Goal: Information Seeking & Learning: Check status

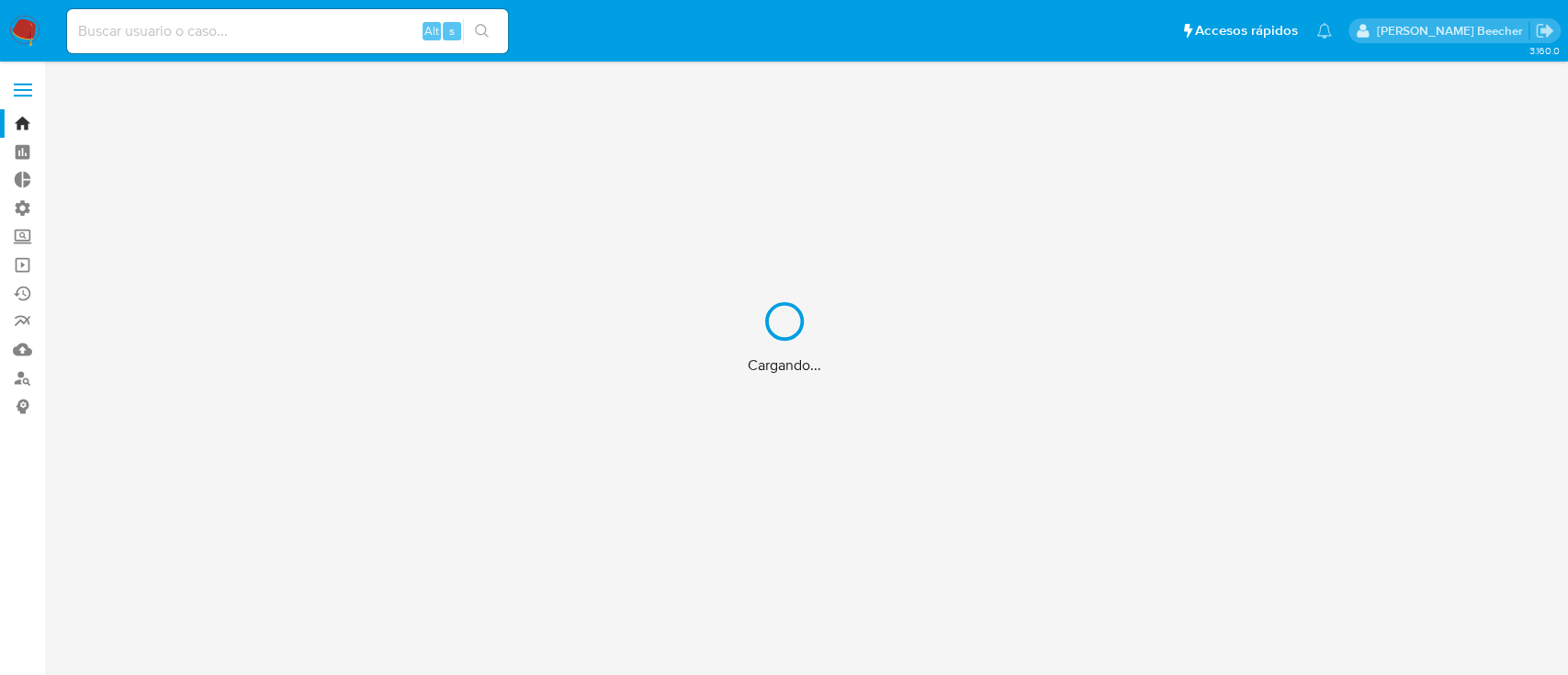
click at [237, 34] on div "Cargando..." at bounding box center [784, 338] width 1568 height 675
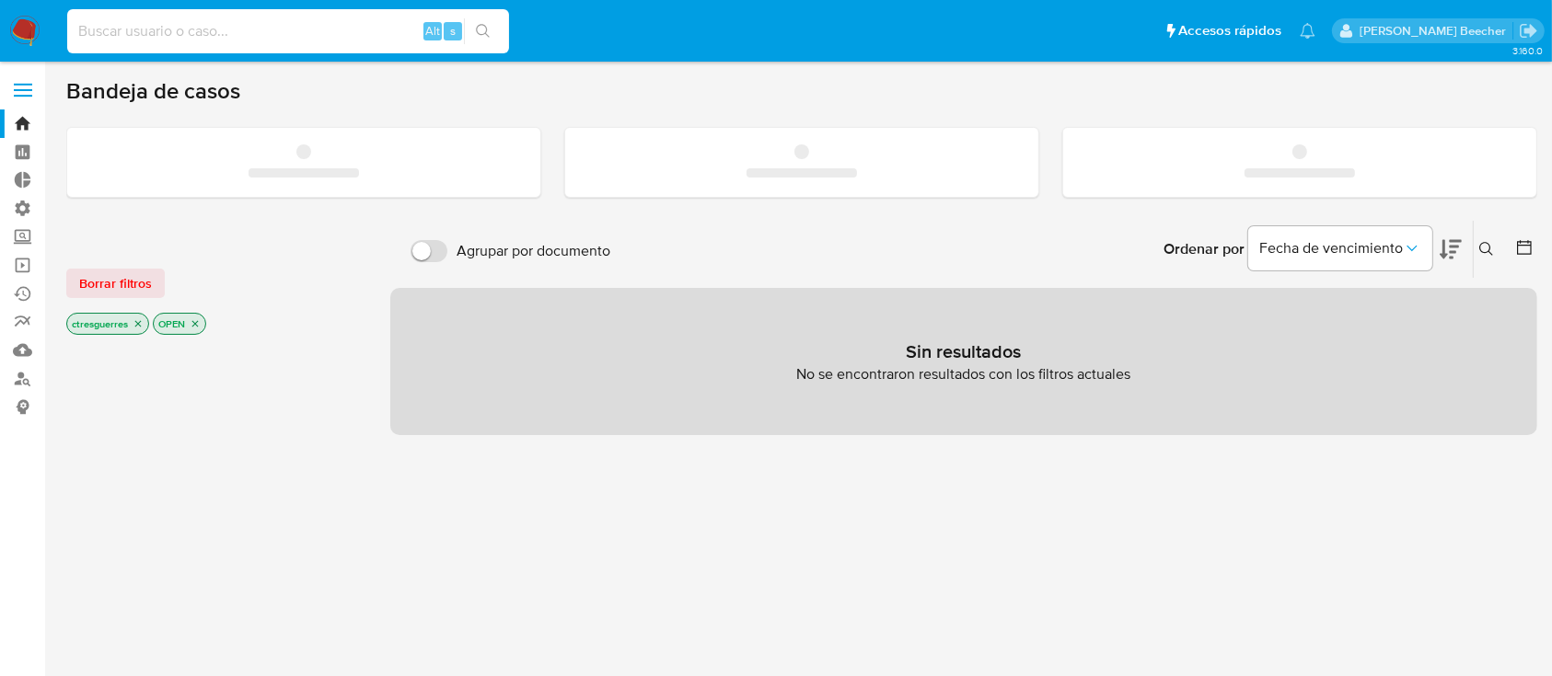
click at [237, 34] on input at bounding box center [288, 31] width 442 height 24
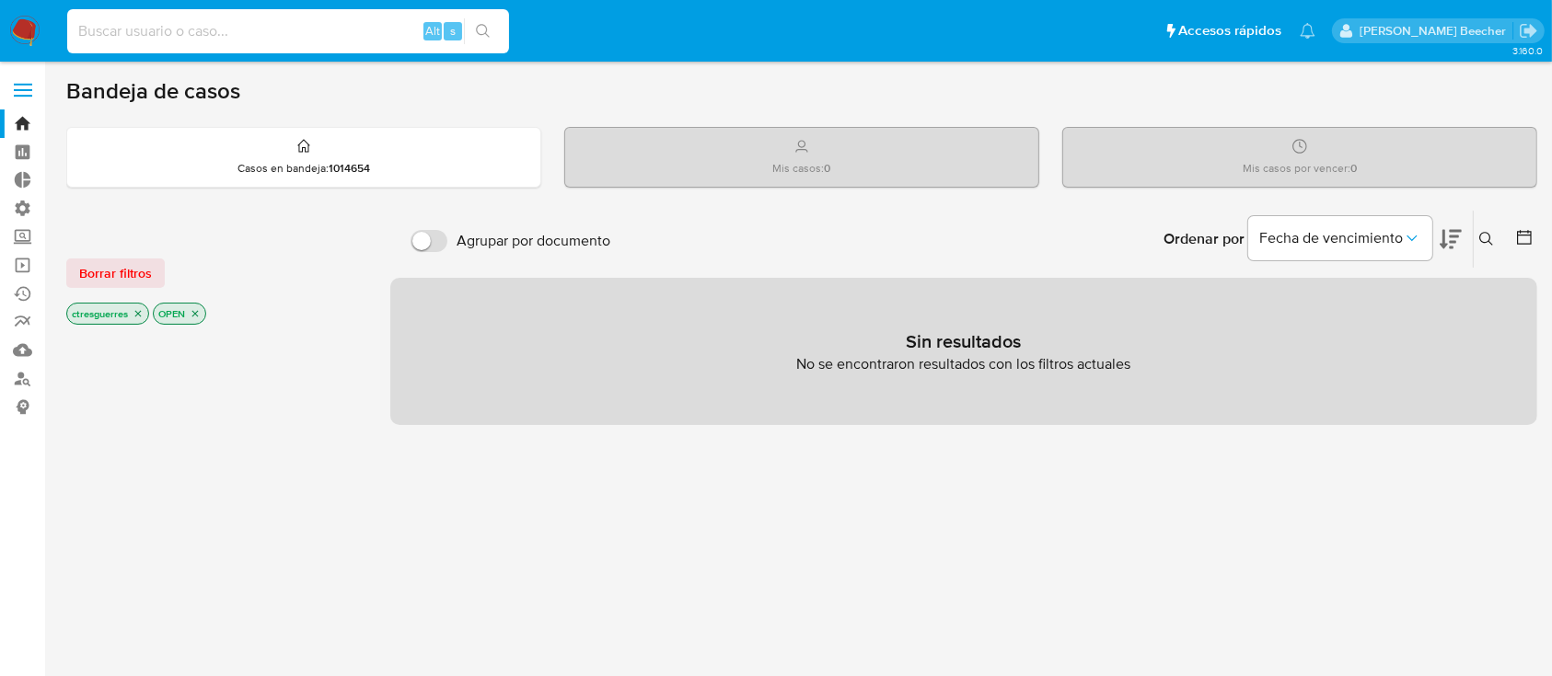
paste input "599255688"
type input "599255688"
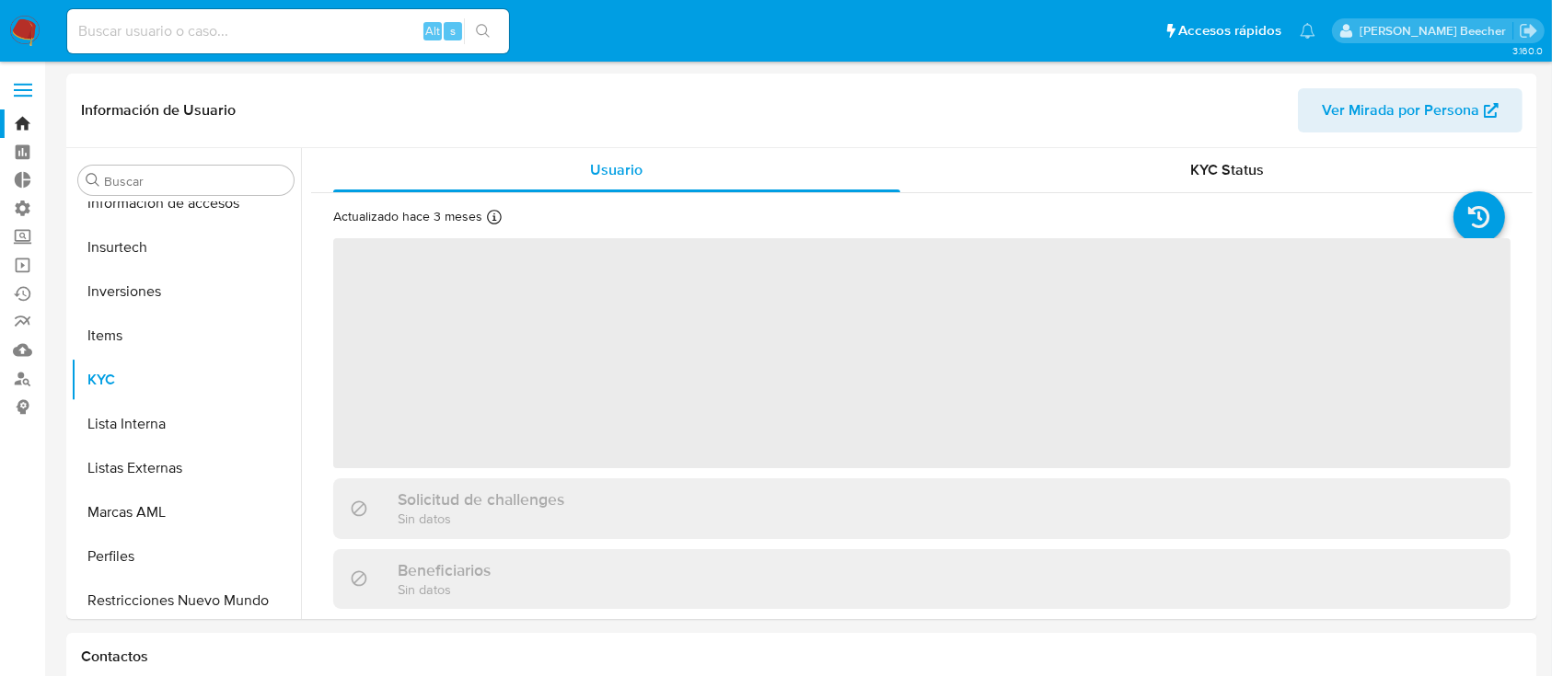
scroll to position [866, 0]
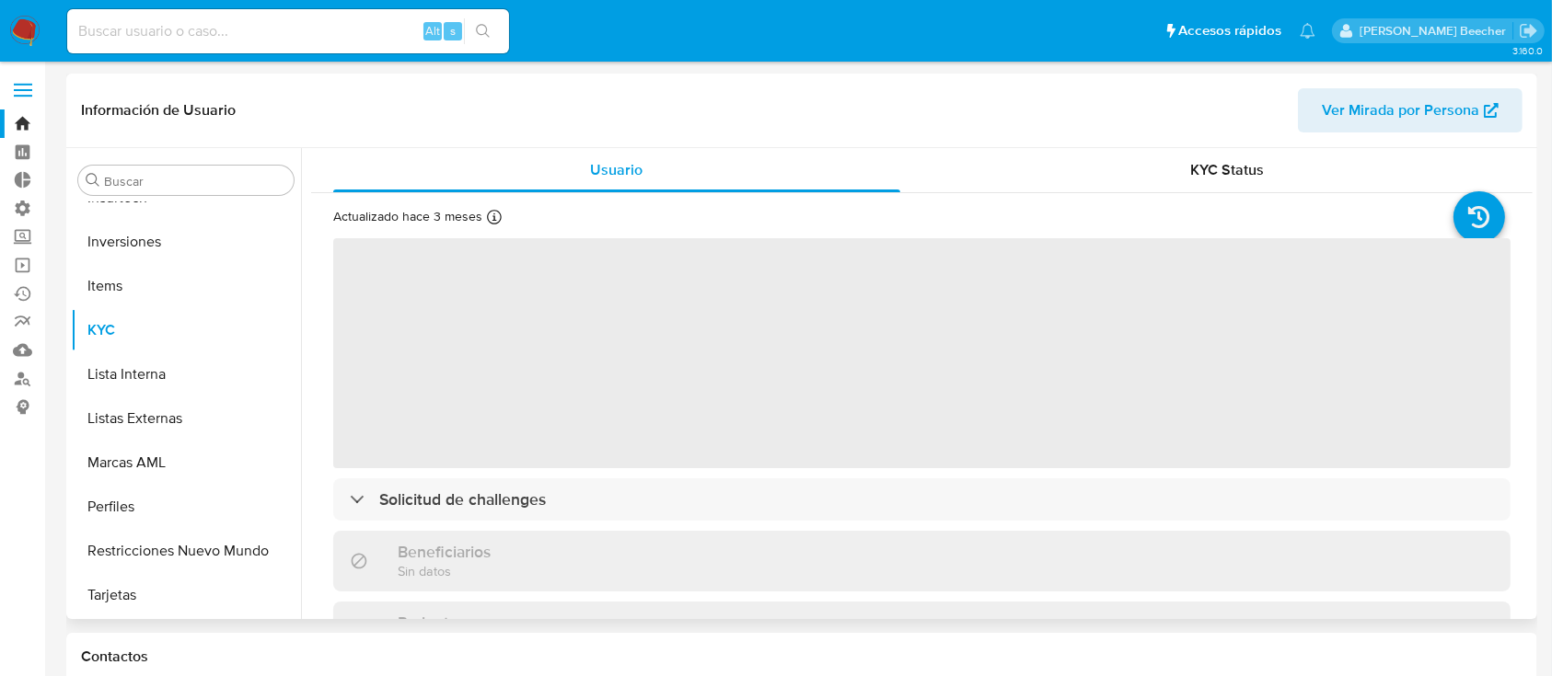
select select "10"
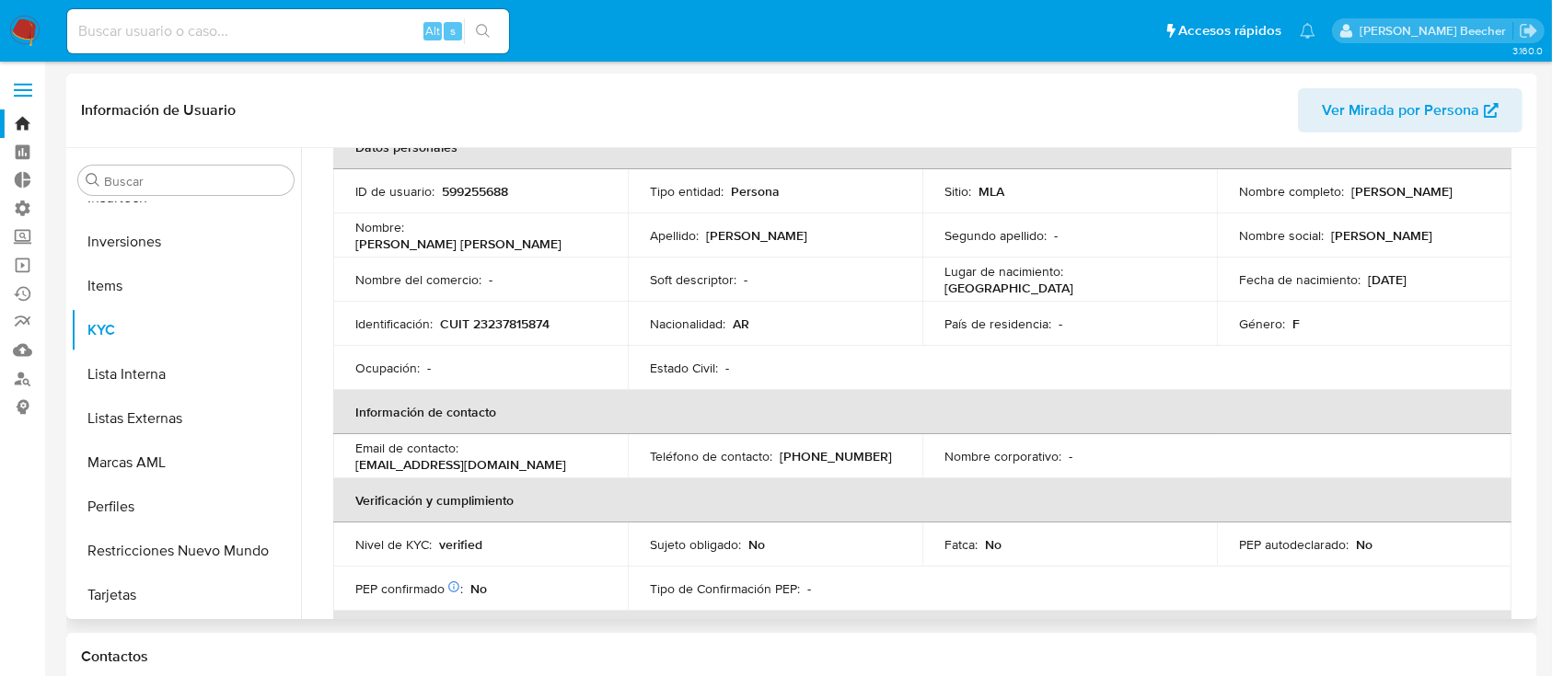
scroll to position [110, 0]
click at [273, 186] on input "Buscar" at bounding box center [195, 181] width 182 height 17
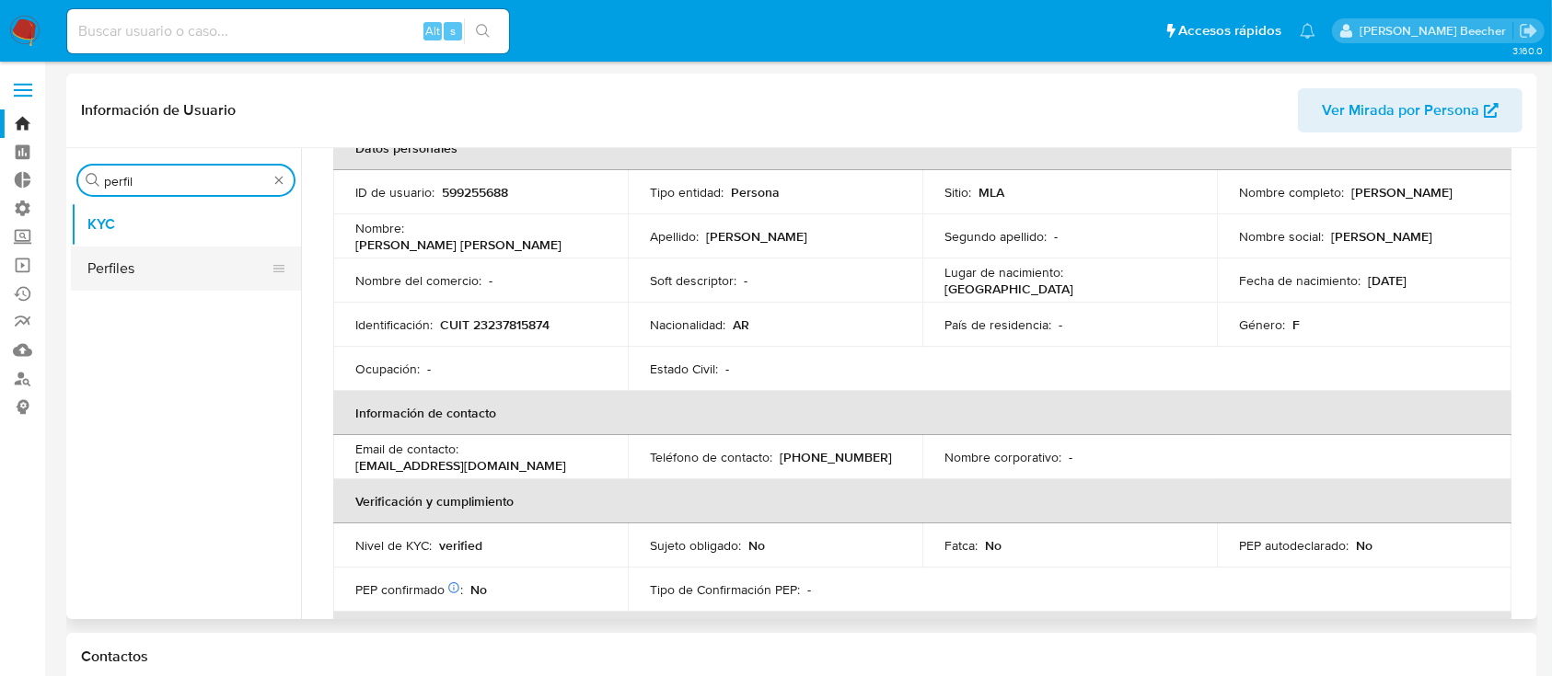
type input "perfil"
click at [190, 275] on button "Perfiles" at bounding box center [178, 269] width 215 height 44
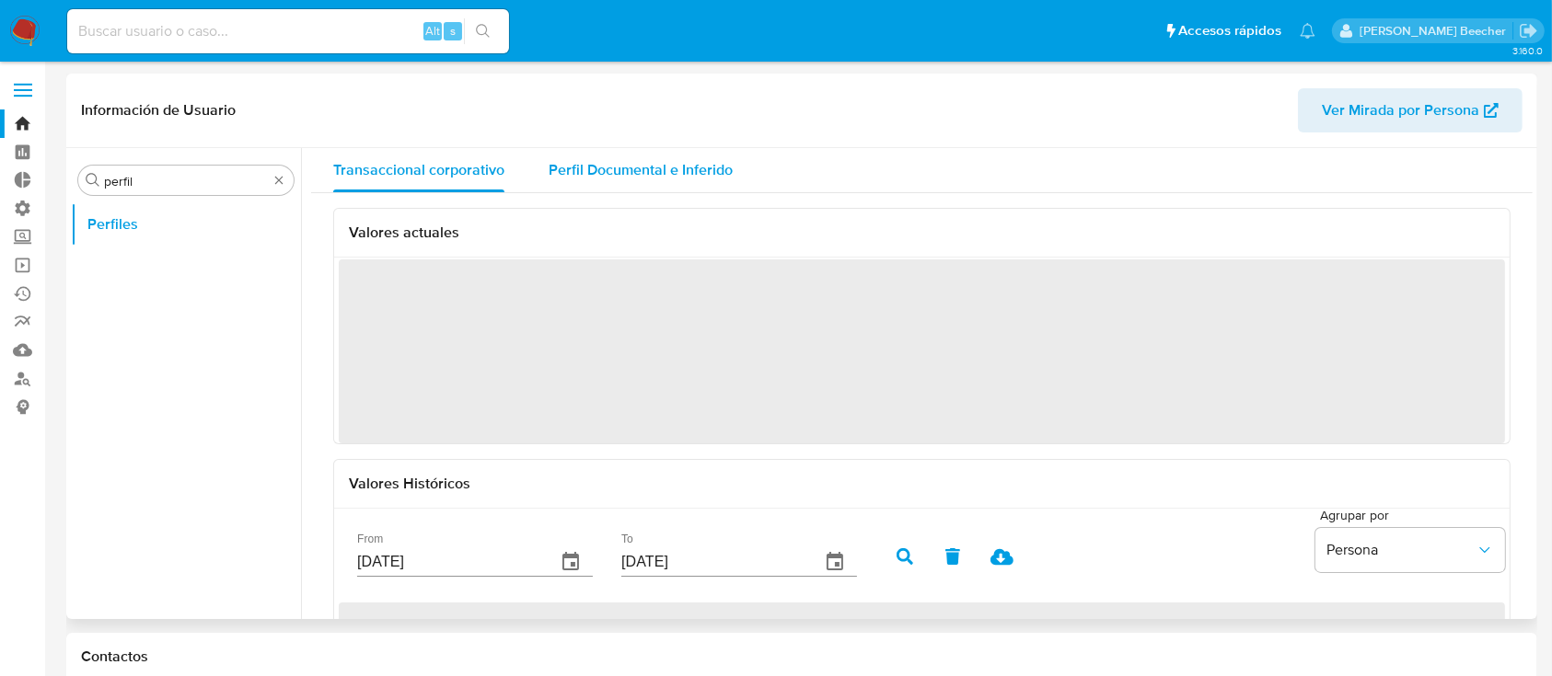
click at [593, 179] on span "Perfil Documental e Inferido" at bounding box center [640, 169] width 184 height 21
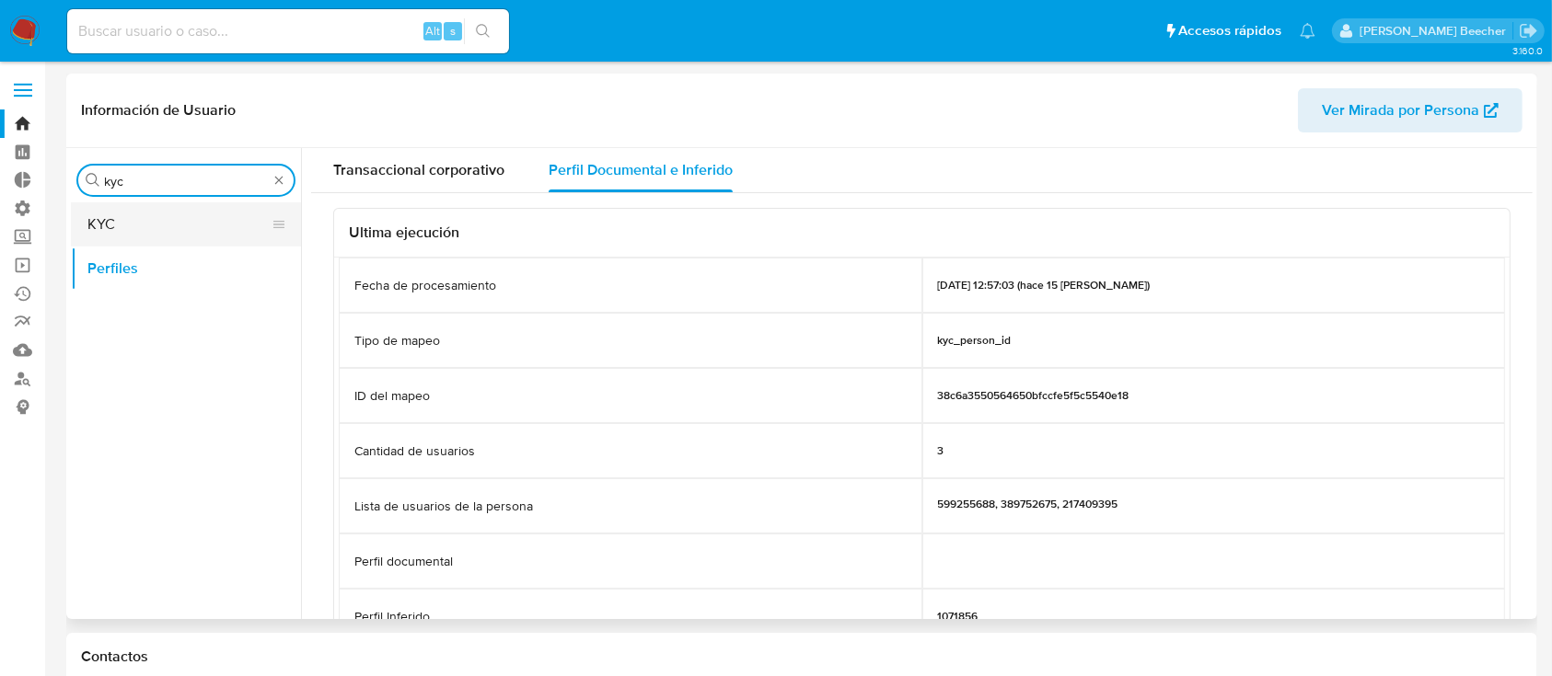
type input "kyc"
click at [157, 219] on button "KYC" at bounding box center [178, 224] width 215 height 44
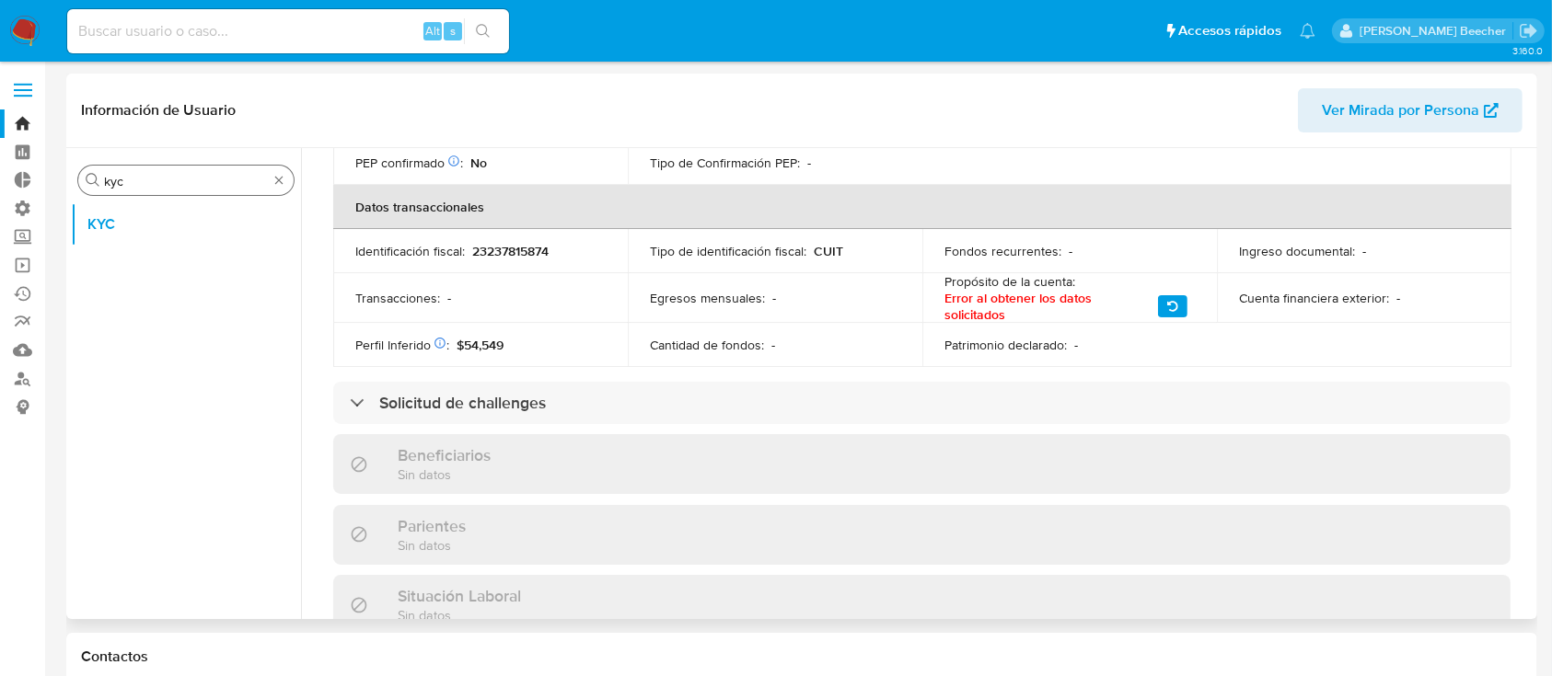
scroll to position [536, 0]
click at [260, 16] on div "Alt s" at bounding box center [288, 31] width 442 height 44
click at [258, 24] on input at bounding box center [288, 31] width 442 height 24
type input "[EMAIL_ADDRESS][DOMAIN_NAME]"
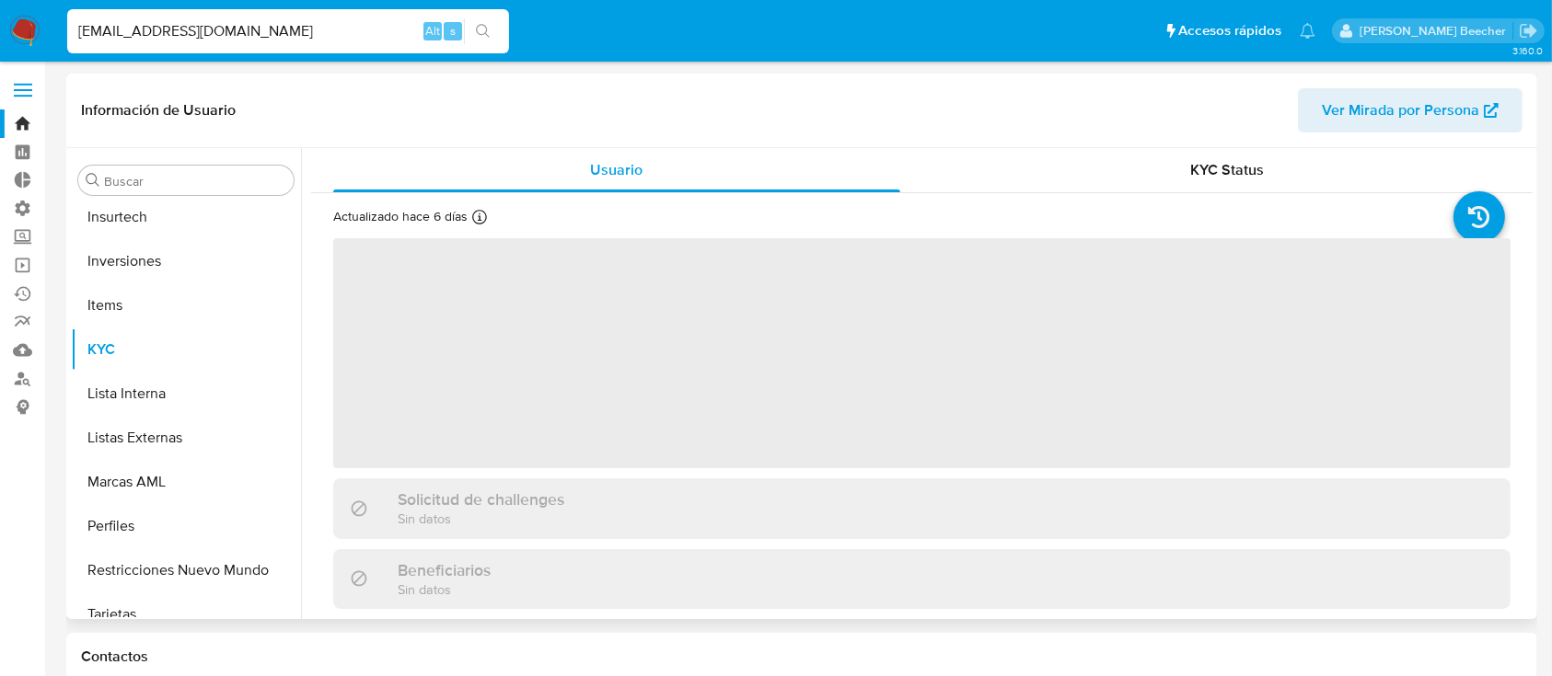
scroll to position [866, 0]
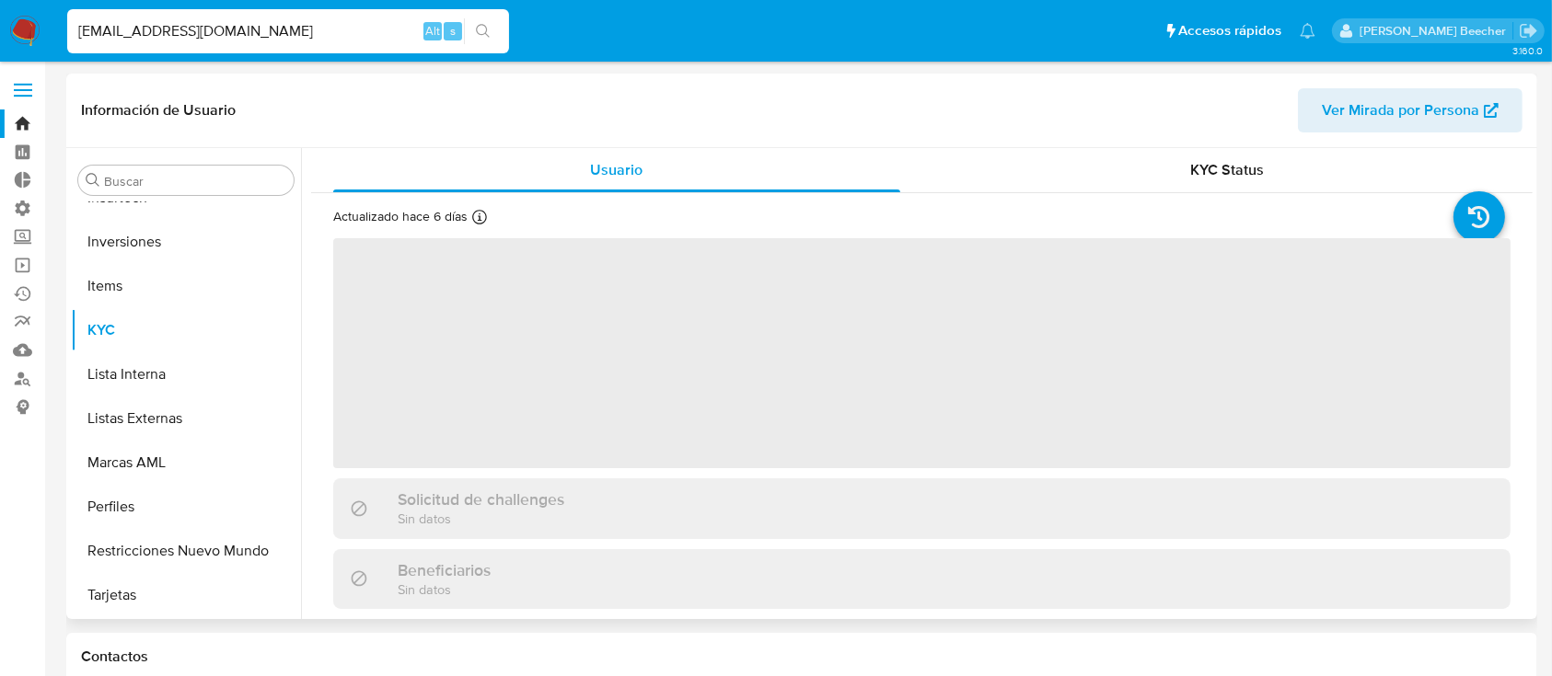
select select "10"
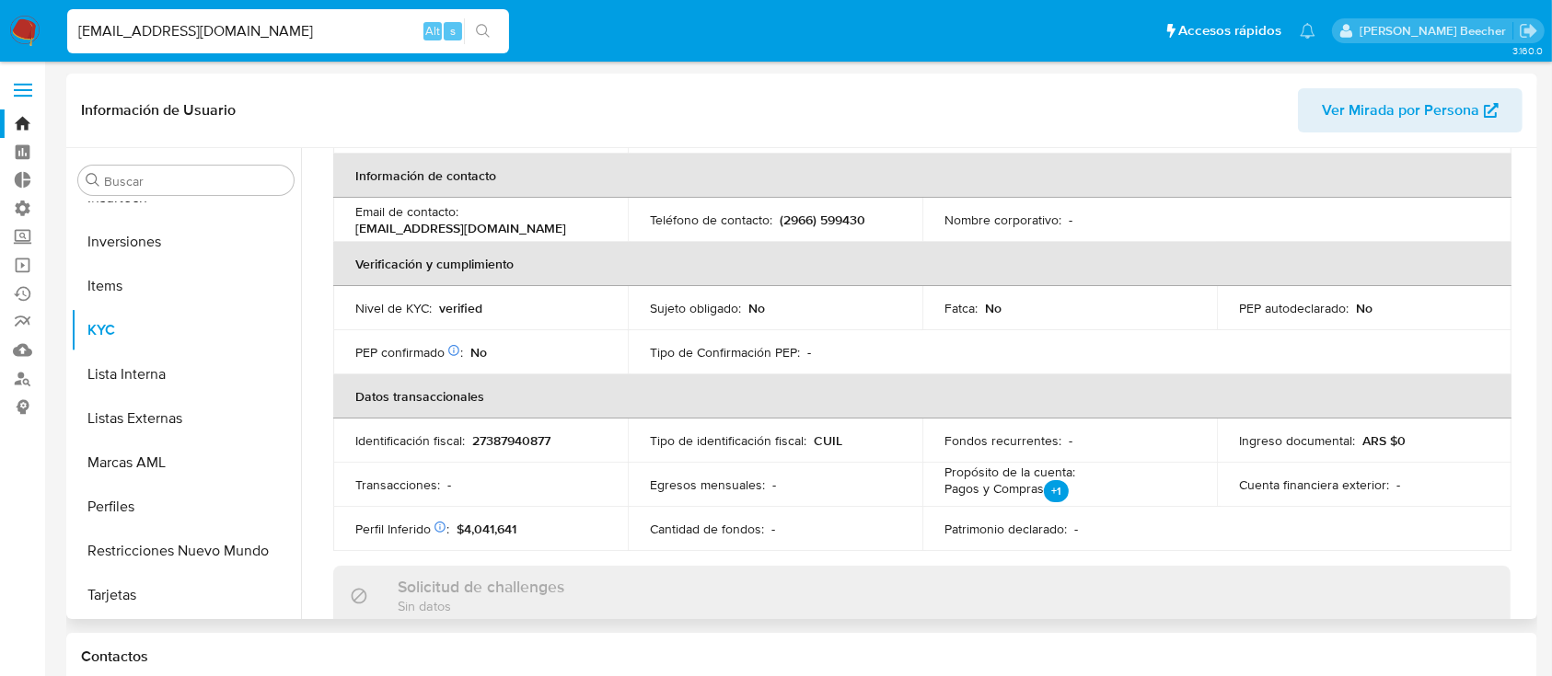
scroll to position [0, 0]
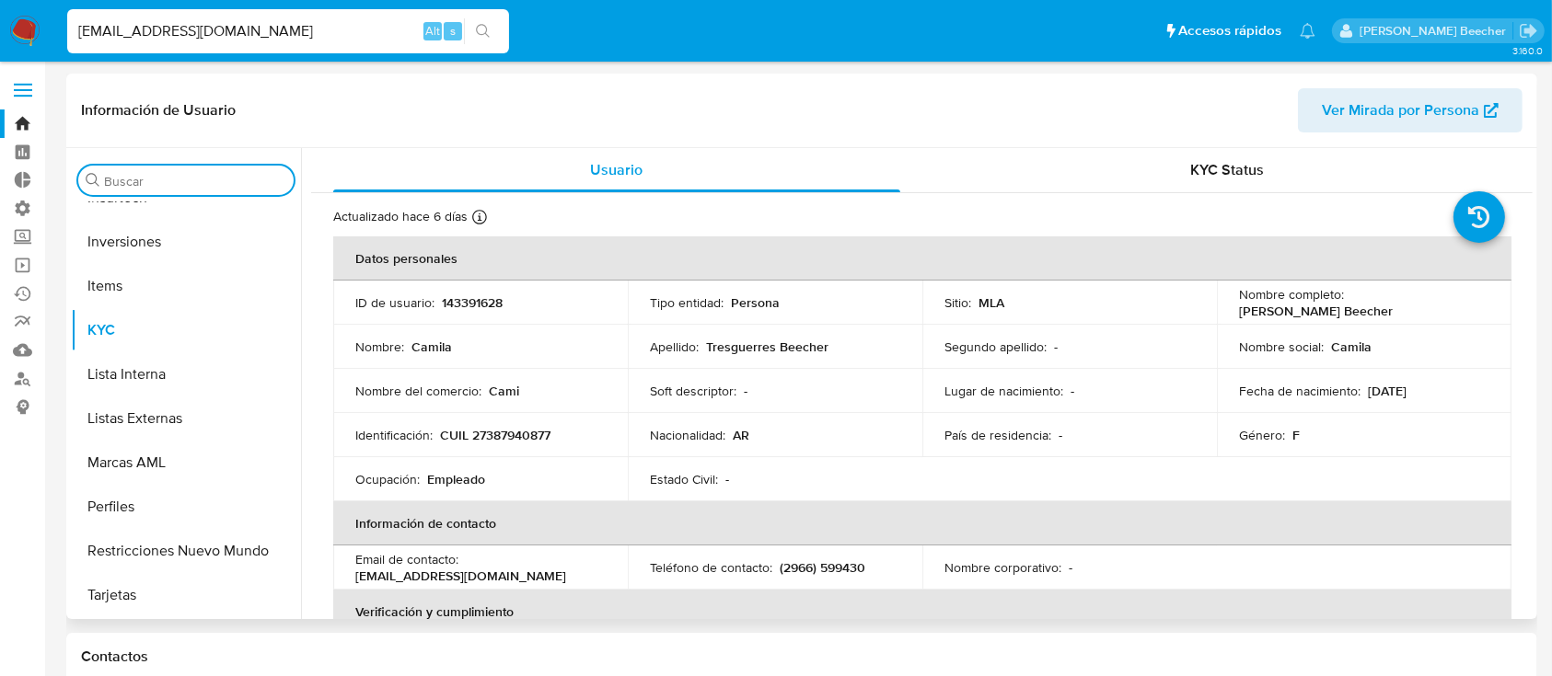
click at [148, 180] on input "Buscar" at bounding box center [195, 181] width 182 height 17
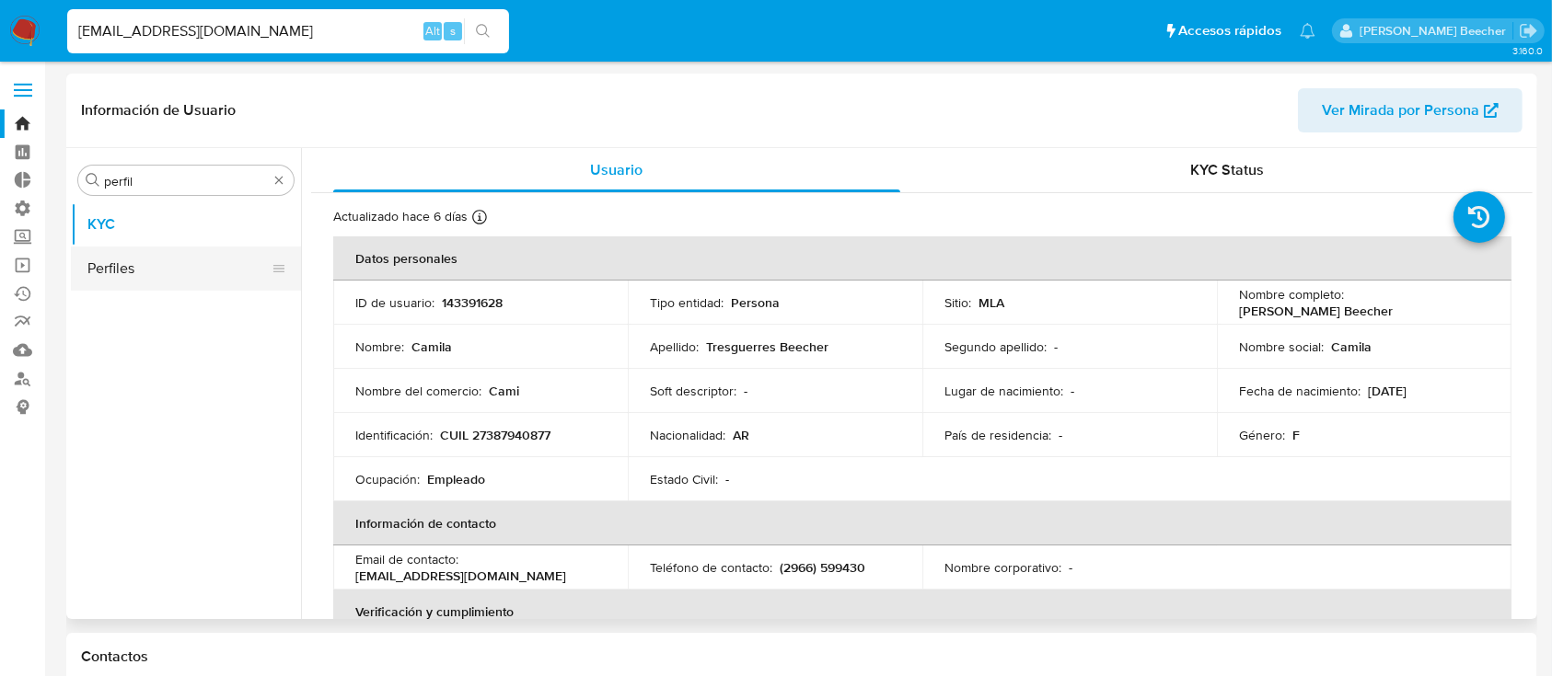
click at [168, 271] on button "Perfiles" at bounding box center [178, 269] width 215 height 44
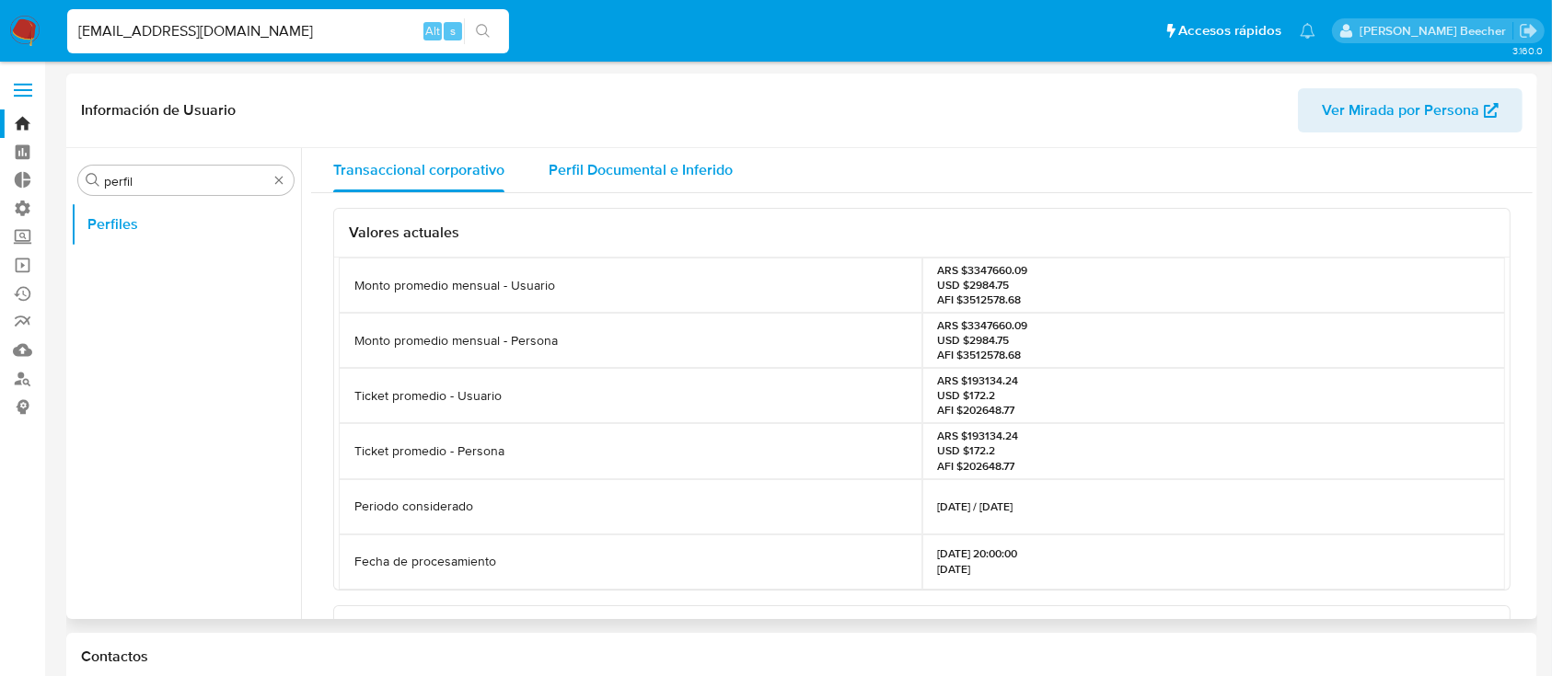
click at [666, 158] on div "Perfil Documental e Inferido" at bounding box center [640, 170] width 184 height 44
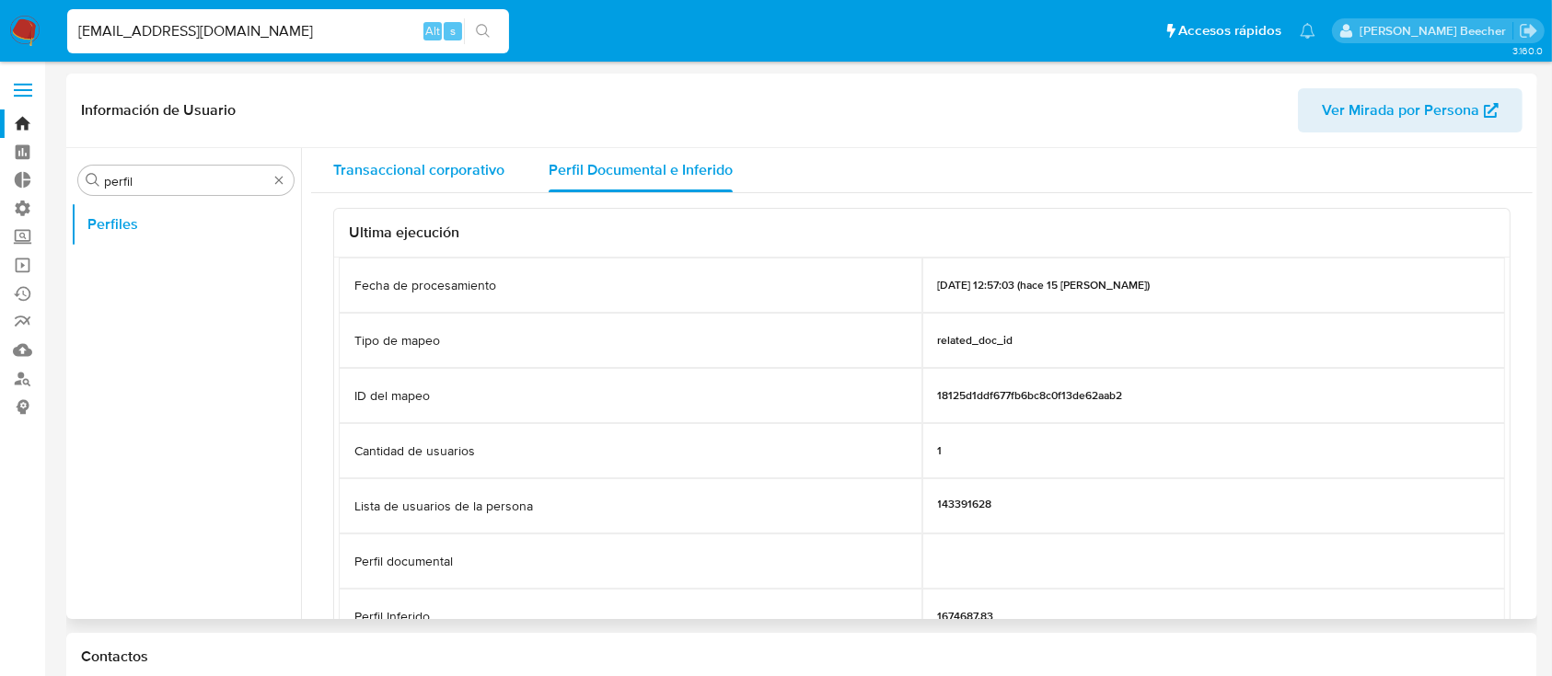
click at [428, 175] on span "Transaccional corporativo" at bounding box center [418, 169] width 171 height 21
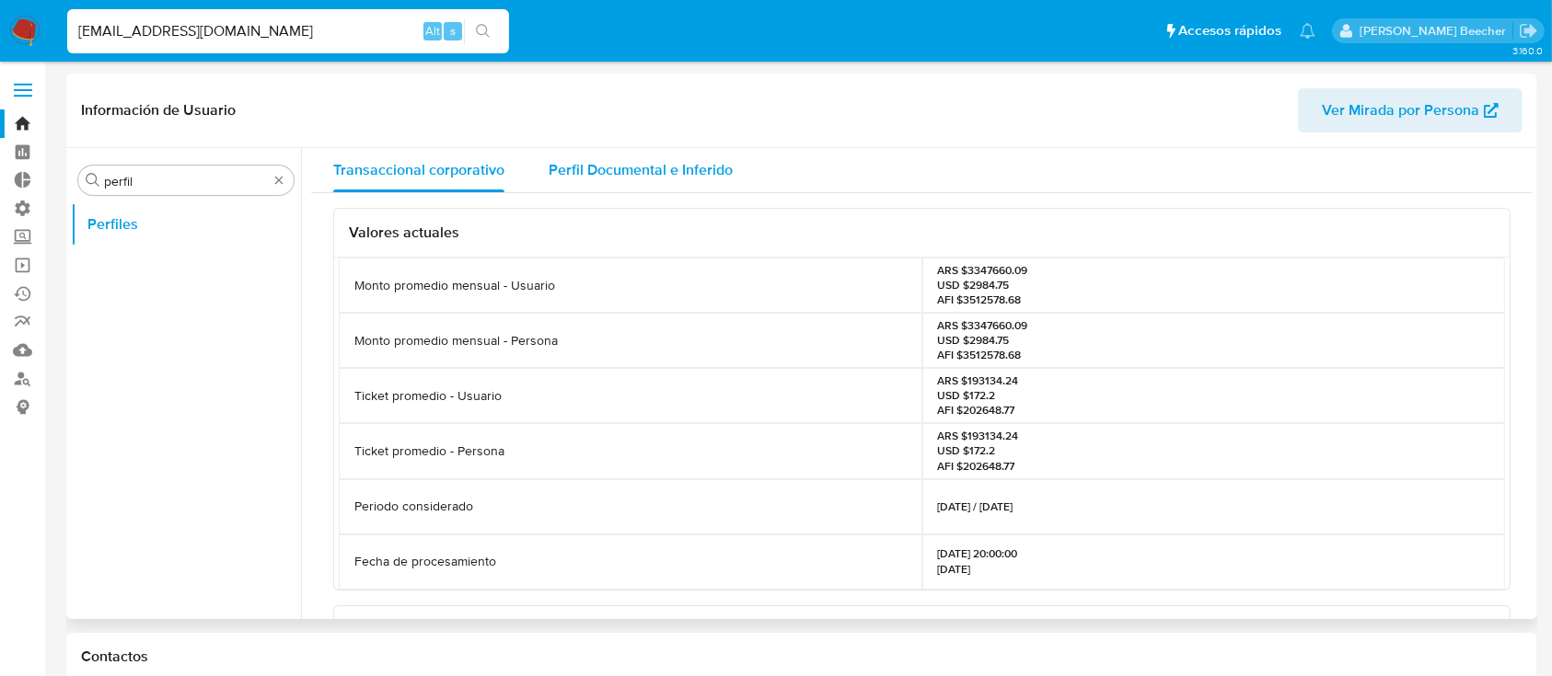
click at [582, 154] on div "Perfil Documental e Inferido" at bounding box center [640, 170] width 184 height 44
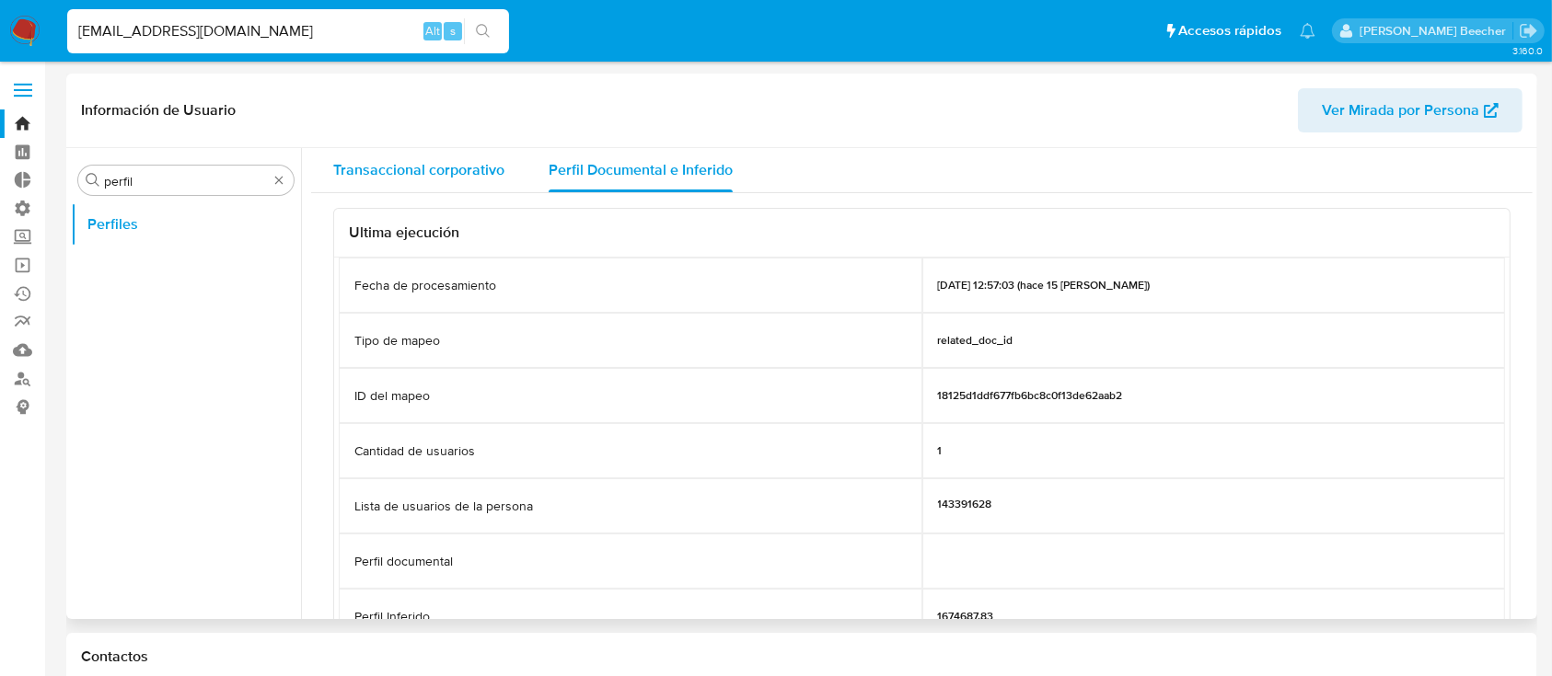
click at [375, 166] on span "Transaccional corporativo" at bounding box center [418, 169] width 171 height 21
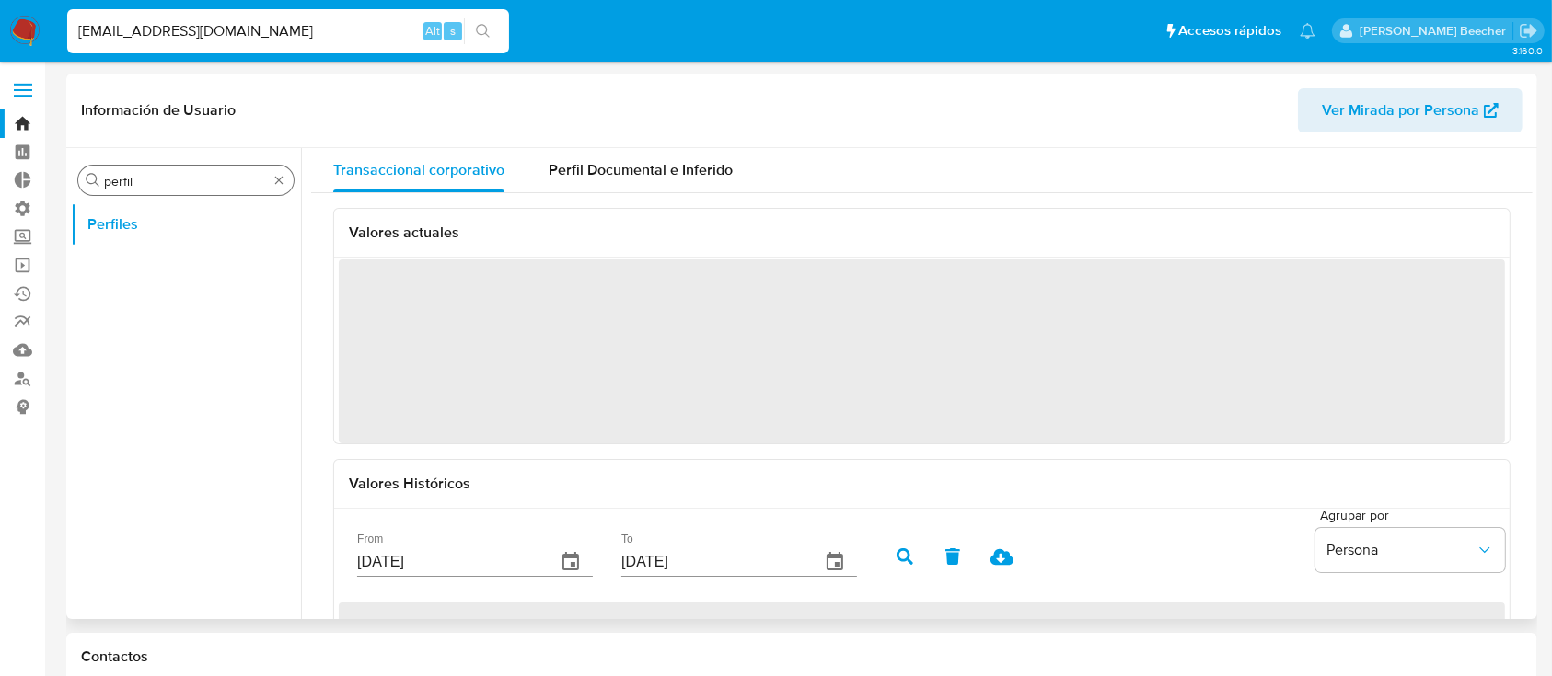
click at [226, 173] on input "perfil" at bounding box center [186, 181] width 164 height 17
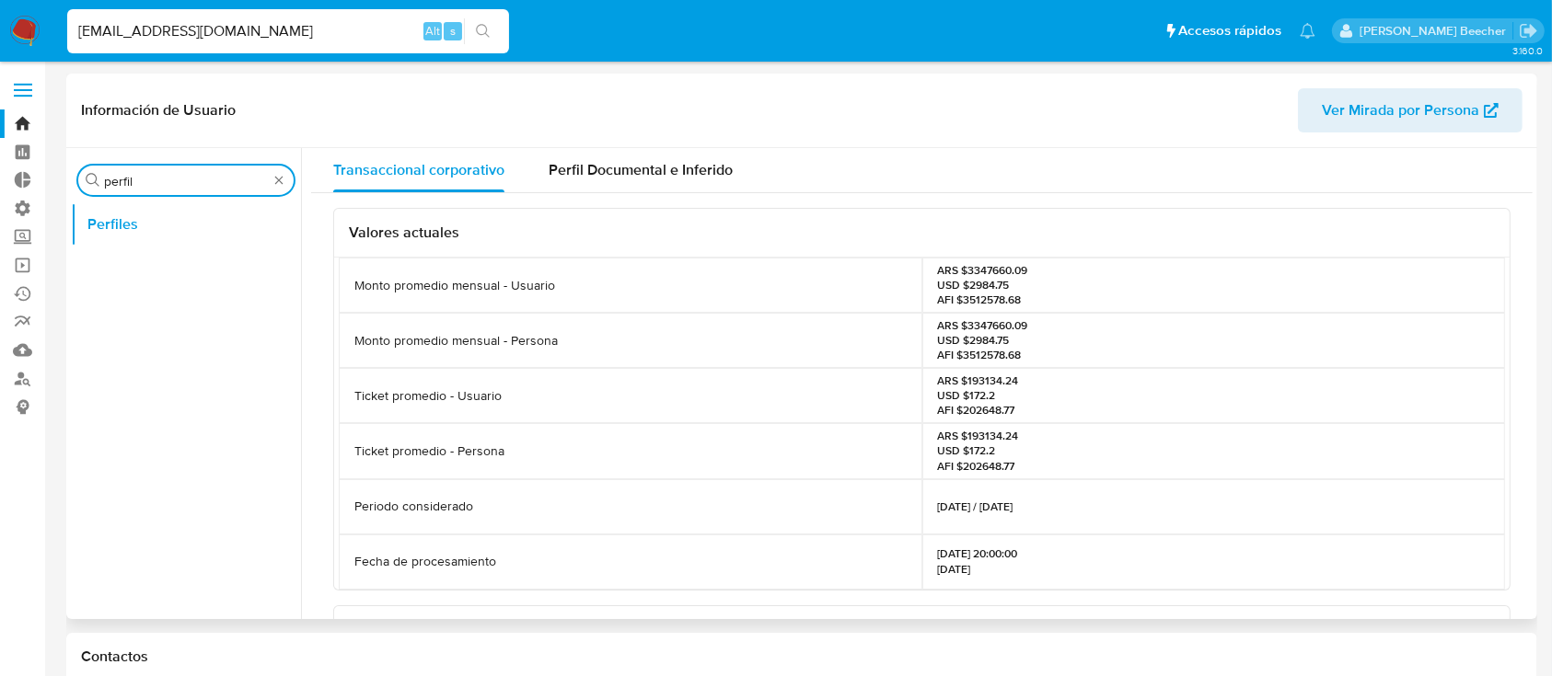
click at [226, 173] on input "perfil" at bounding box center [186, 181] width 164 height 17
type input "kyc"
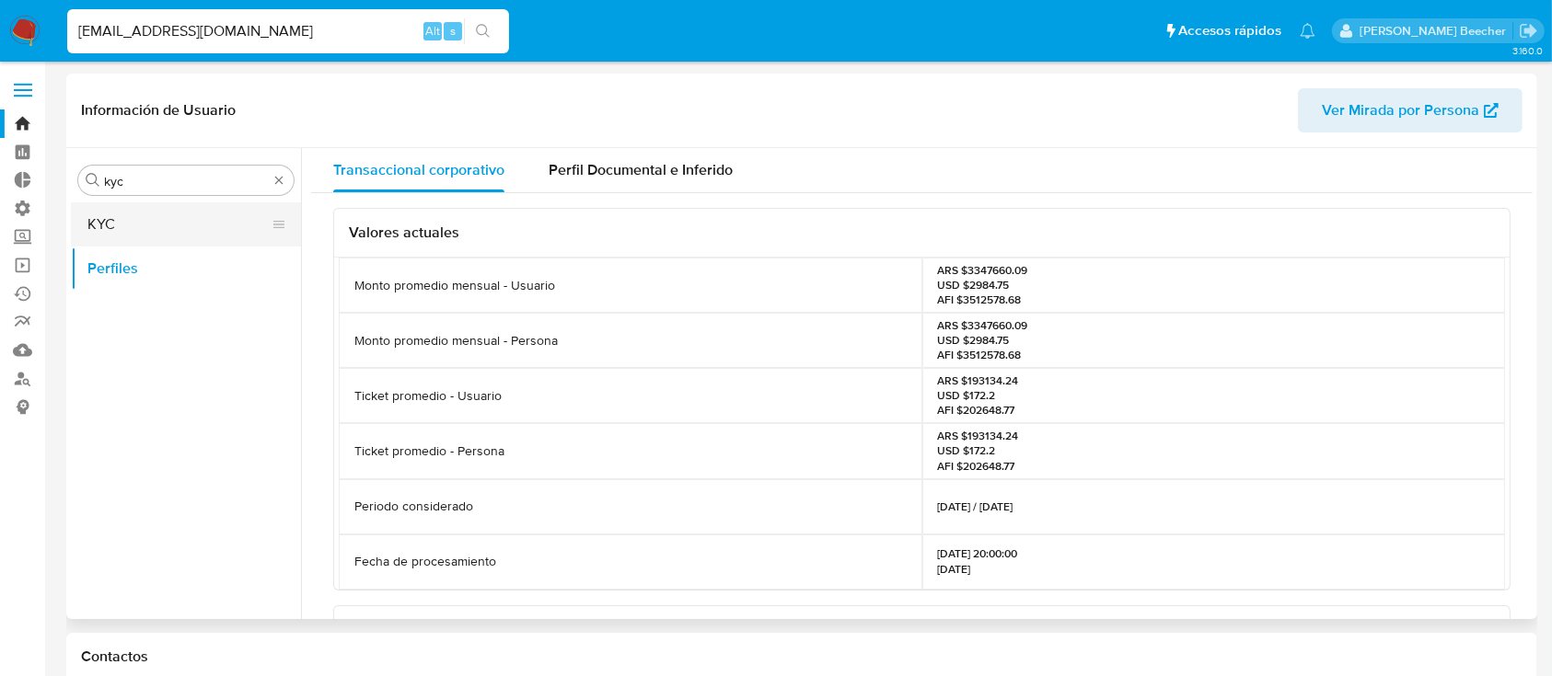
click at [197, 214] on button "KYC" at bounding box center [178, 224] width 215 height 44
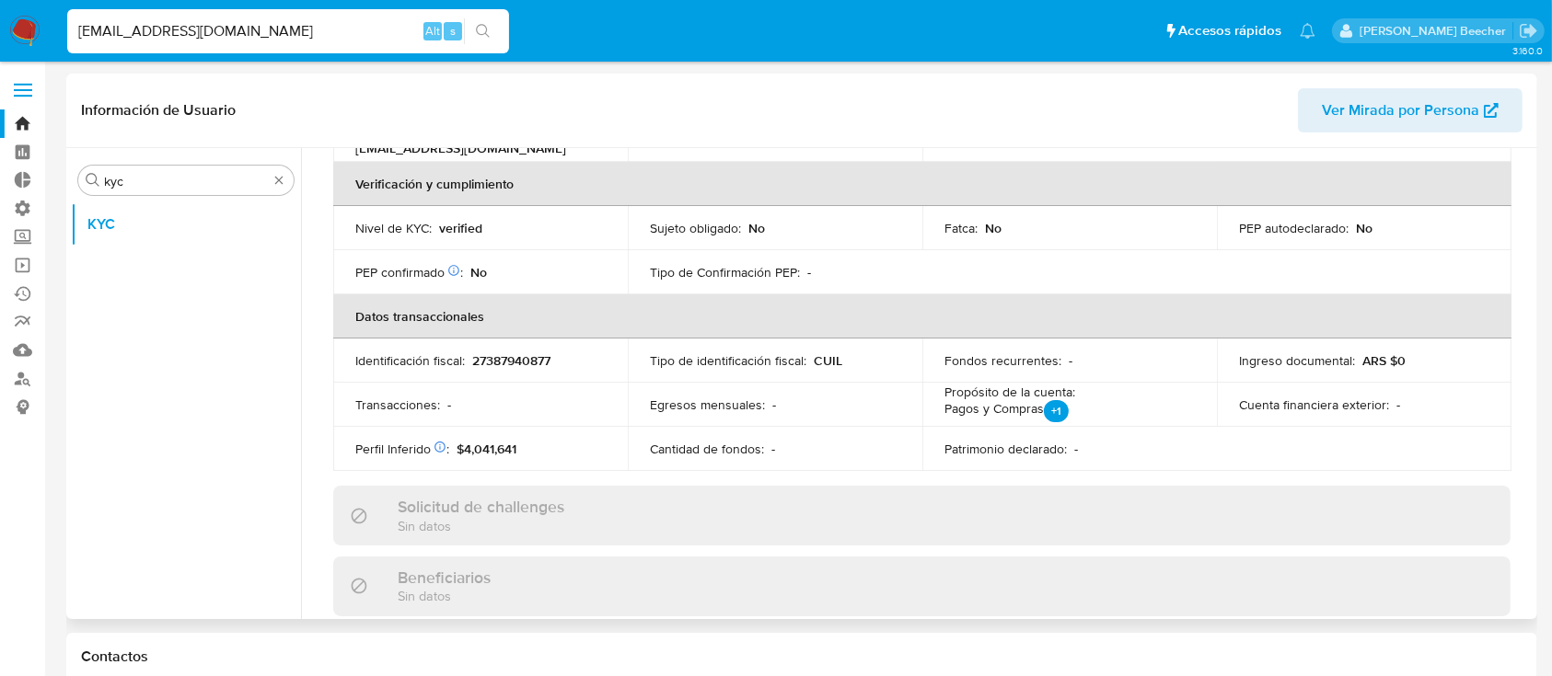
scroll to position [429, 0]
click at [1051, 409] on p "+1" at bounding box center [1056, 410] width 25 height 22
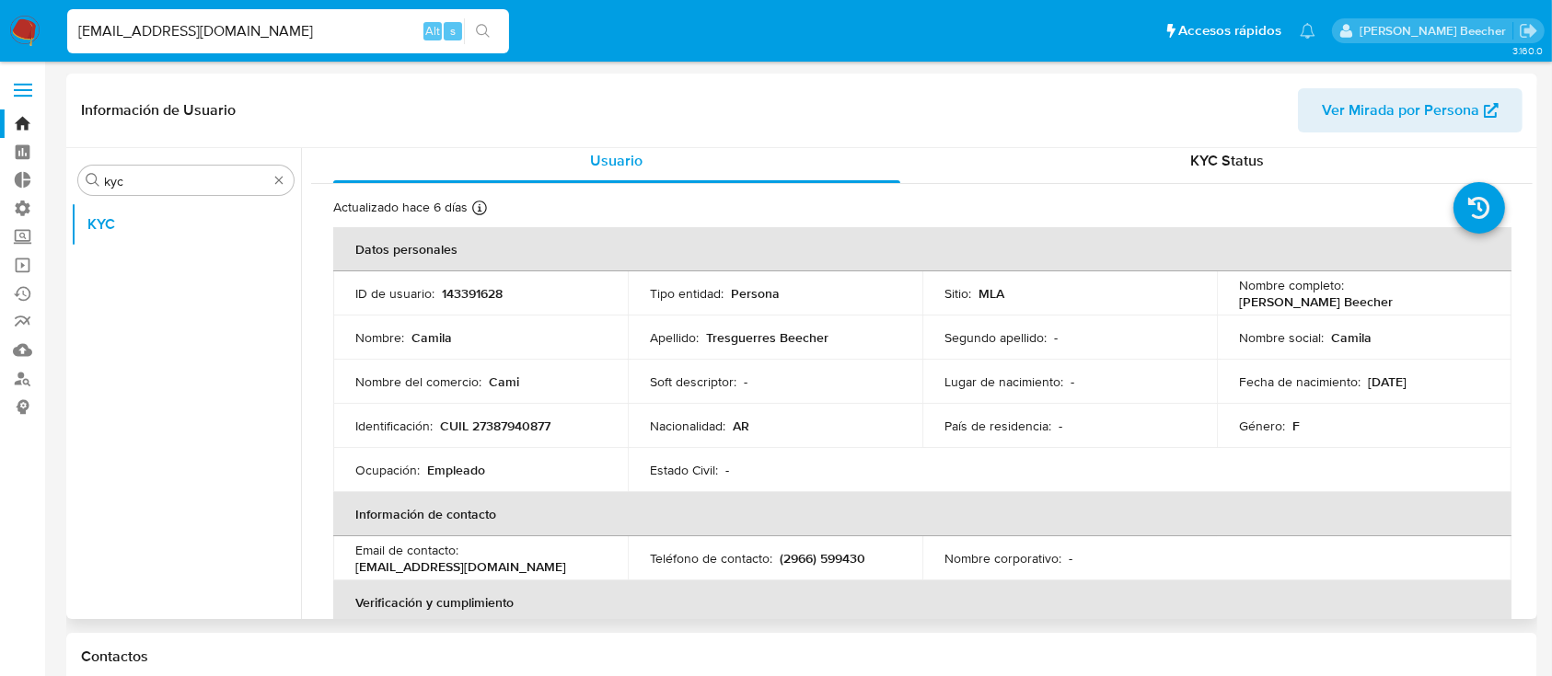
scroll to position [0, 0]
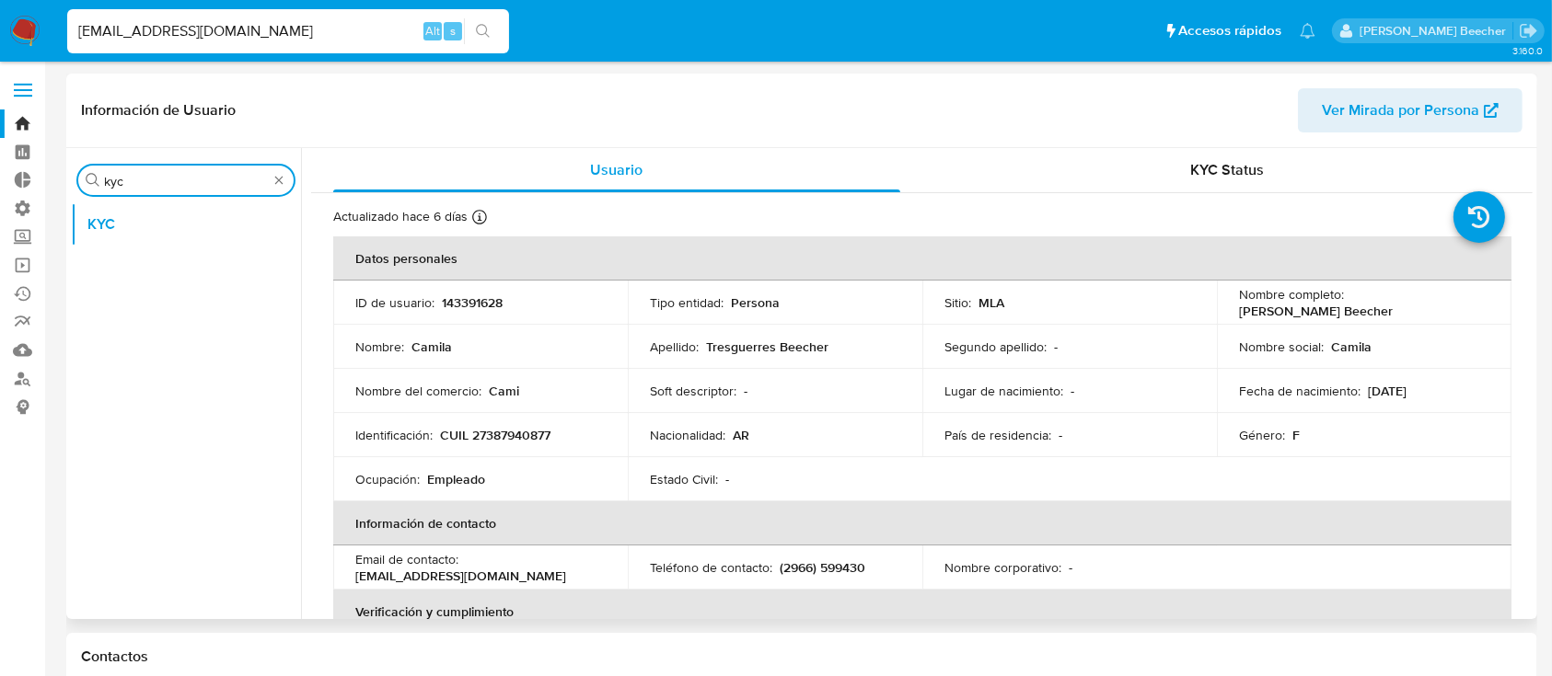
click at [234, 182] on input "kyc" at bounding box center [186, 181] width 164 height 17
type input "perf"
click at [228, 260] on button "Perfiles" at bounding box center [186, 269] width 230 height 44
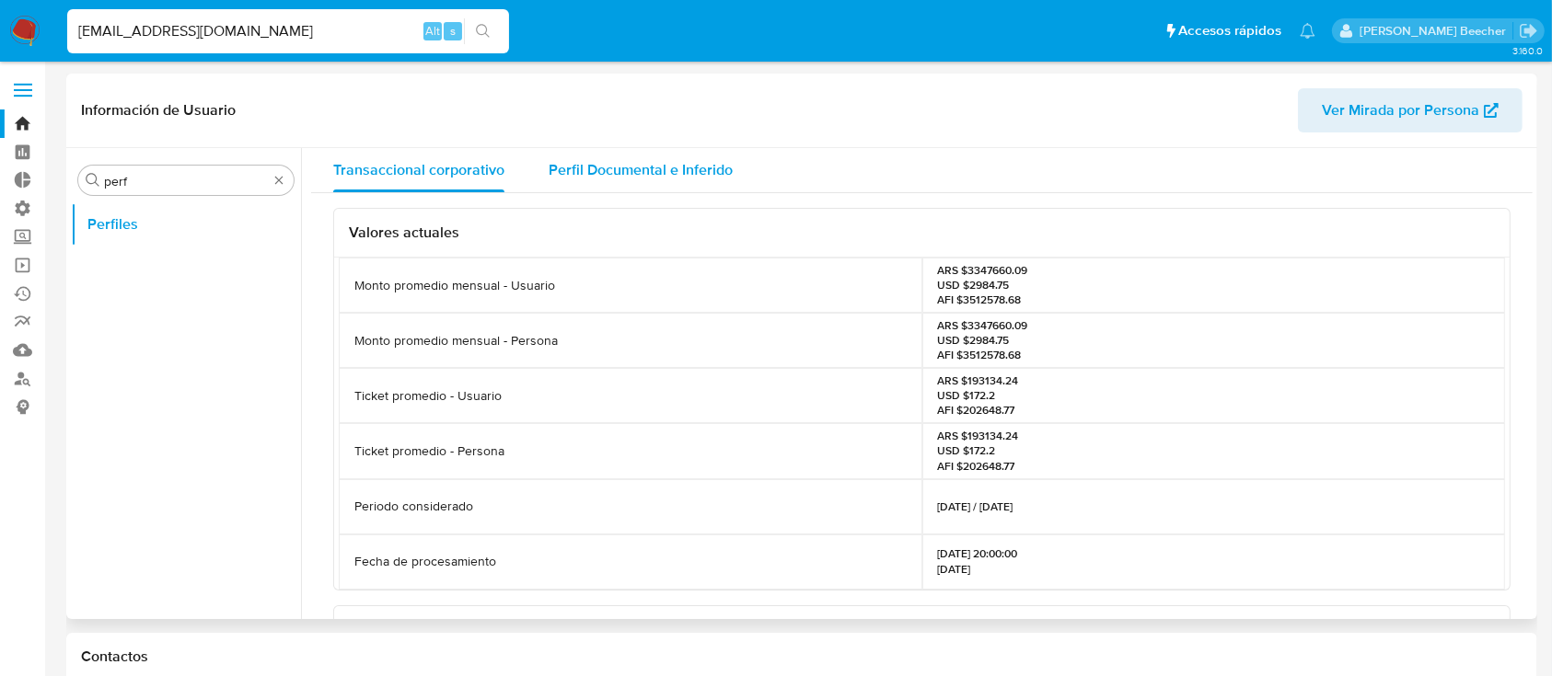
click at [676, 180] on span "Perfil Documental e Inferido" at bounding box center [640, 169] width 184 height 21
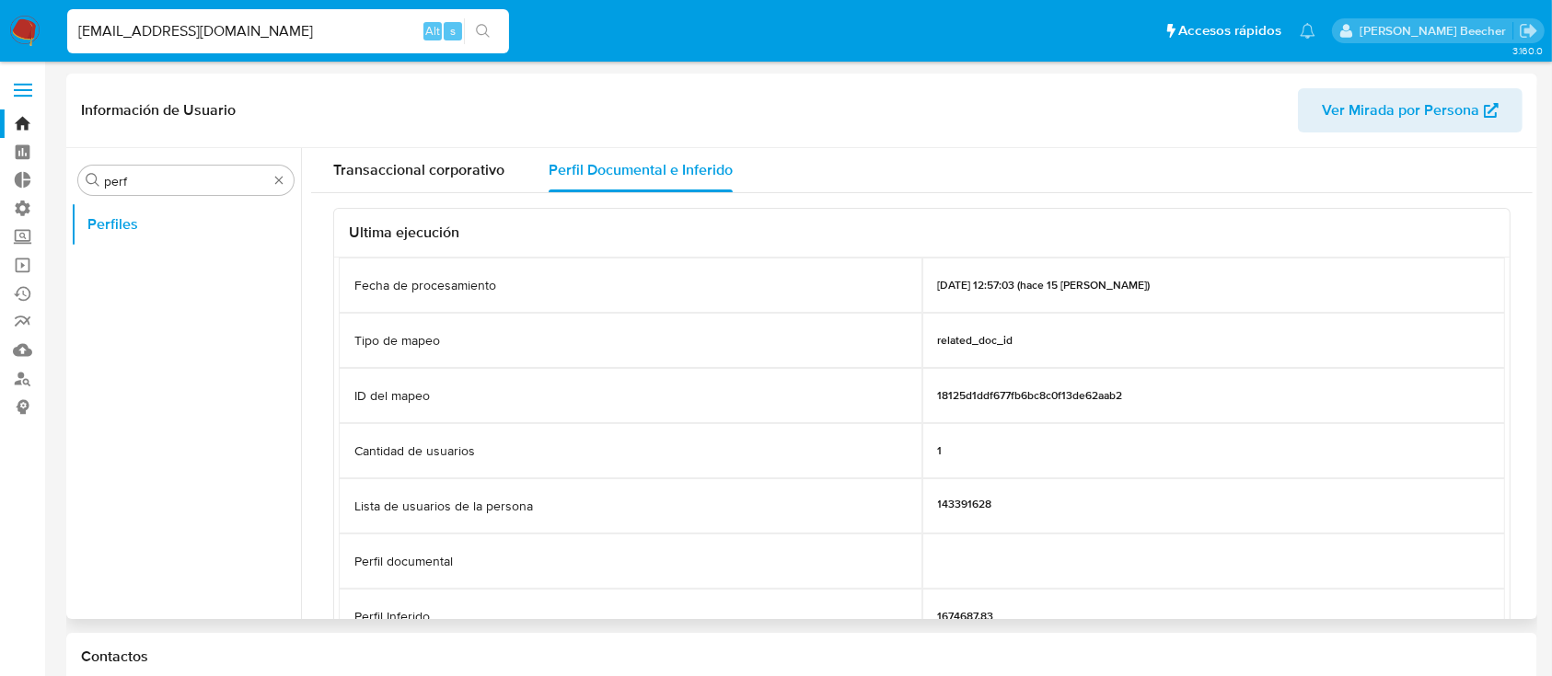
scroll to position [149, 0]
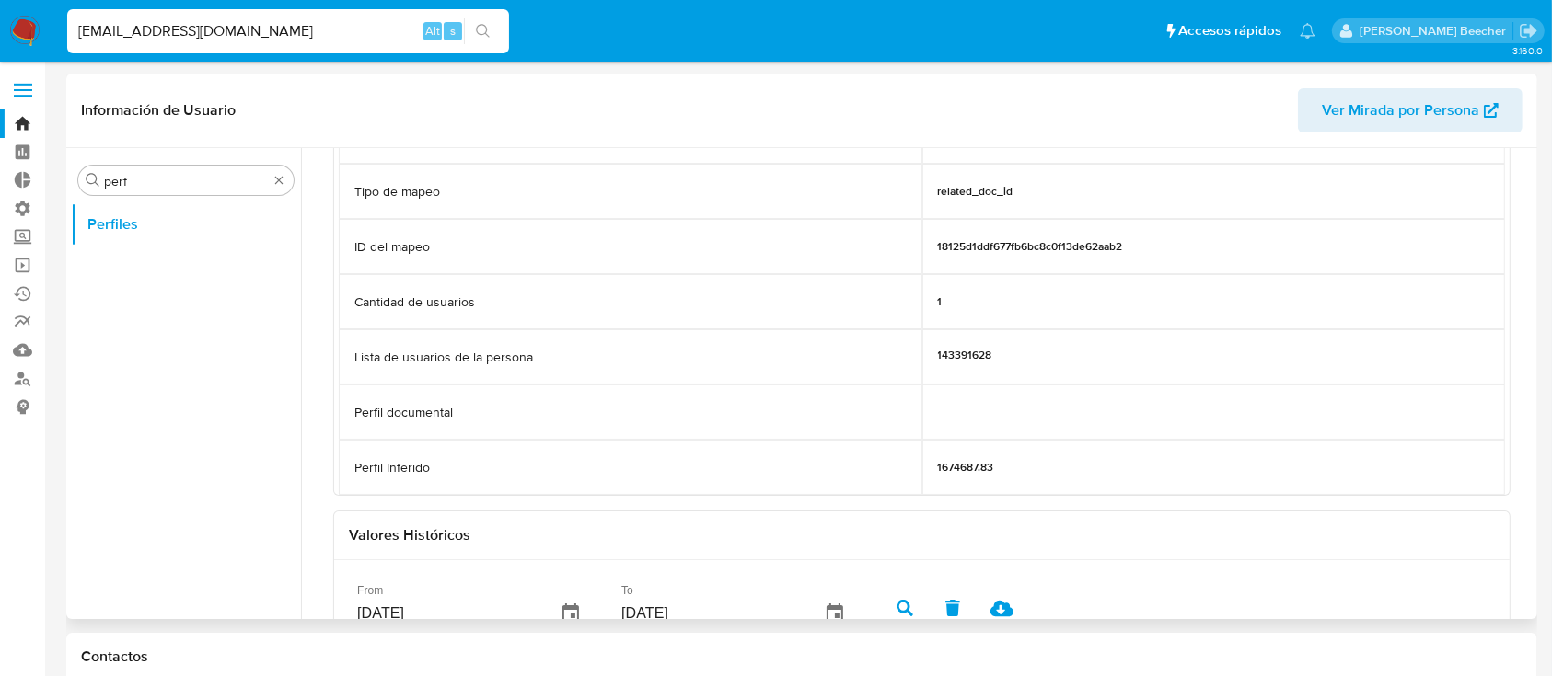
click at [952, 468] on p "1674687.83" at bounding box center [966, 467] width 56 height 15
click at [952, 460] on p "1674687.83" at bounding box center [966, 467] width 56 height 15
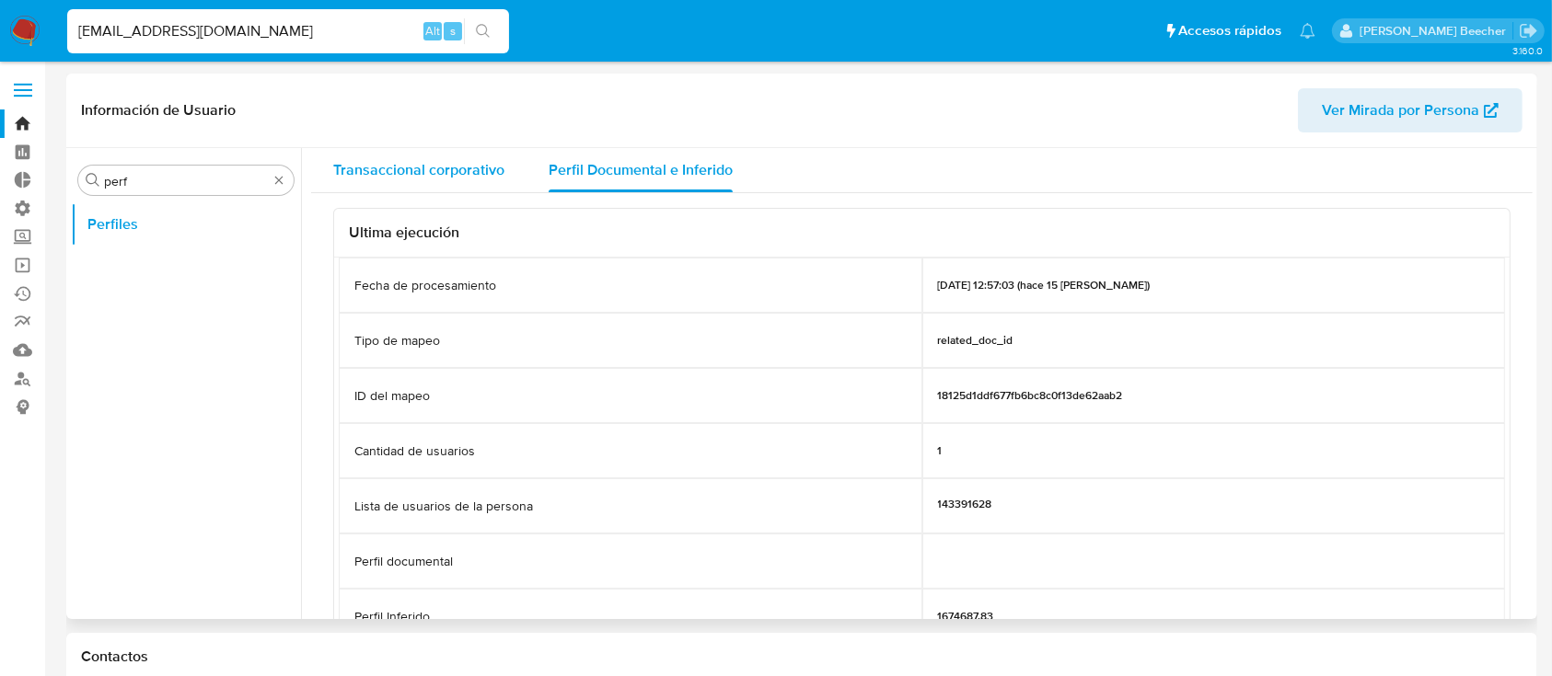
click at [462, 161] on span "Transaccional corporativo" at bounding box center [418, 169] width 171 height 21
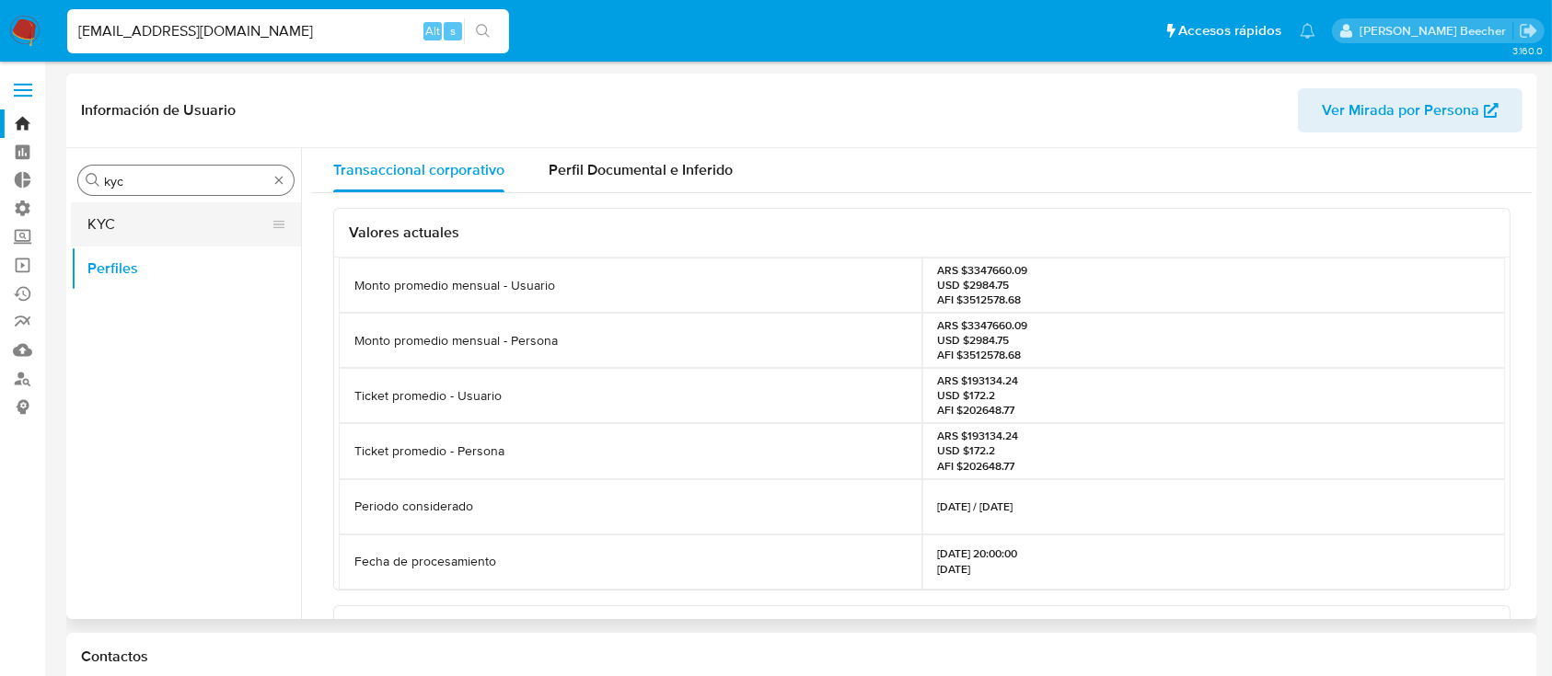
click at [150, 221] on button "KYC" at bounding box center [178, 224] width 215 height 44
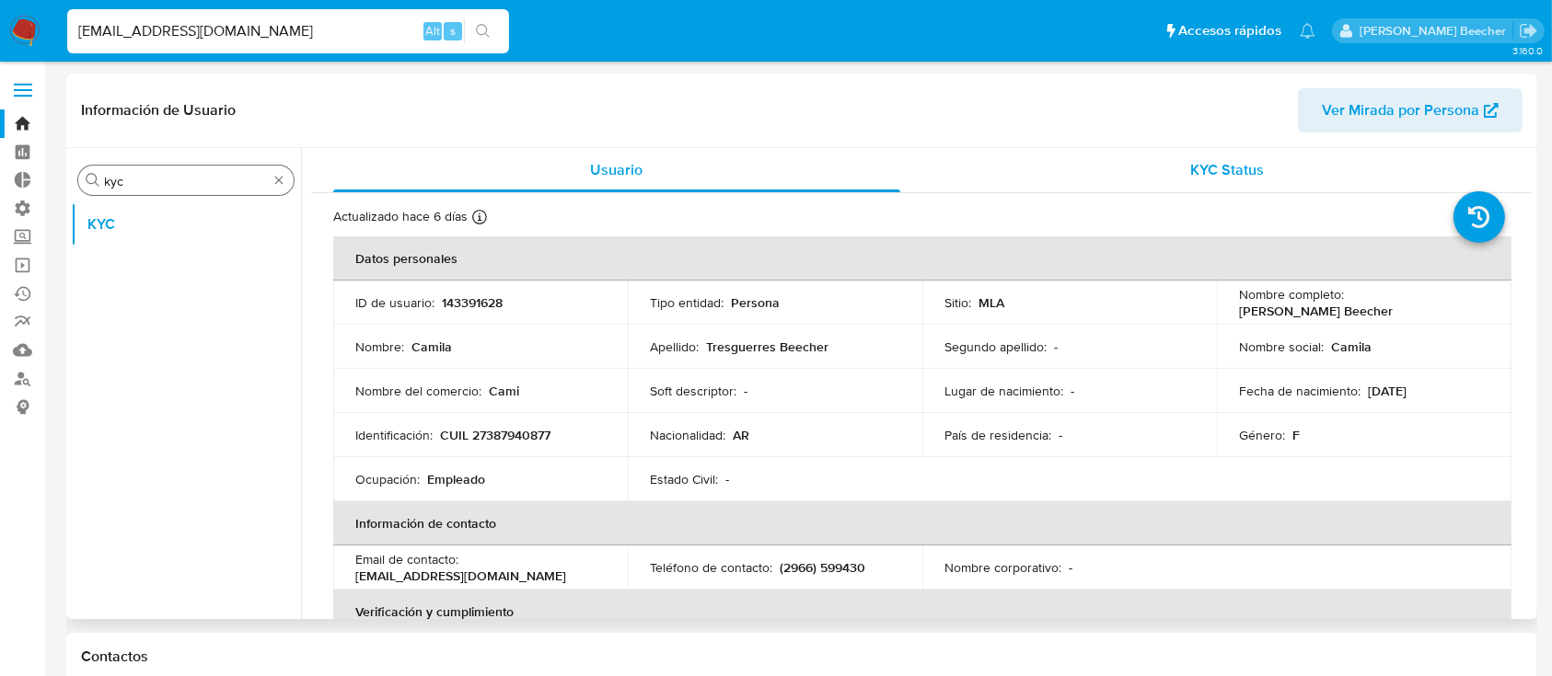
click at [1218, 184] on div "KYC Status" at bounding box center [1227, 170] width 567 height 44
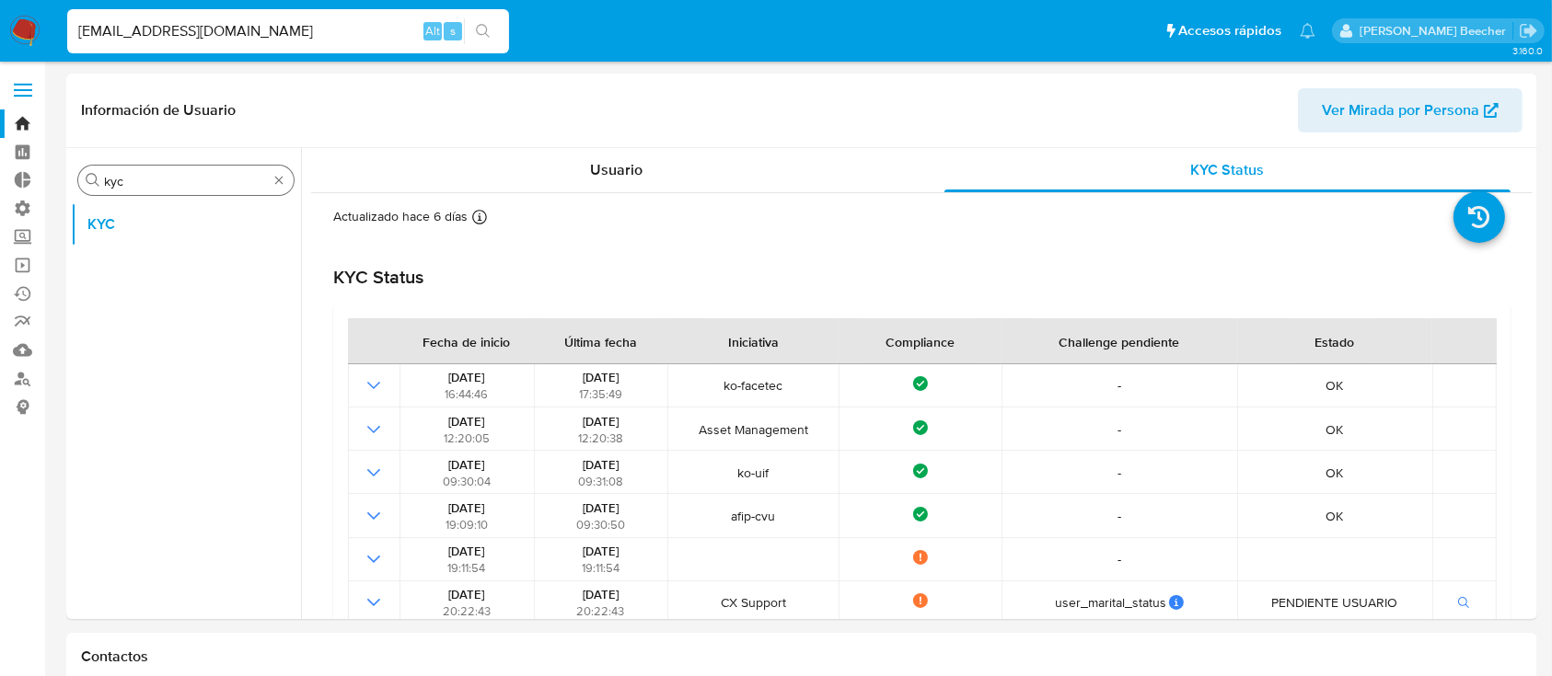
click at [188, 166] on div "Buscar kyc" at bounding box center [185, 180] width 215 height 29
click at [192, 169] on div "Buscar kyc" at bounding box center [185, 180] width 215 height 29
click at [214, 190] on div "Buscar kyc" at bounding box center [185, 180] width 215 height 29
click at [213, 186] on input "kyc" at bounding box center [186, 181] width 164 height 17
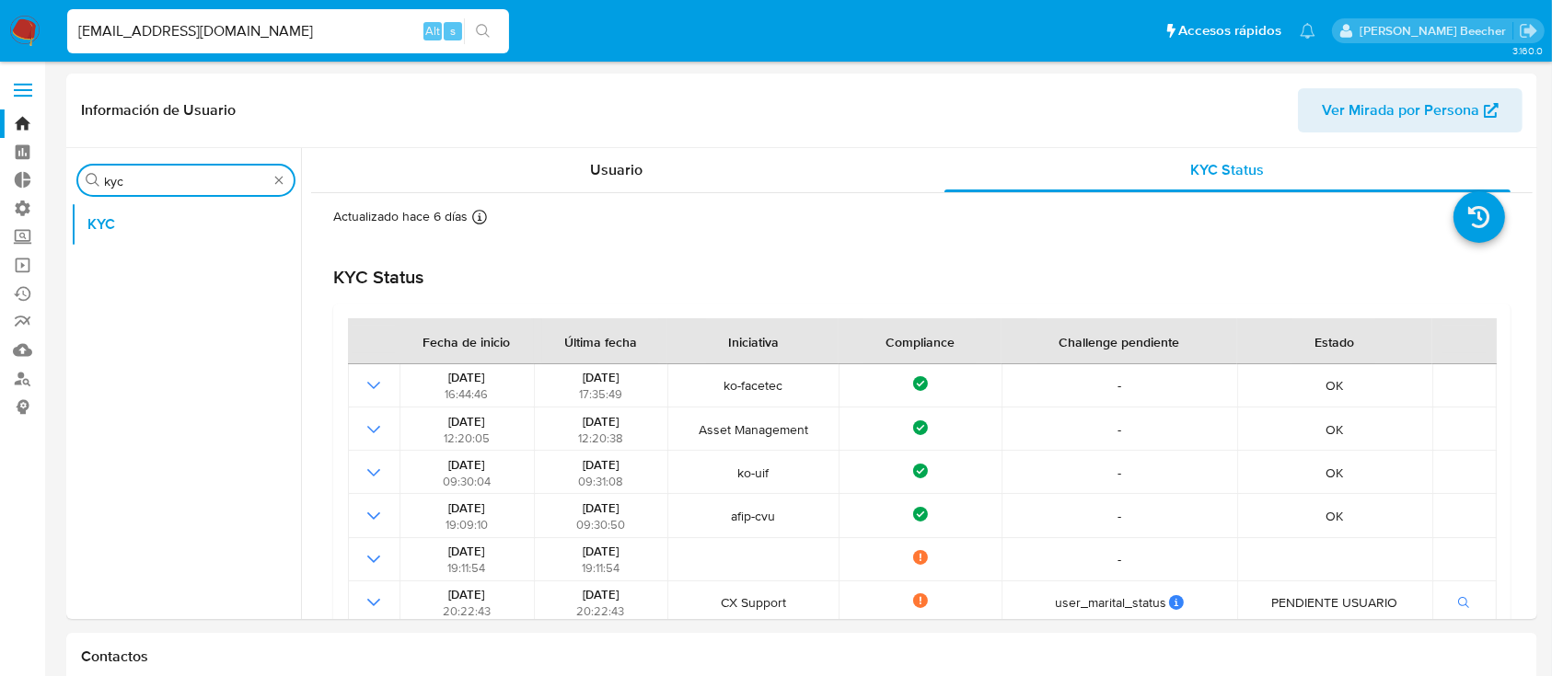
click at [213, 186] on input "kyc" at bounding box center [186, 181] width 164 height 17
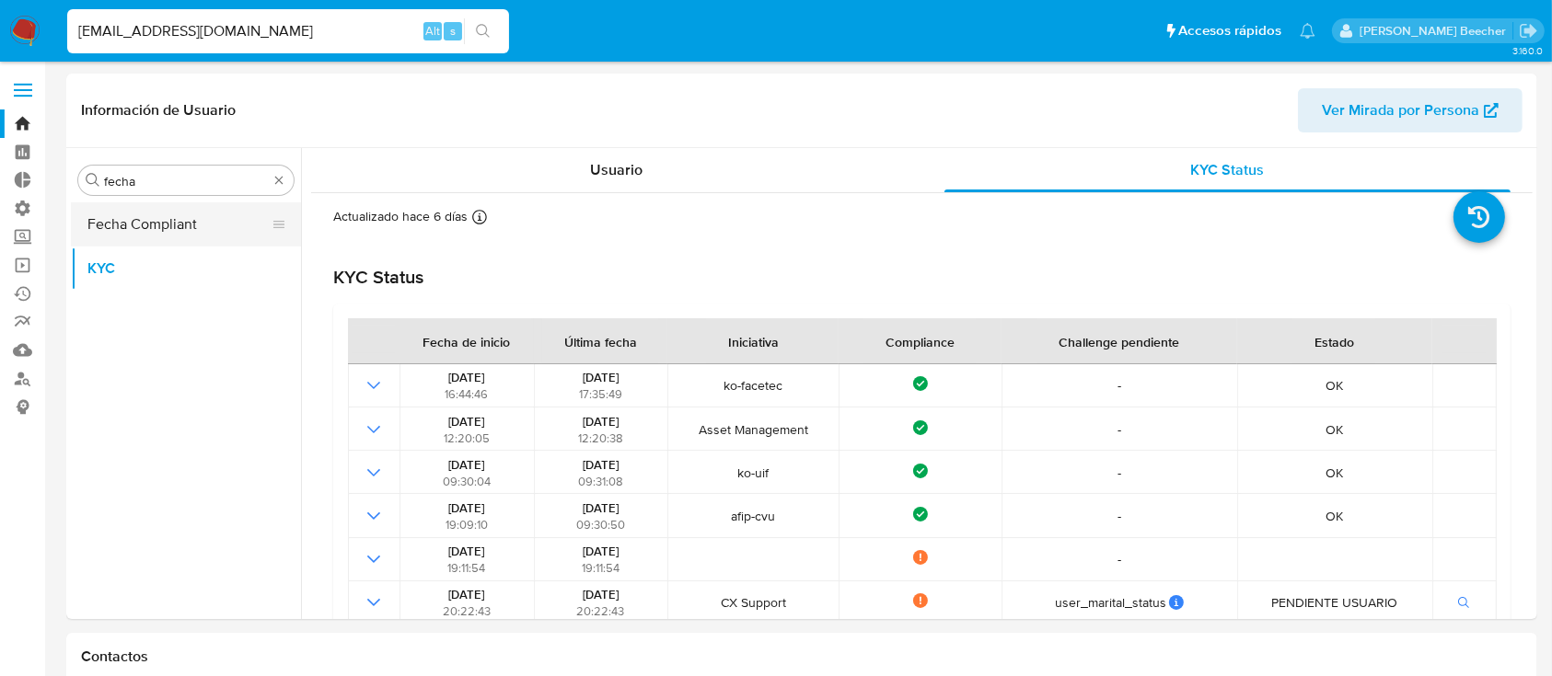
click at [214, 221] on button "Fecha Compliant" at bounding box center [178, 224] width 215 height 44
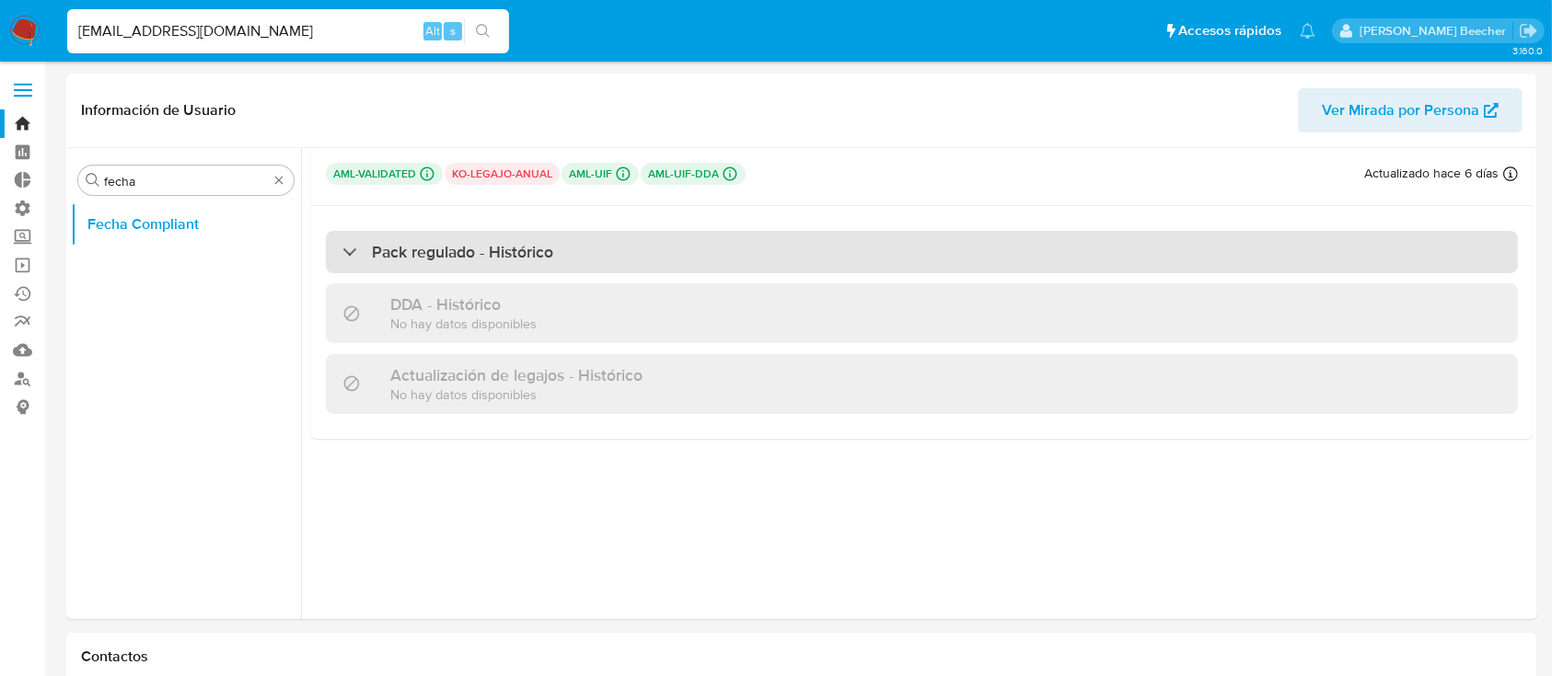
click at [456, 243] on h3 "Pack regulado - Histórico" at bounding box center [462, 252] width 181 height 20
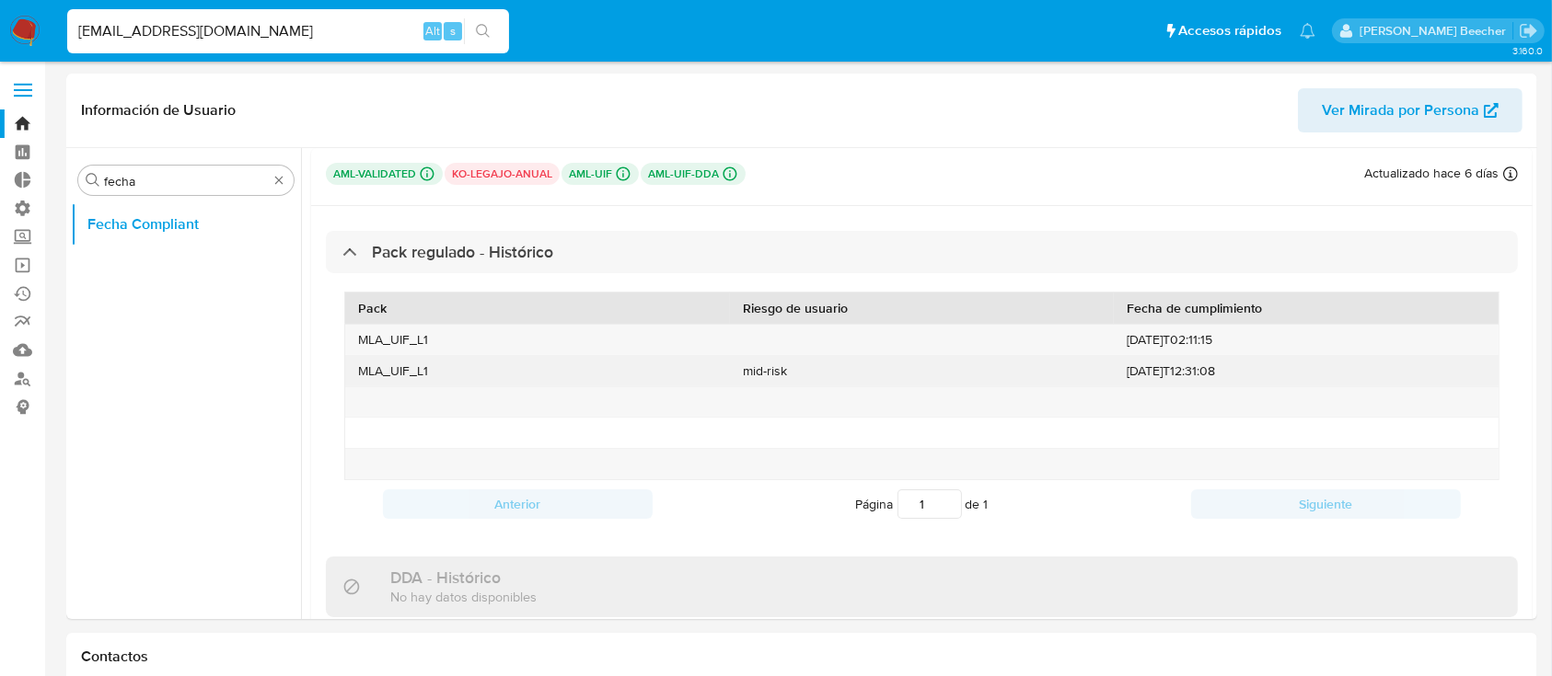
click at [760, 377] on div "mid-risk" at bounding box center [922, 371] width 385 height 30
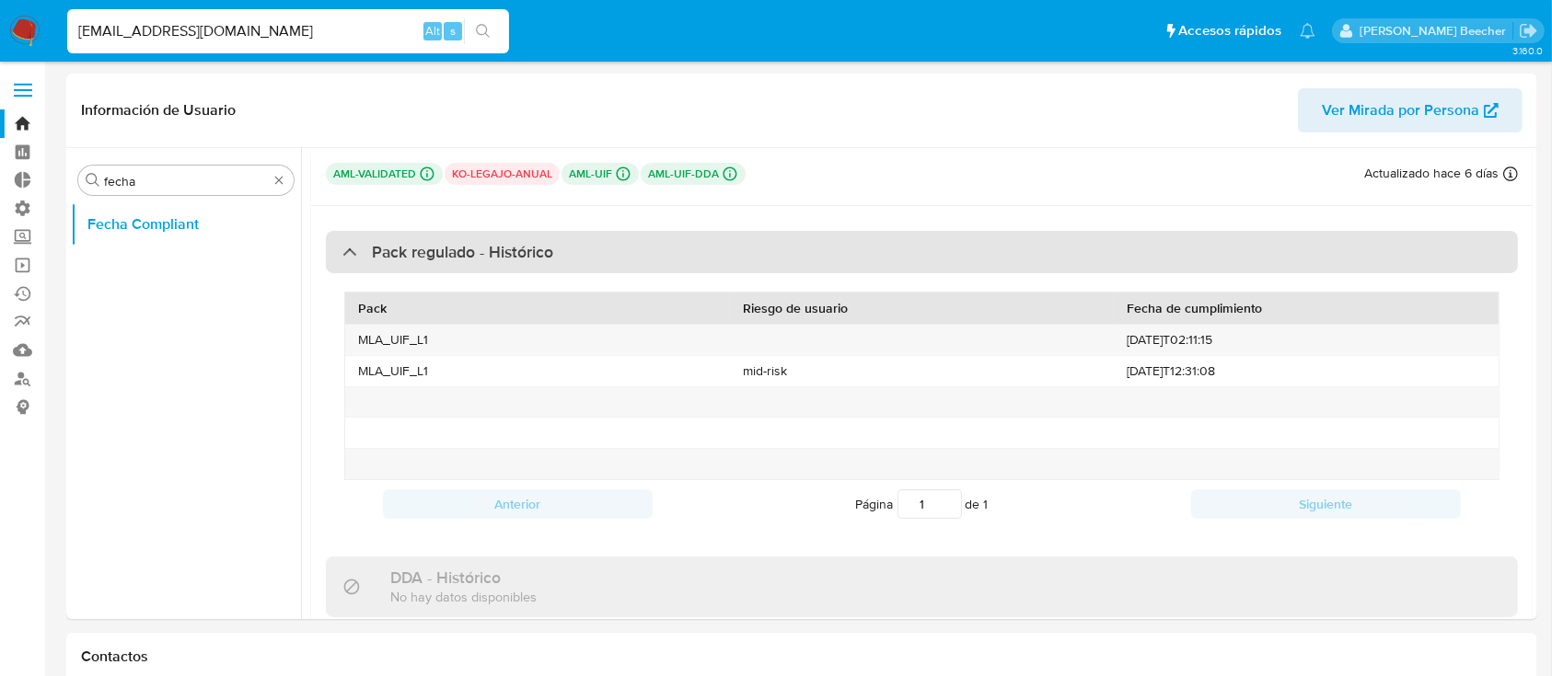
click at [369, 261] on div "Pack regulado - Histórico" at bounding box center [447, 252] width 211 height 20
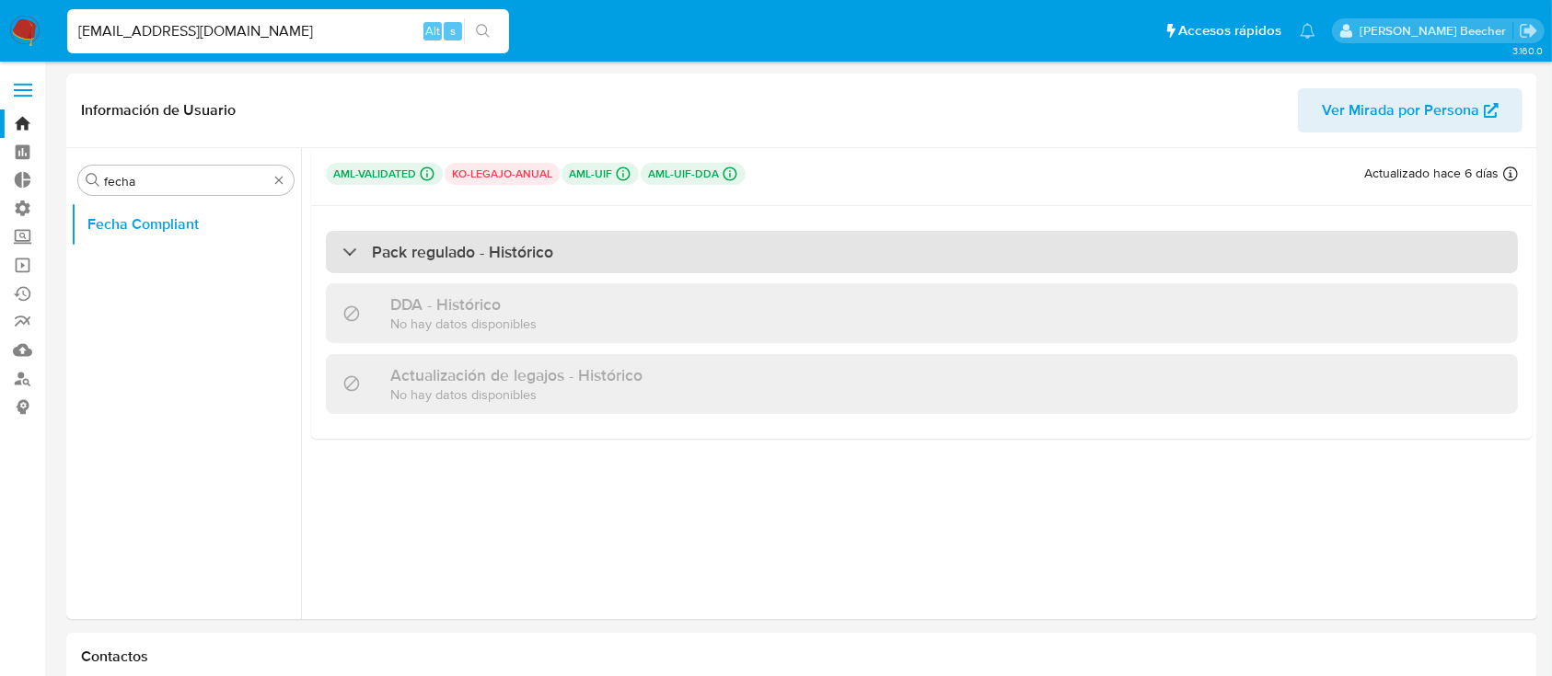
click at [369, 261] on div "Pack regulado - Histórico" at bounding box center [447, 252] width 211 height 20
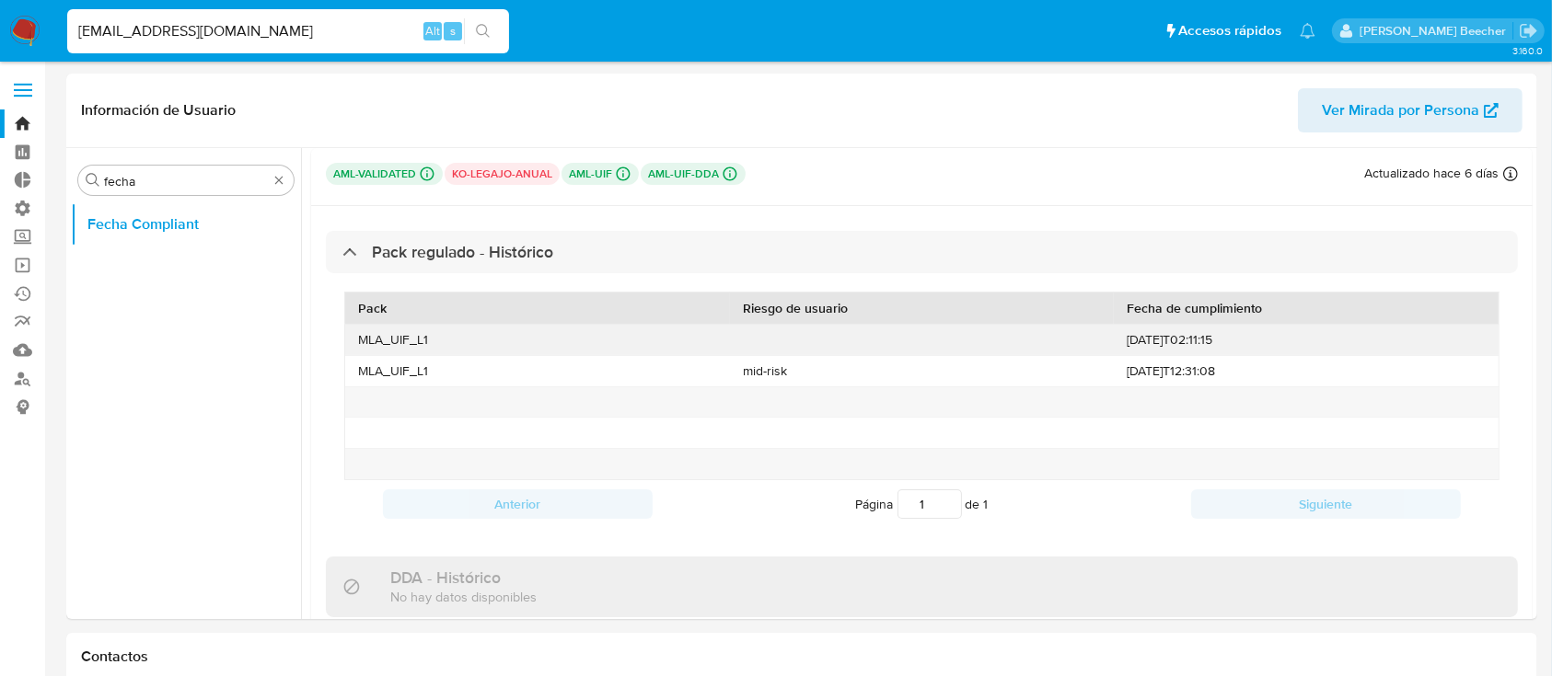
click at [1136, 345] on div "[DATE]T02:11:15" at bounding box center [1306, 340] width 385 height 30
click at [1146, 346] on div "[DATE]T02:11:15" at bounding box center [1306, 340] width 385 height 30
click at [207, 167] on div "Buscar fecha" at bounding box center [185, 180] width 215 height 29
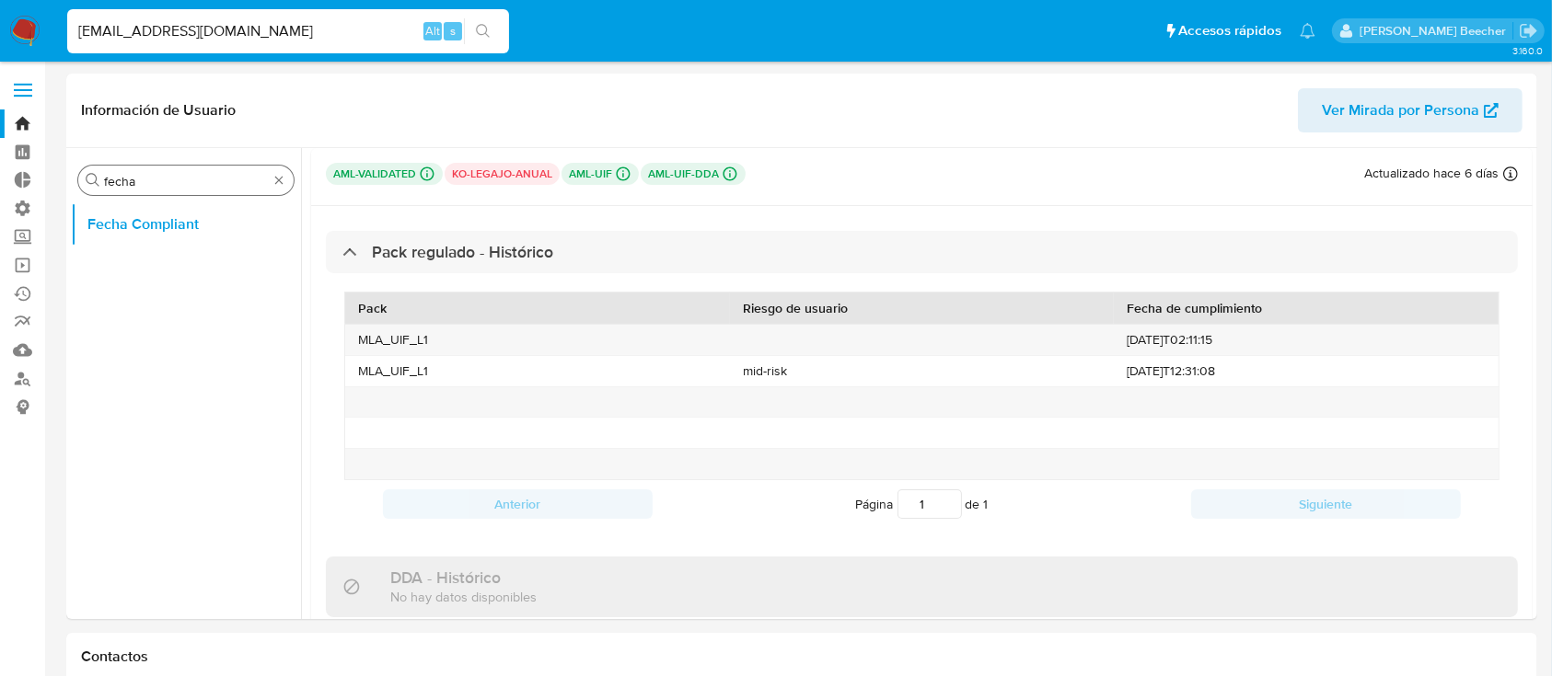
click at [212, 175] on input "fecha" at bounding box center [186, 181] width 164 height 17
type input "kyc"
click at [173, 269] on button "KYC" at bounding box center [178, 269] width 215 height 44
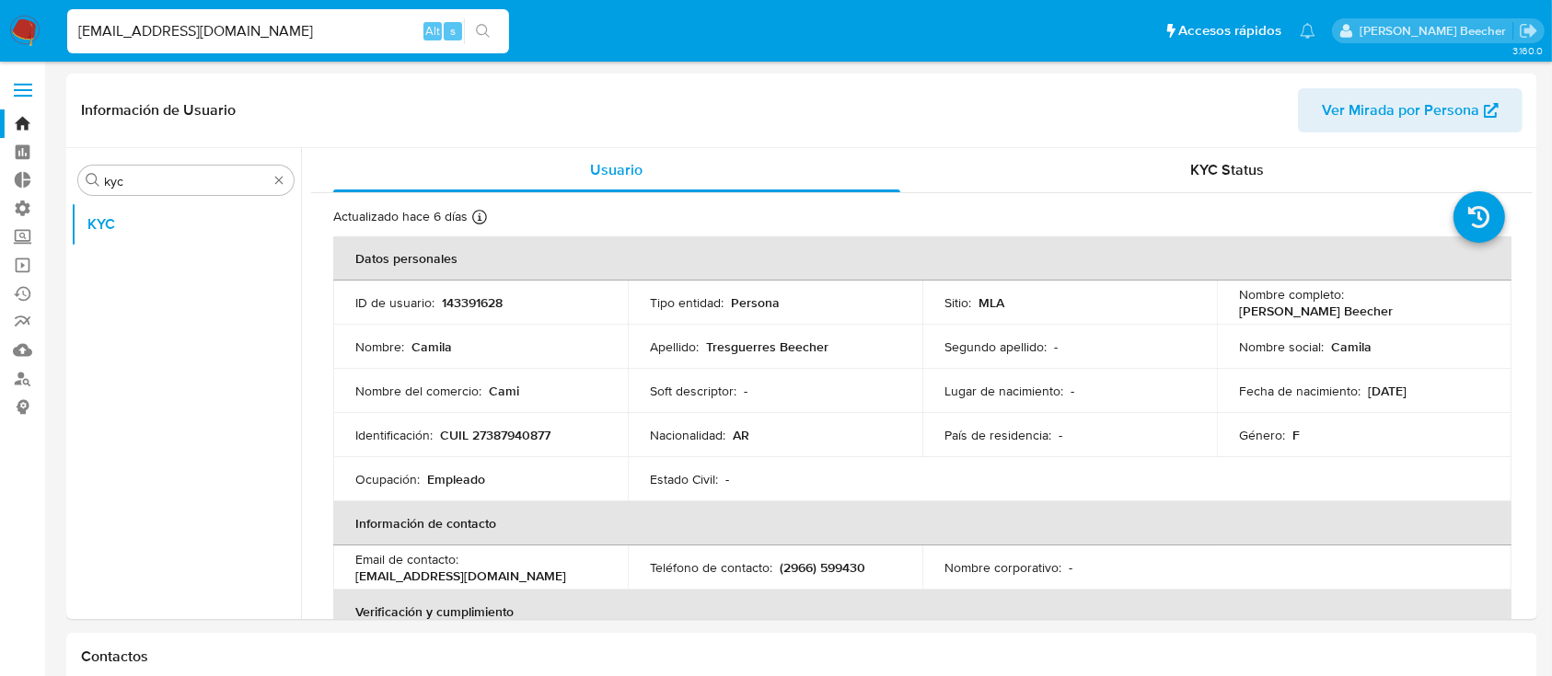
click at [1235, 145] on div "Información de Usuario Ver Mirada por Persona" at bounding box center [801, 111] width 1471 height 75
click at [1236, 173] on span "KYC Status" at bounding box center [1227, 169] width 74 height 21
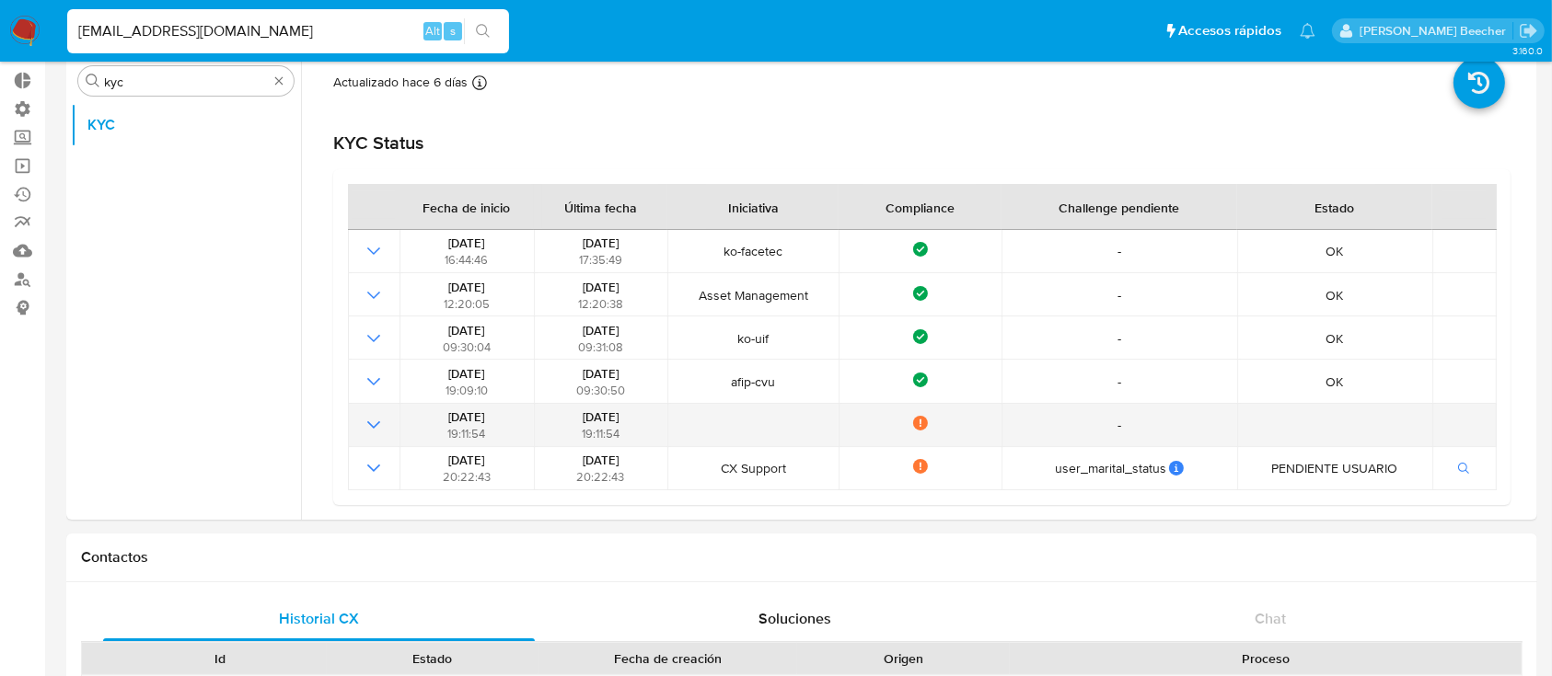
scroll to position [98, 0]
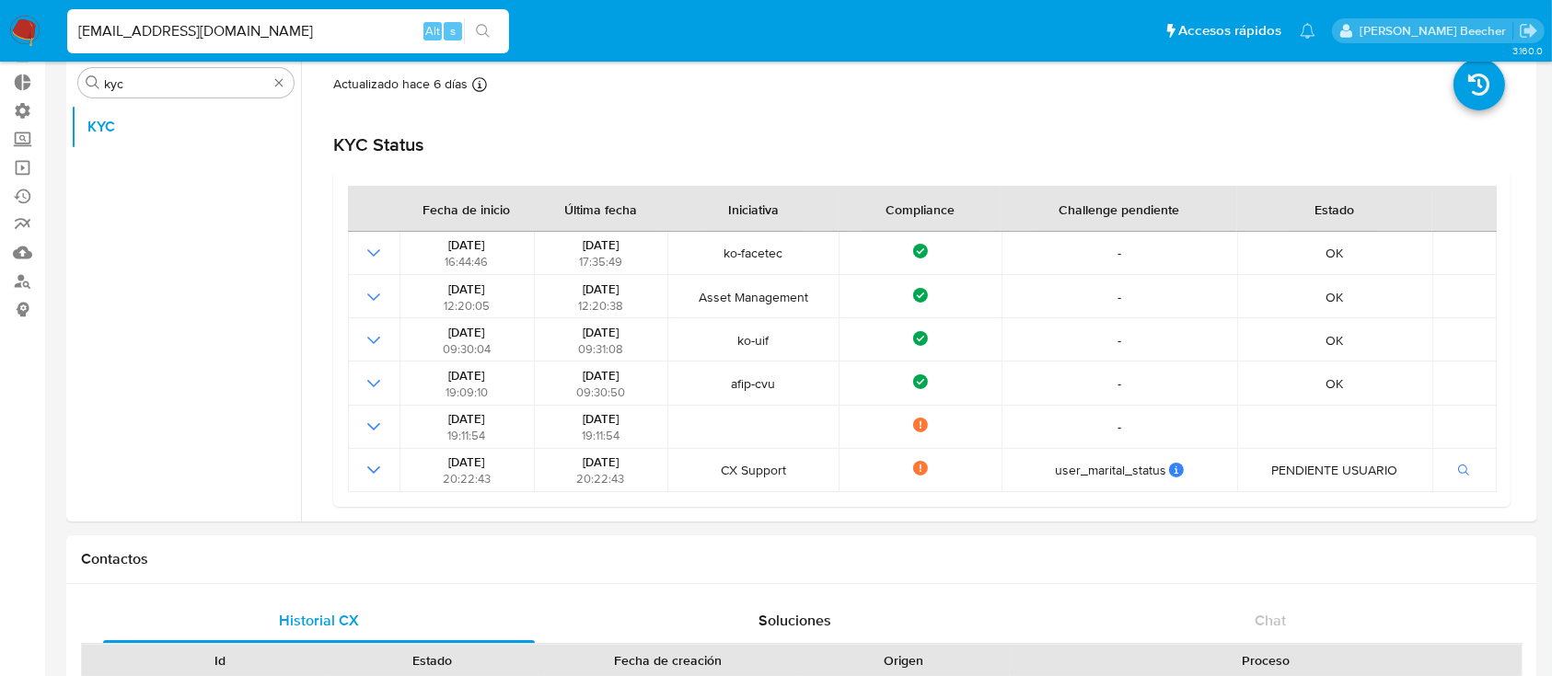
click at [349, 23] on input "[EMAIL_ADDRESS][DOMAIN_NAME]" at bounding box center [288, 31] width 442 height 24
paste input "343939938"
type input "343939938"
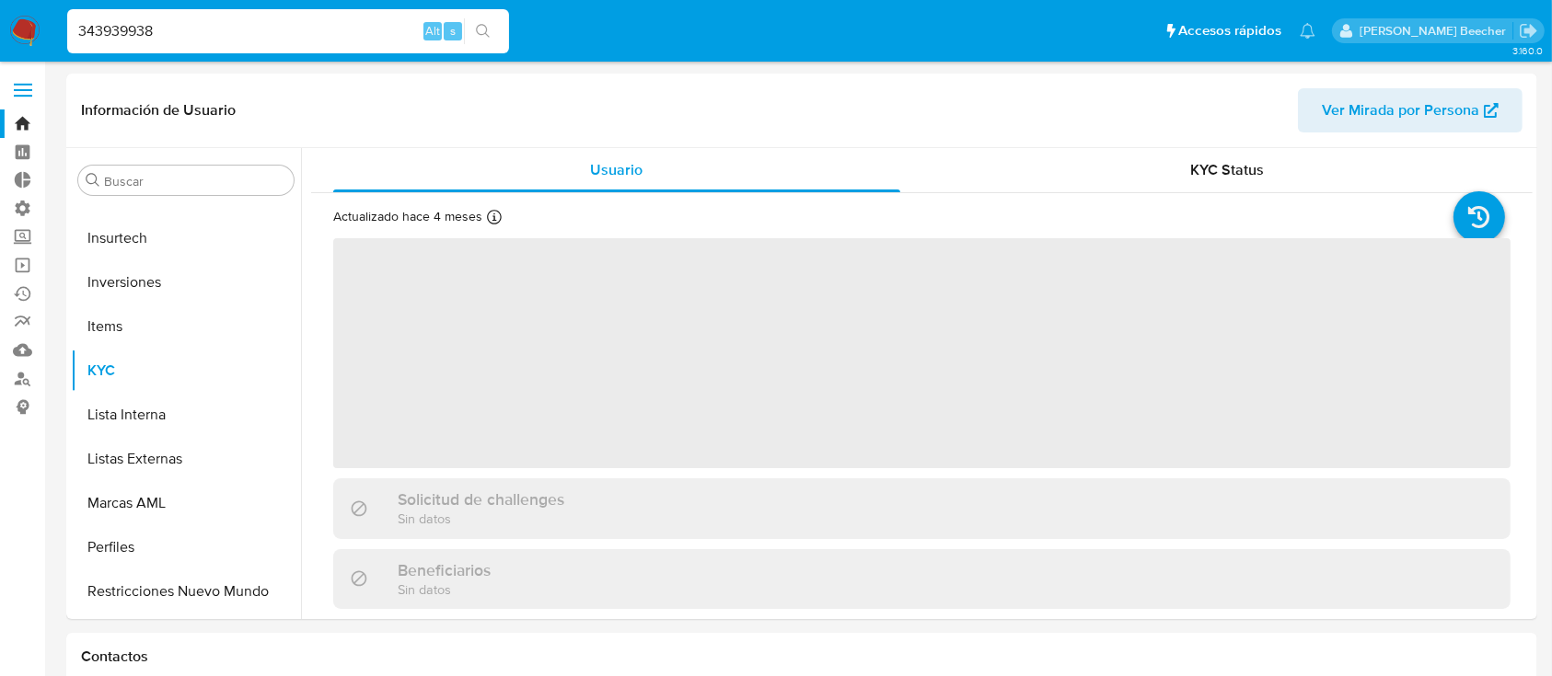
scroll to position [866, 0]
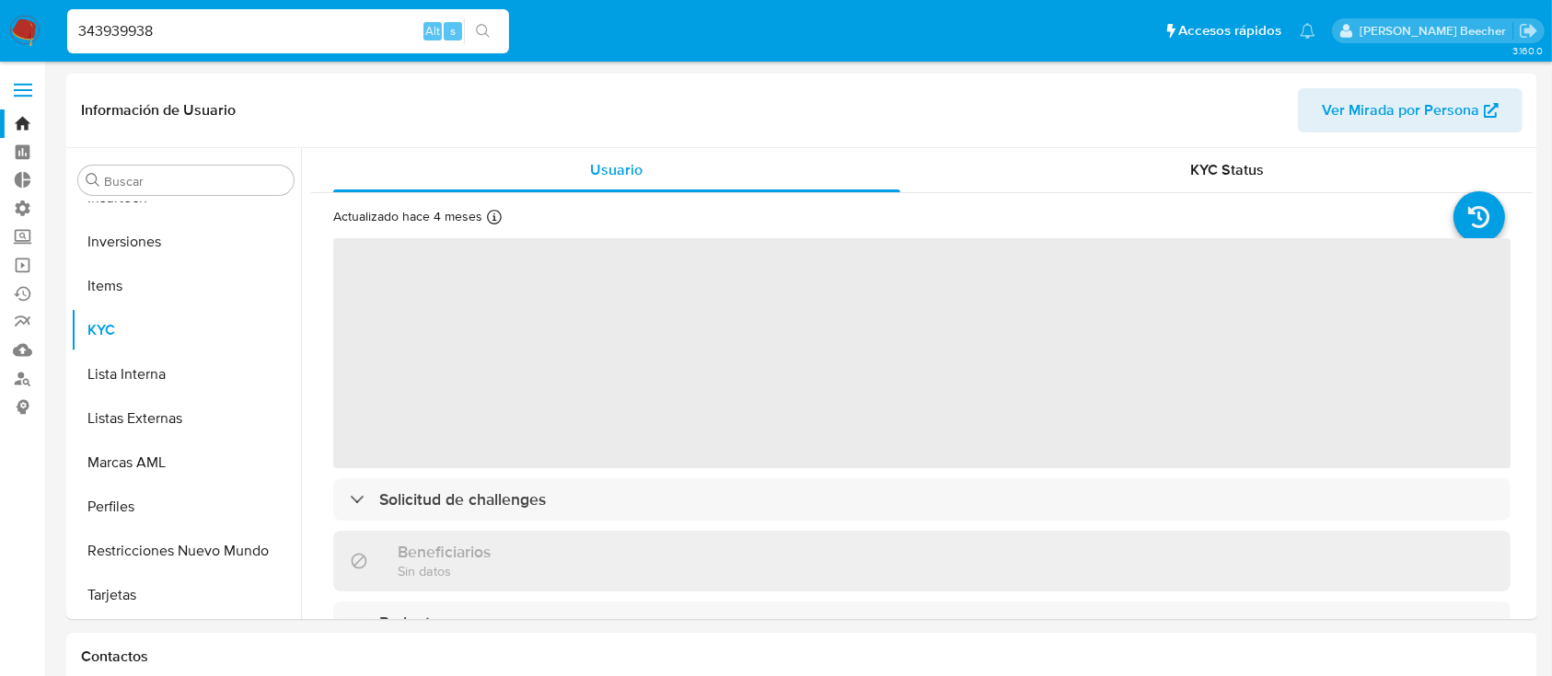
select select "10"
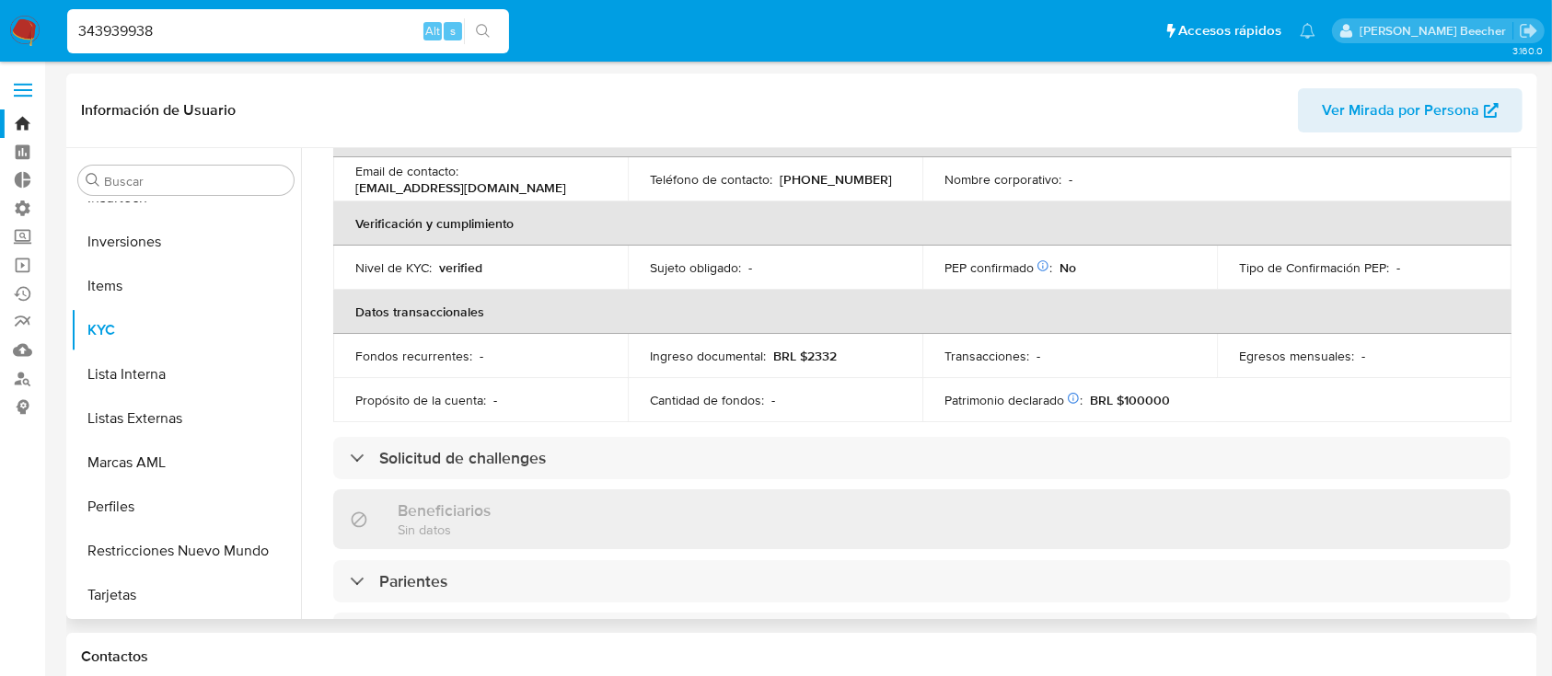
scroll to position [351, 0]
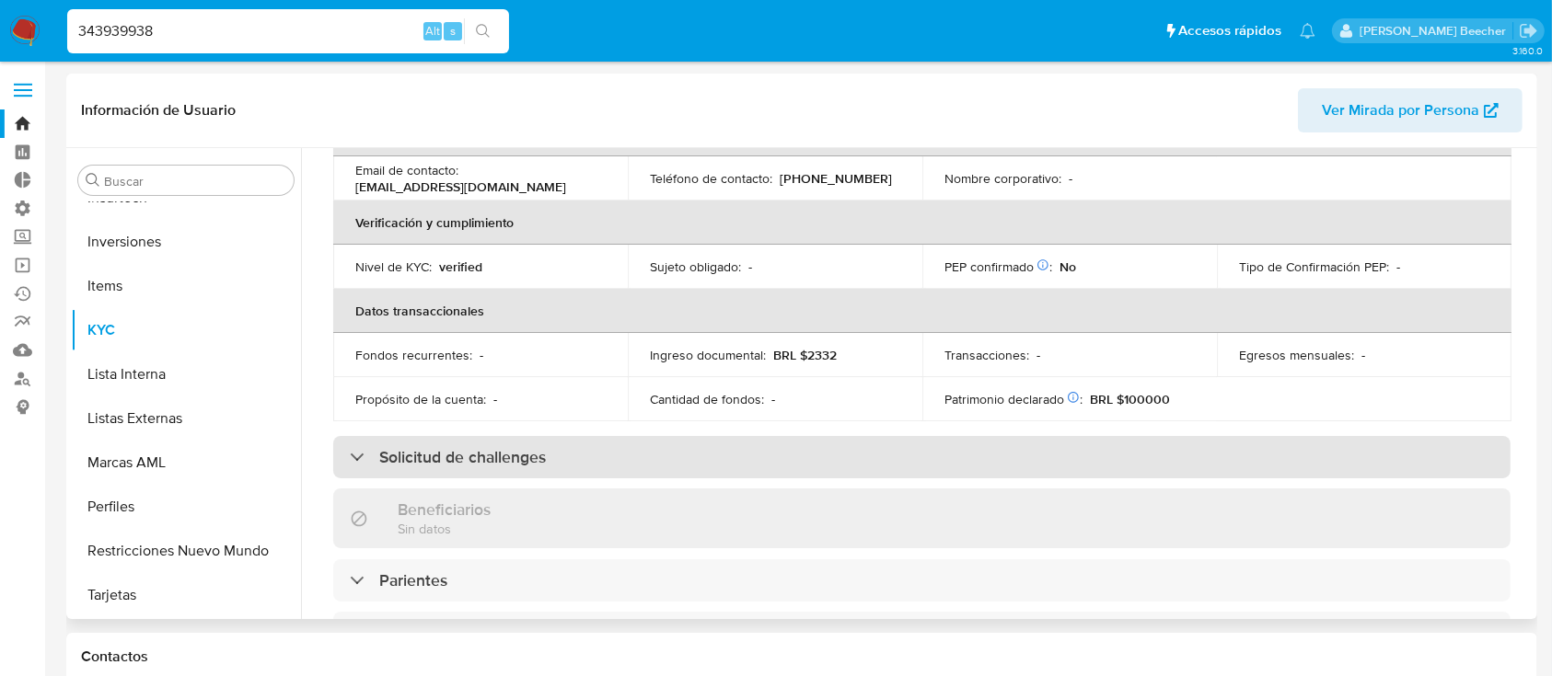
click at [592, 446] on div "Solicitud de challenges" at bounding box center [921, 457] width 1177 height 42
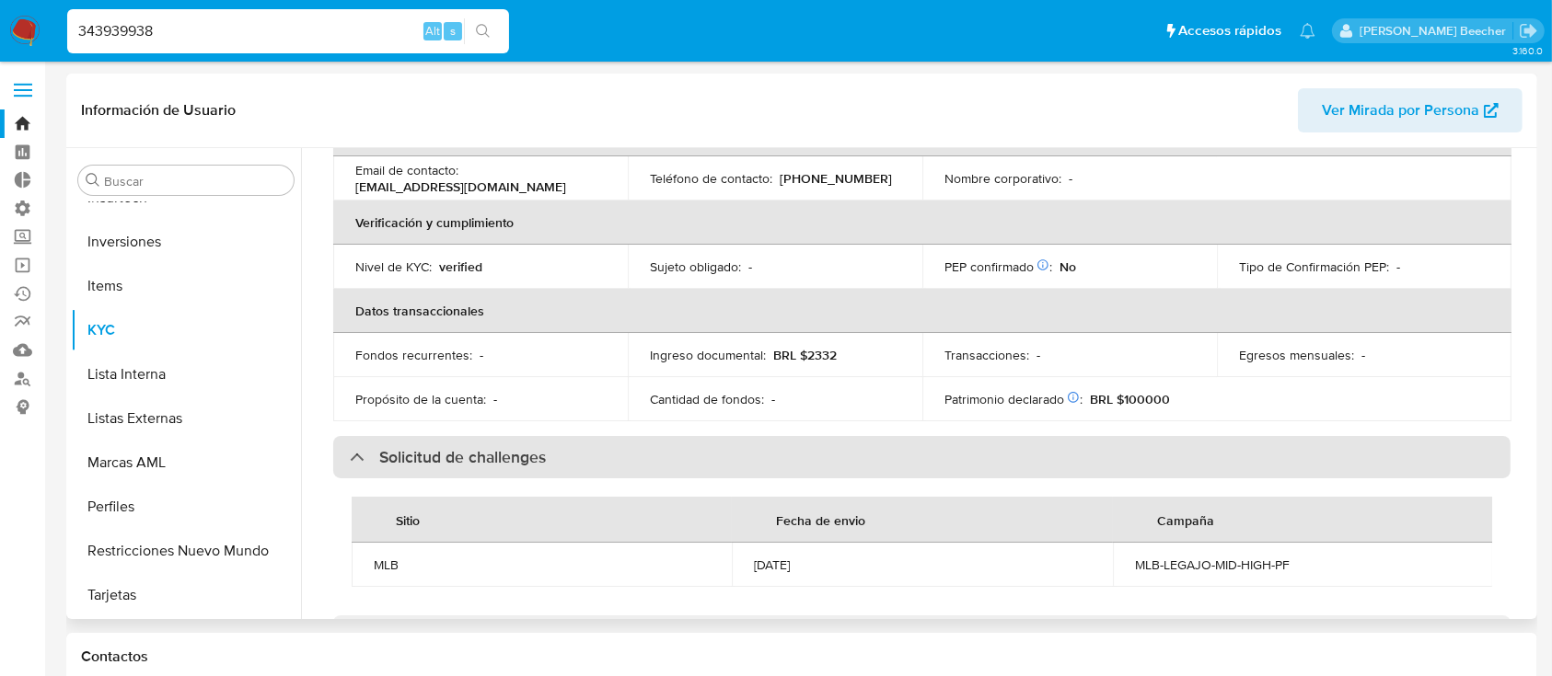
click at [592, 446] on div "Solicitud de challenges" at bounding box center [921, 457] width 1177 height 42
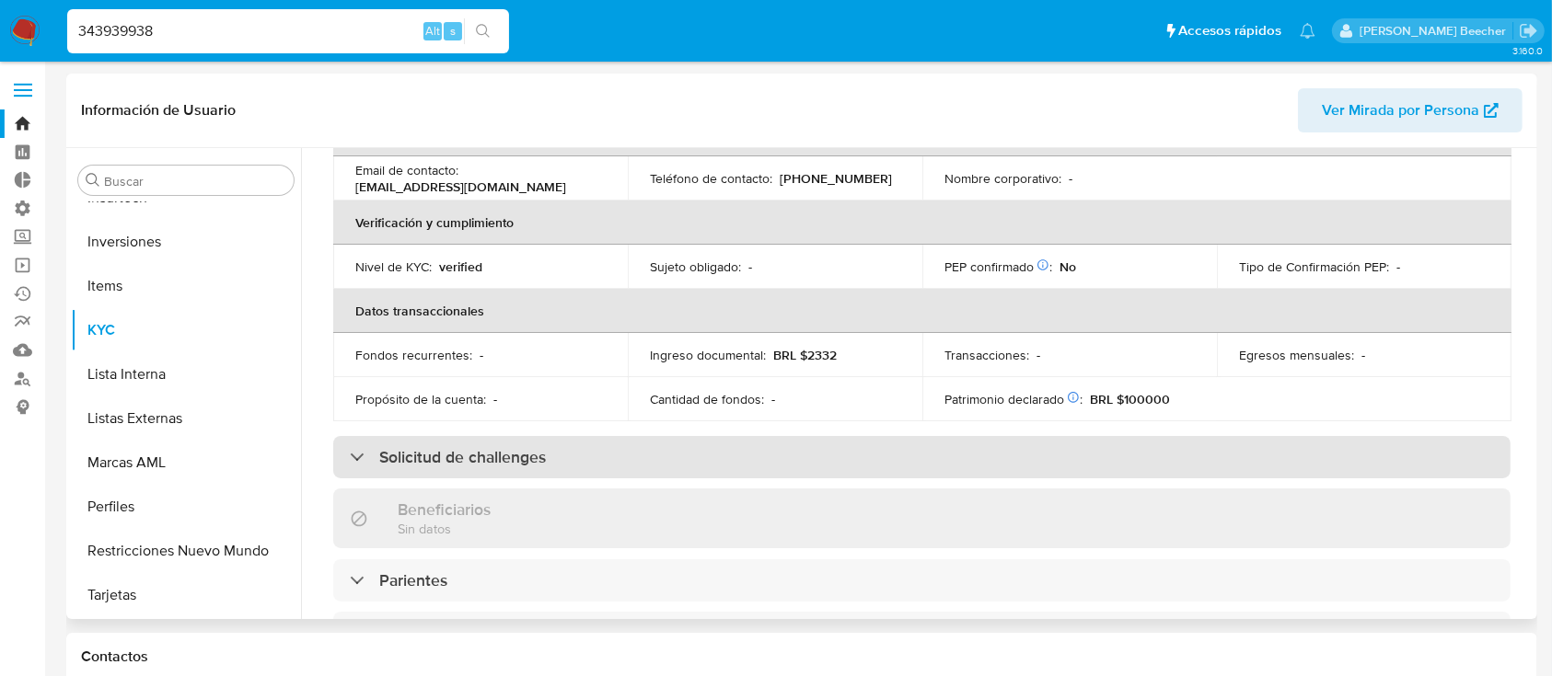
scroll to position [0, 0]
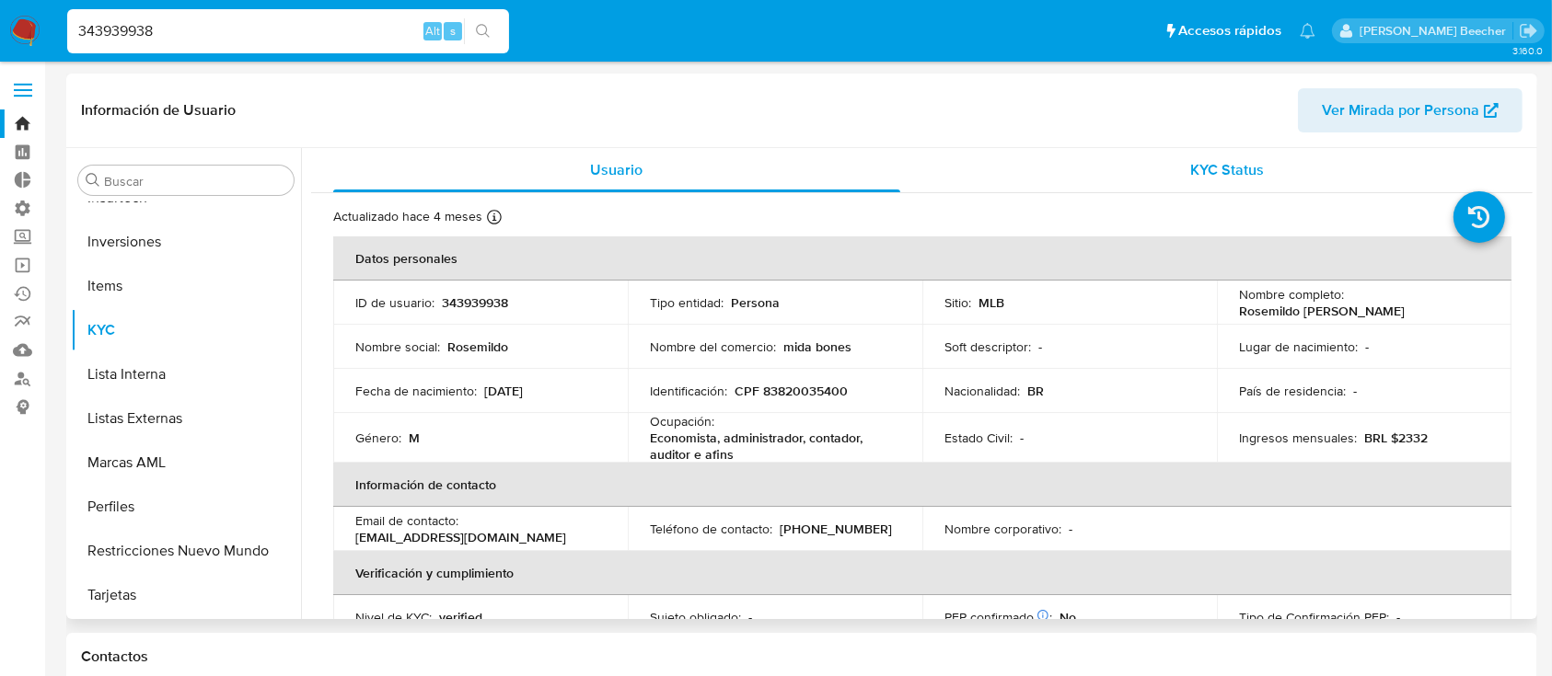
click at [1200, 180] on span "KYC Status" at bounding box center [1227, 169] width 74 height 21
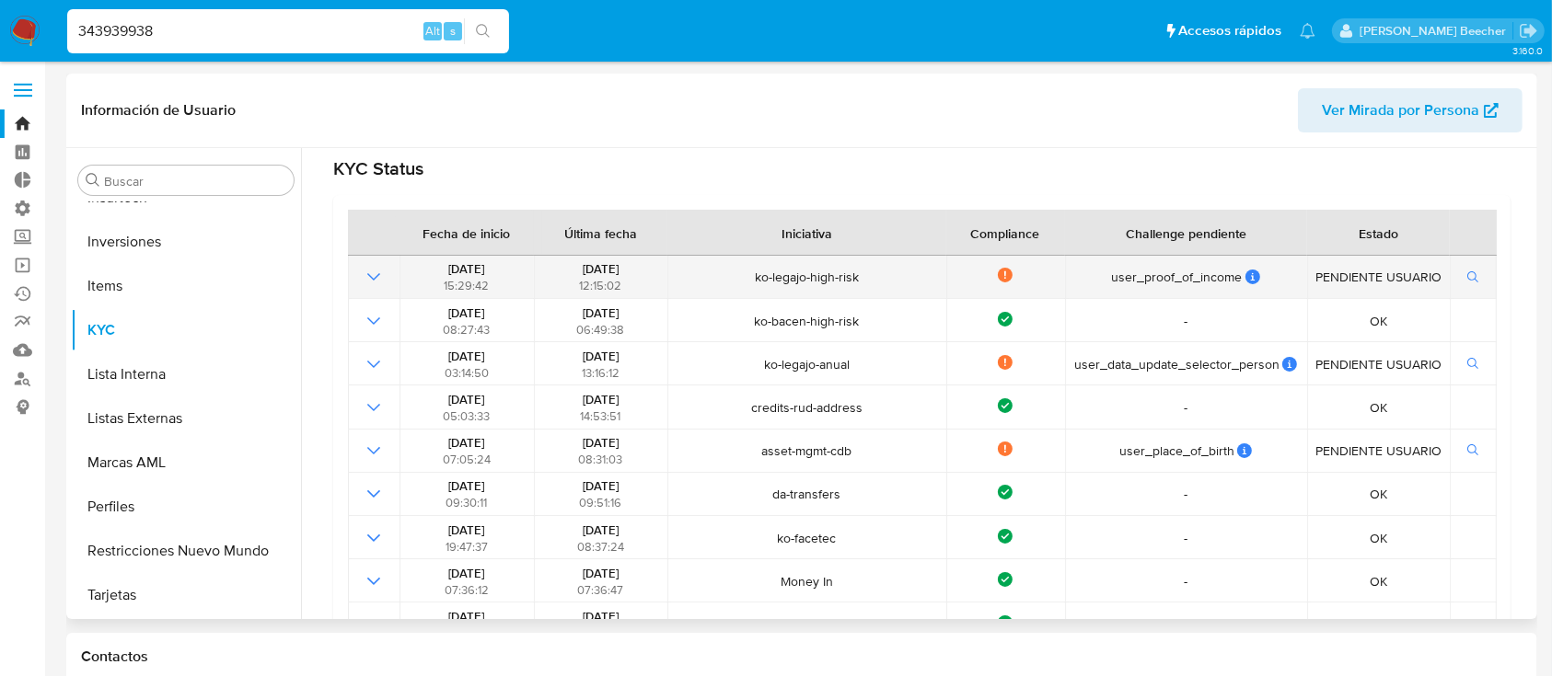
scroll to position [214, 0]
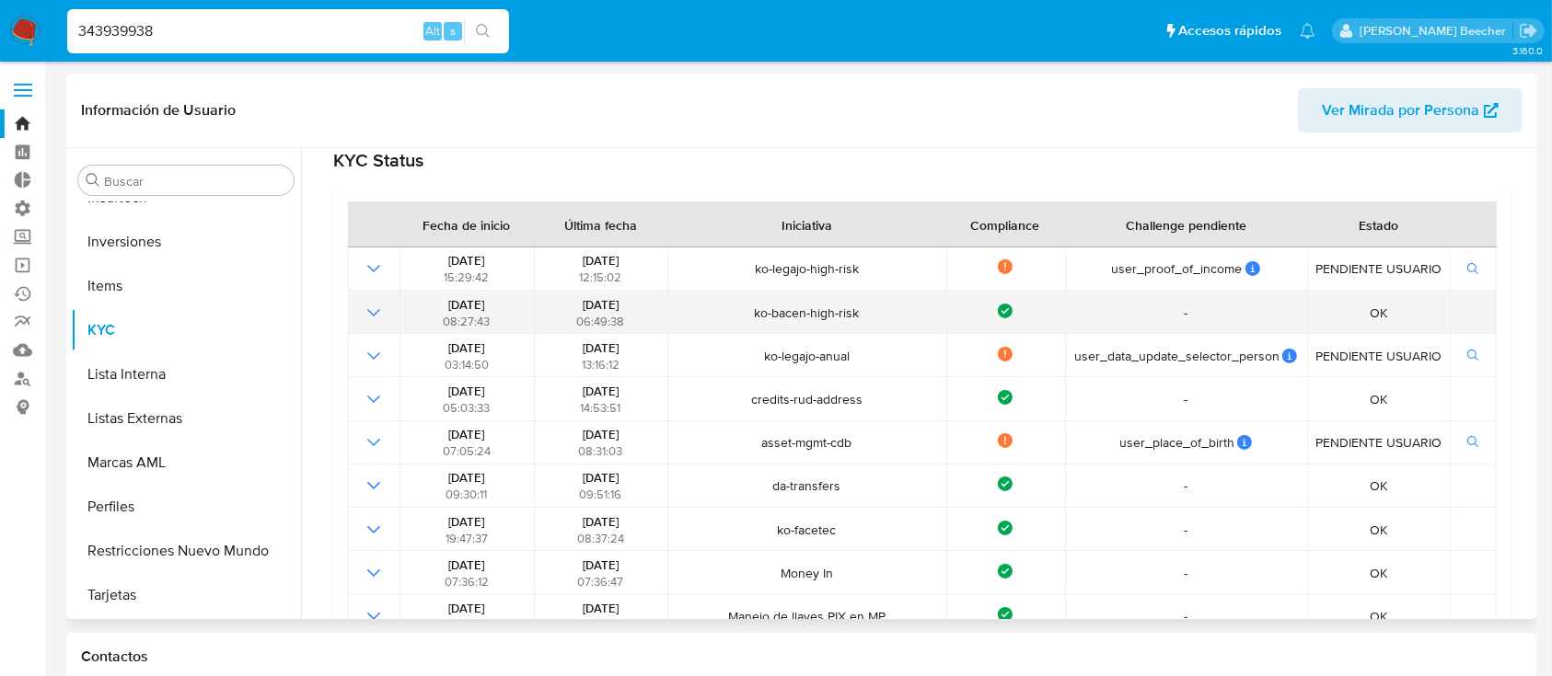
click at [605, 313] on span "06:49:38" at bounding box center [600, 321] width 48 height 17
click at [605, 308] on span "[DATE]" at bounding box center [601, 304] width 36 height 17
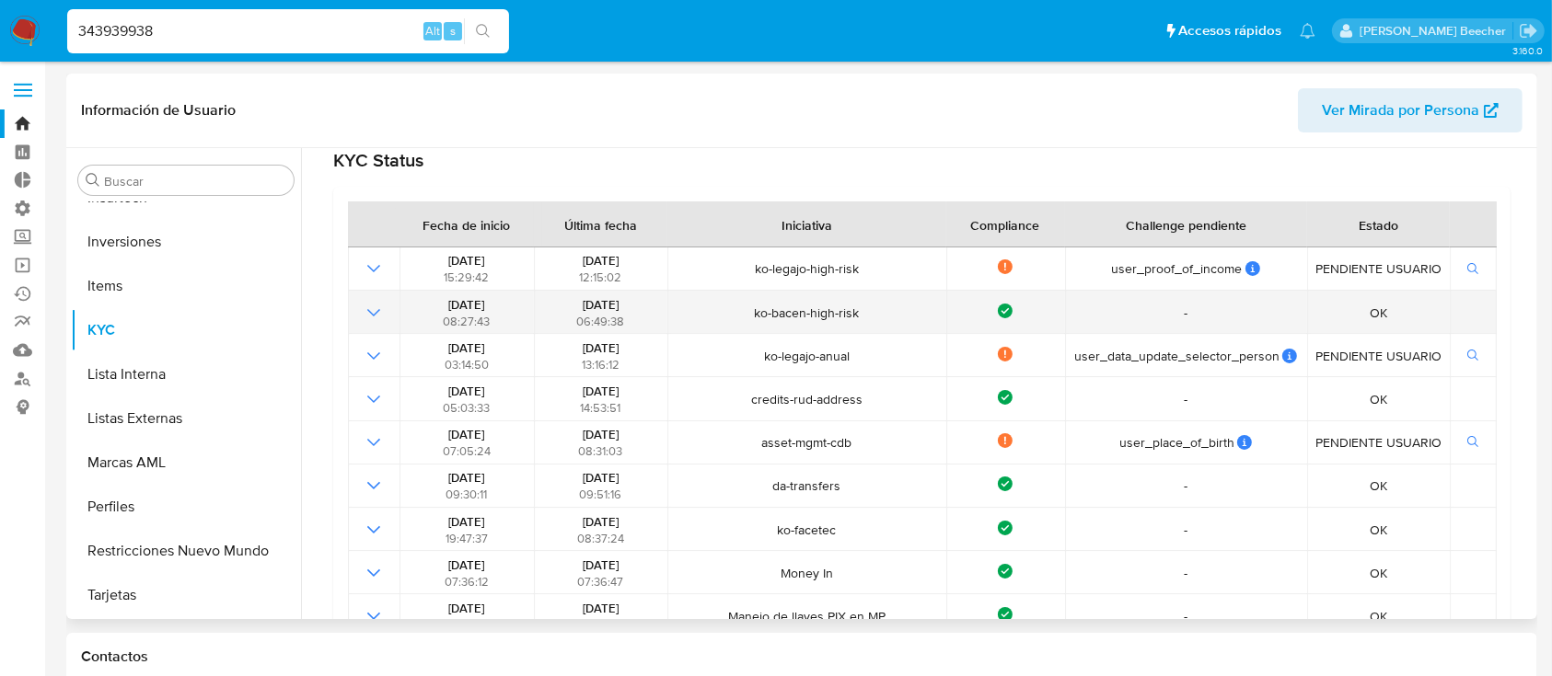
click at [605, 308] on span "[DATE]" at bounding box center [601, 304] width 36 height 17
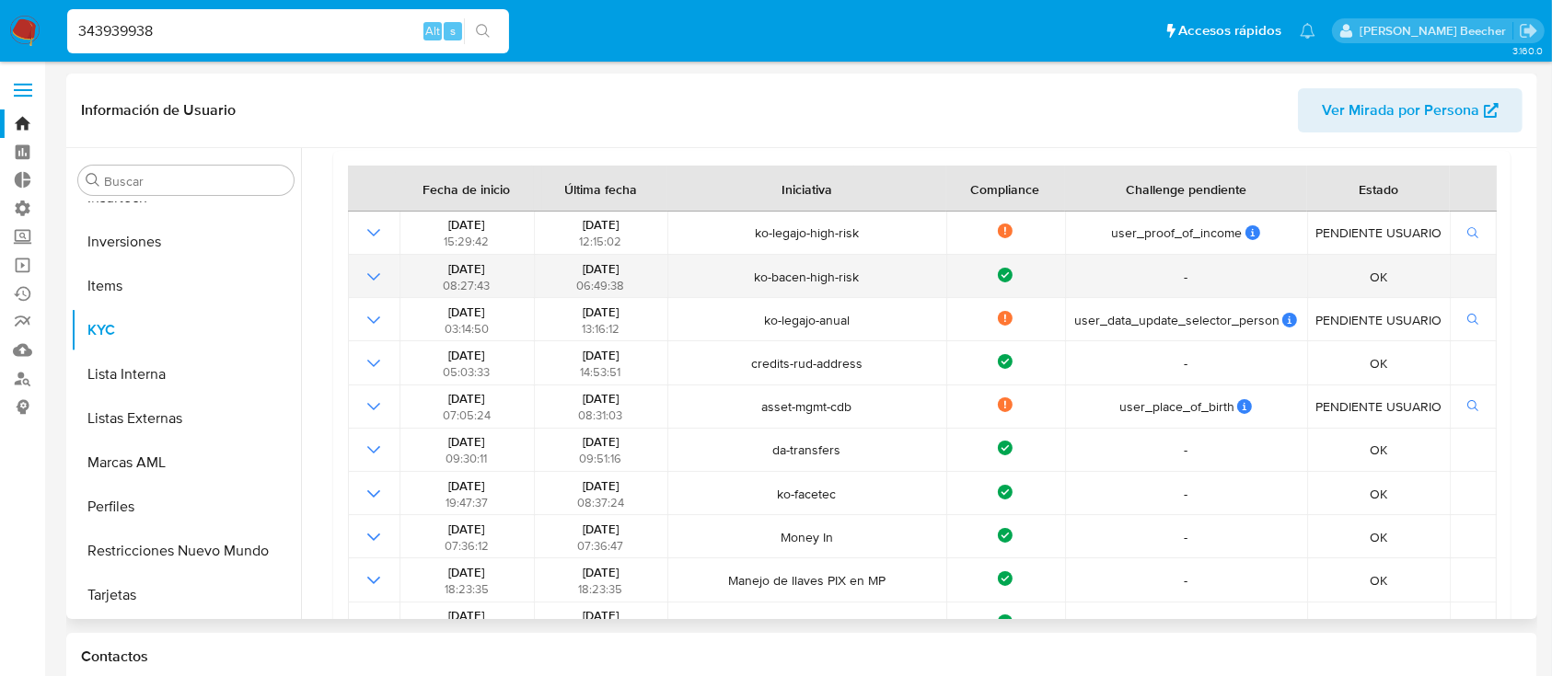
scroll to position [250, 0]
click at [618, 270] on span "[DATE]" at bounding box center [601, 268] width 36 height 17
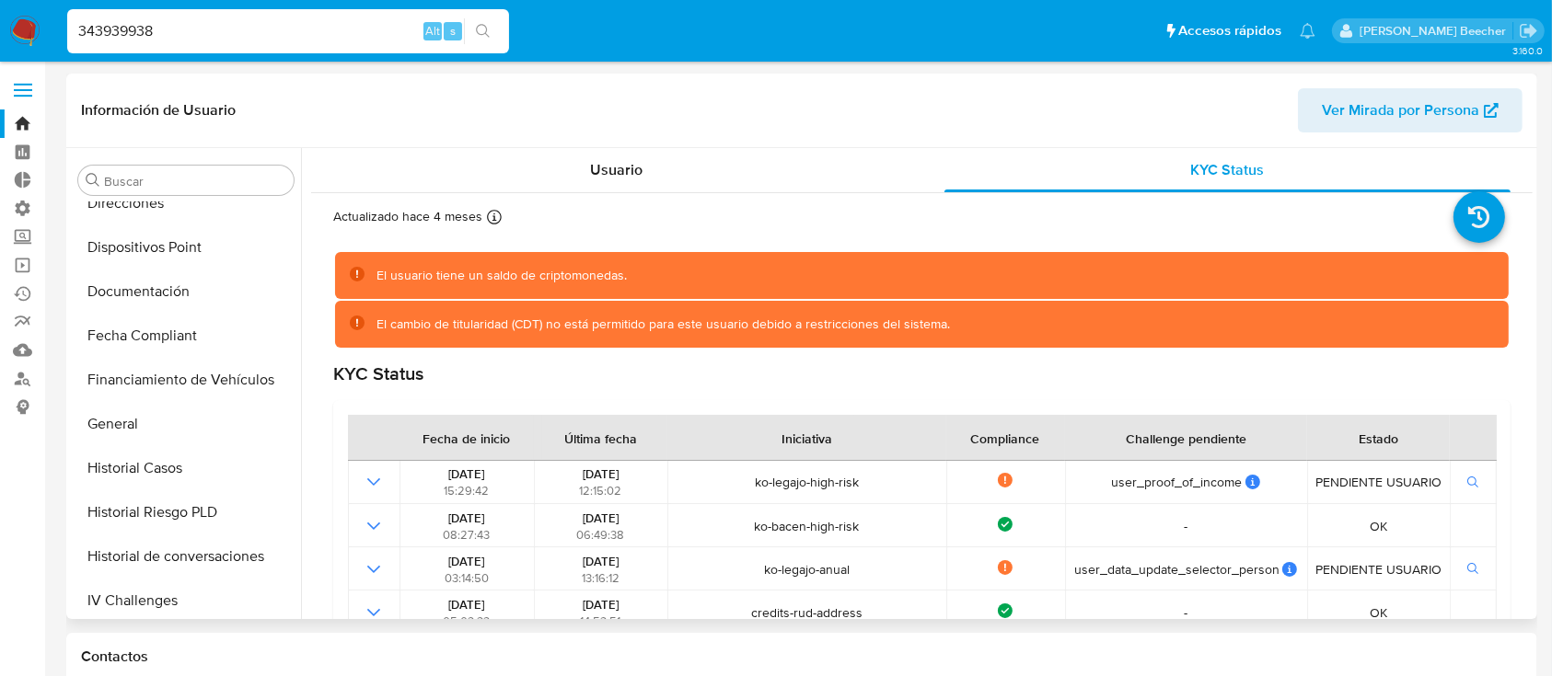
scroll to position [0, 0]
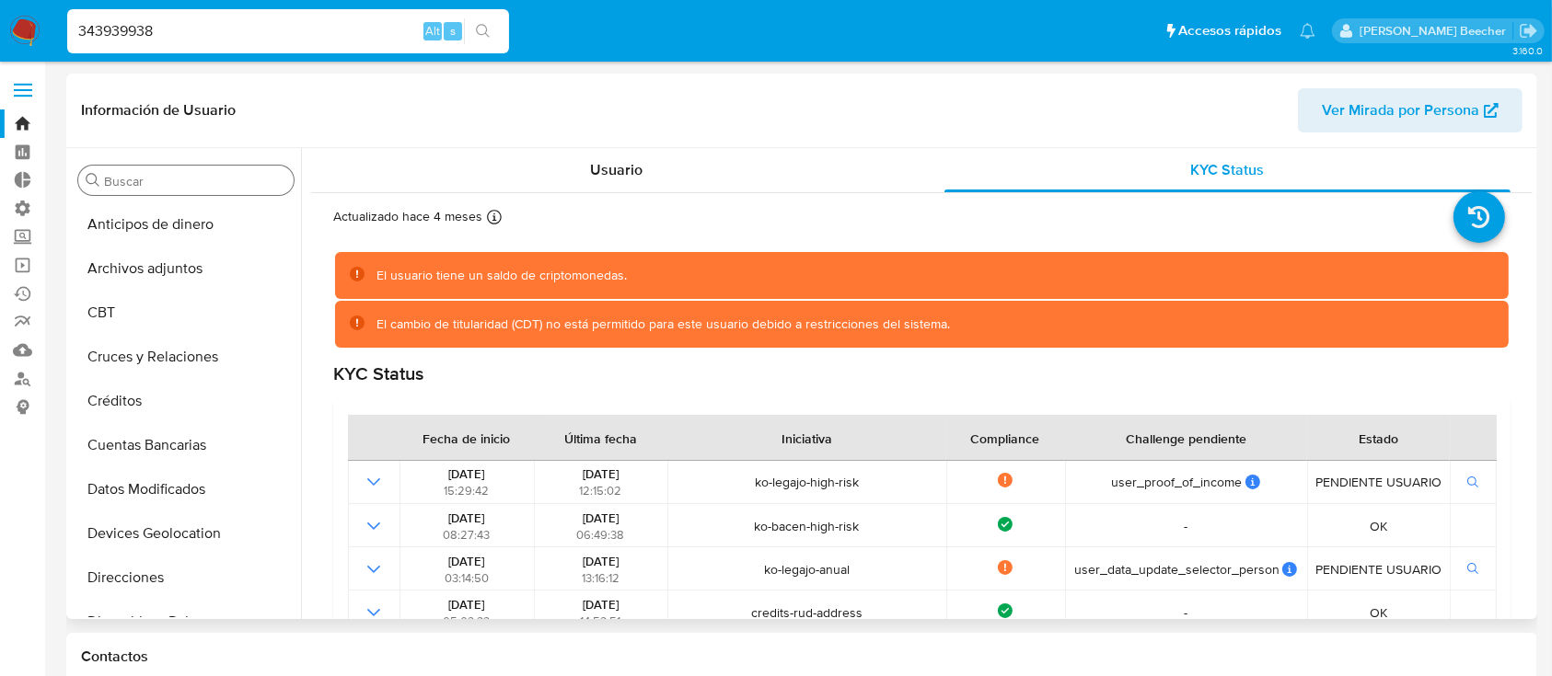
click at [144, 176] on input "Buscar" at bounding box center [195, 181] width 182 height 17
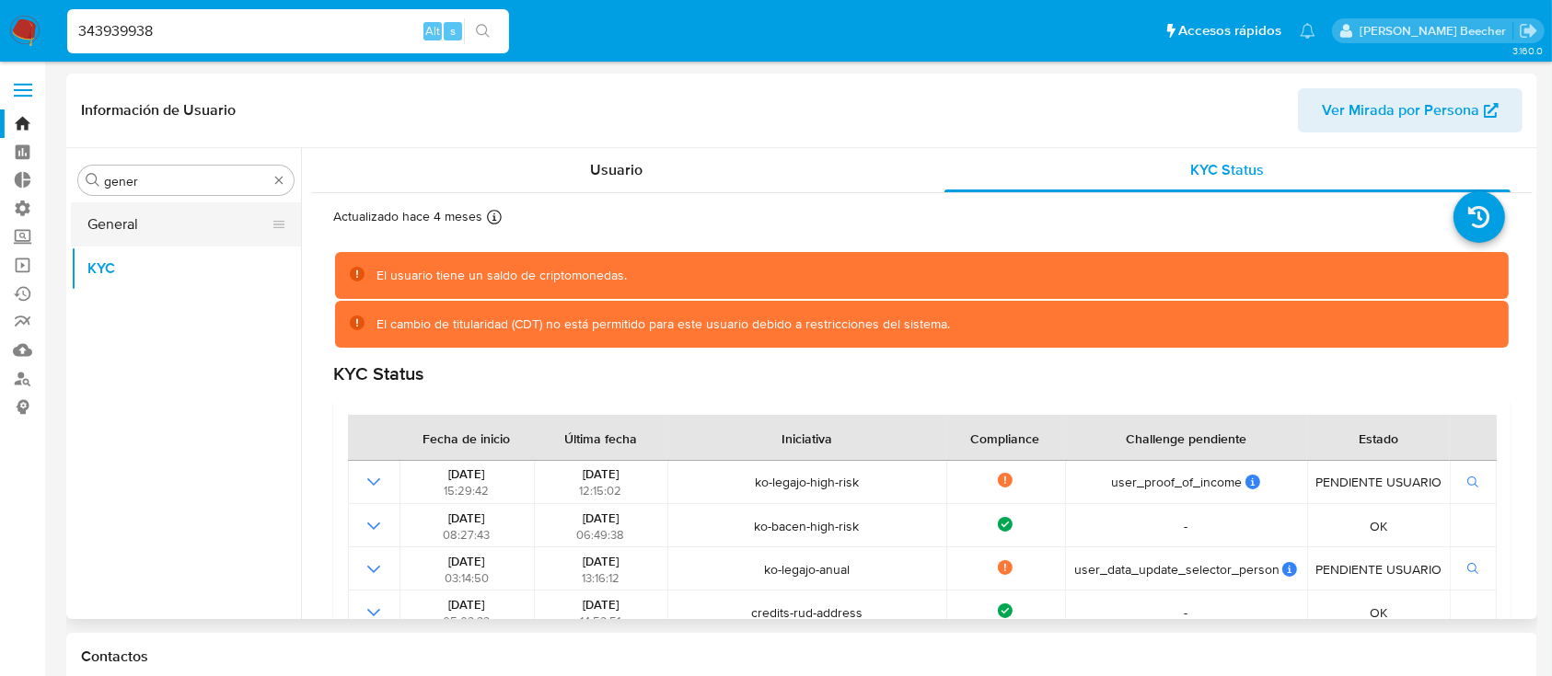
click at [173, 230] on button "General" at bounding box center [178, 224] width 215 height 44
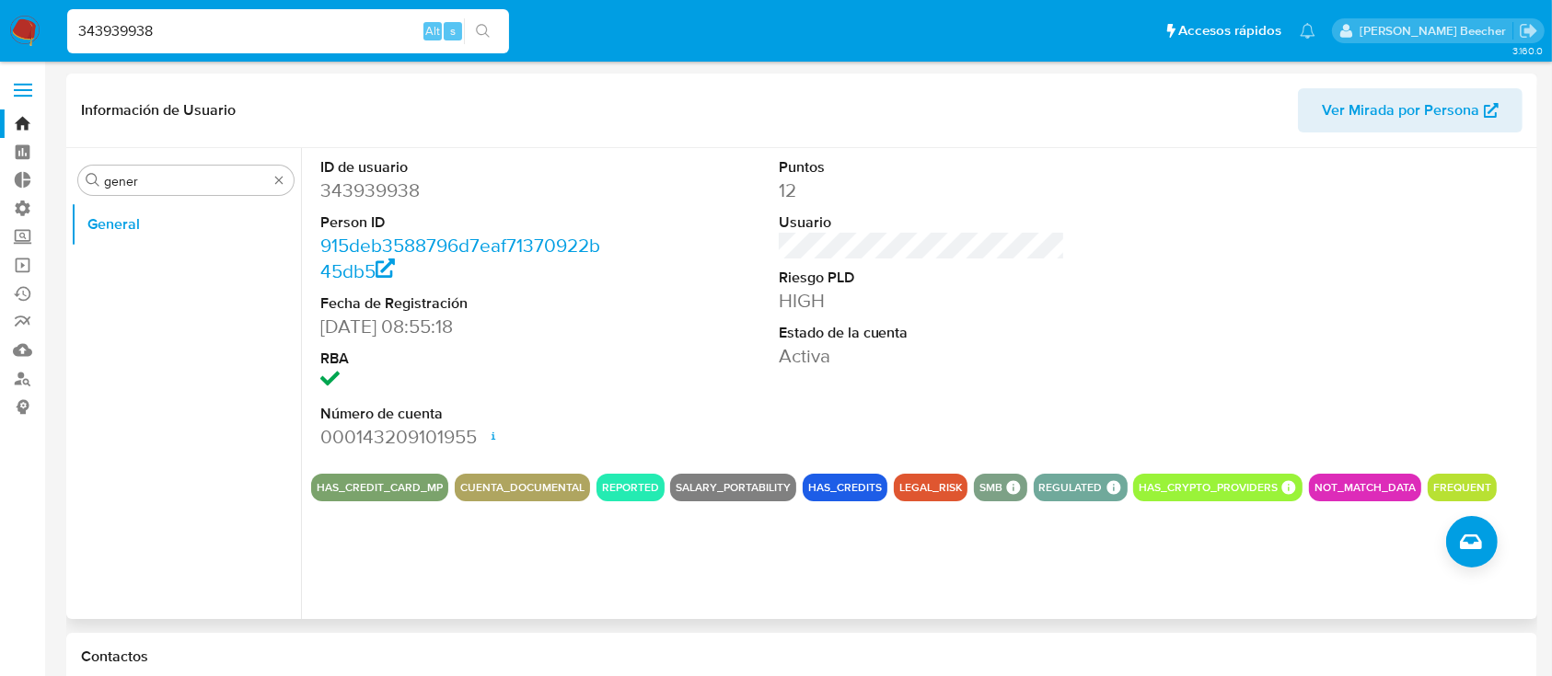
click at [375, 183] on dd "343939938" at bounding box center [463, 191] width 287 height 26
copy dd "343939938"
click at [209, 181] on input "gener" at bounding box center [186, 181] width 164 height 17
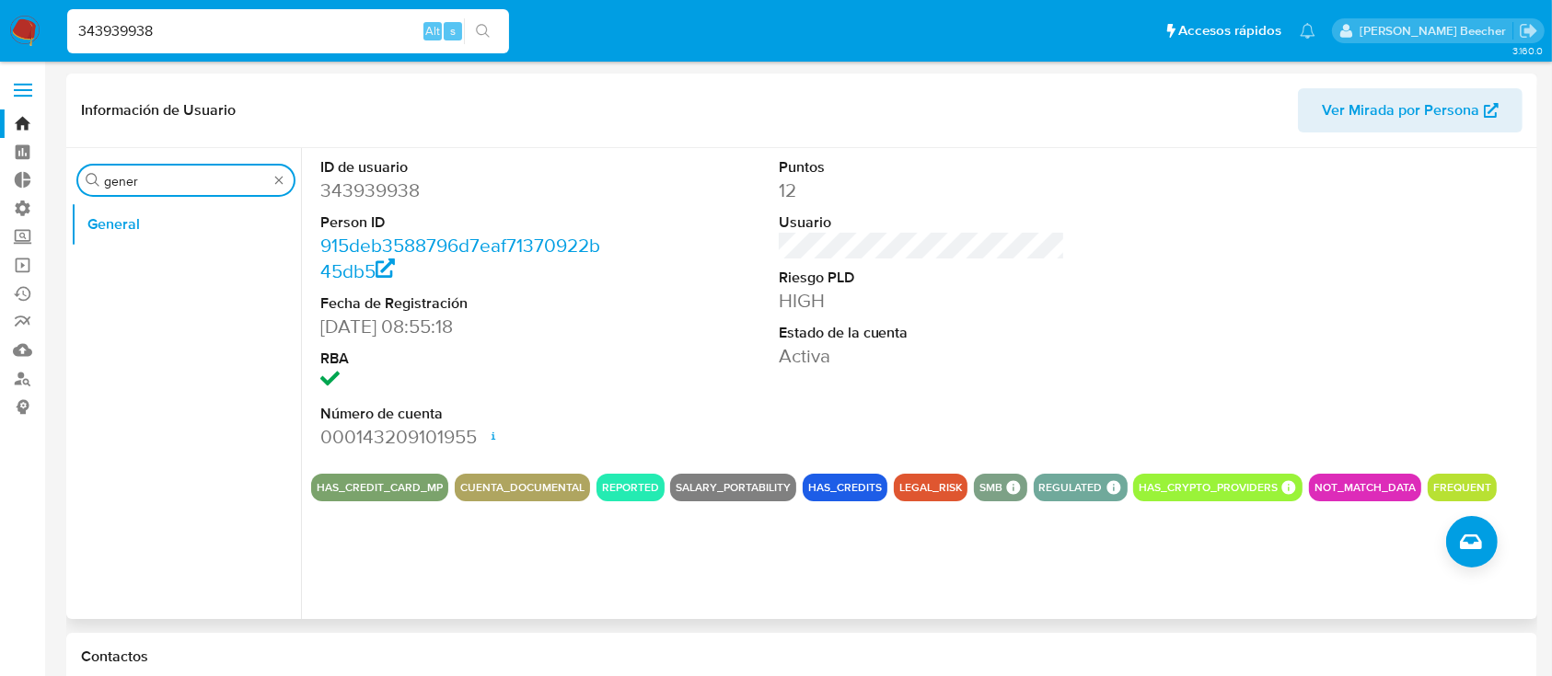
click at [209, 181] on input "gener" at bounding box center [186, 181] width 164 height 17
type input "kyc"
click at [129, 262] on button "KYC" at bounding box center [178, 269] width 215 height 44
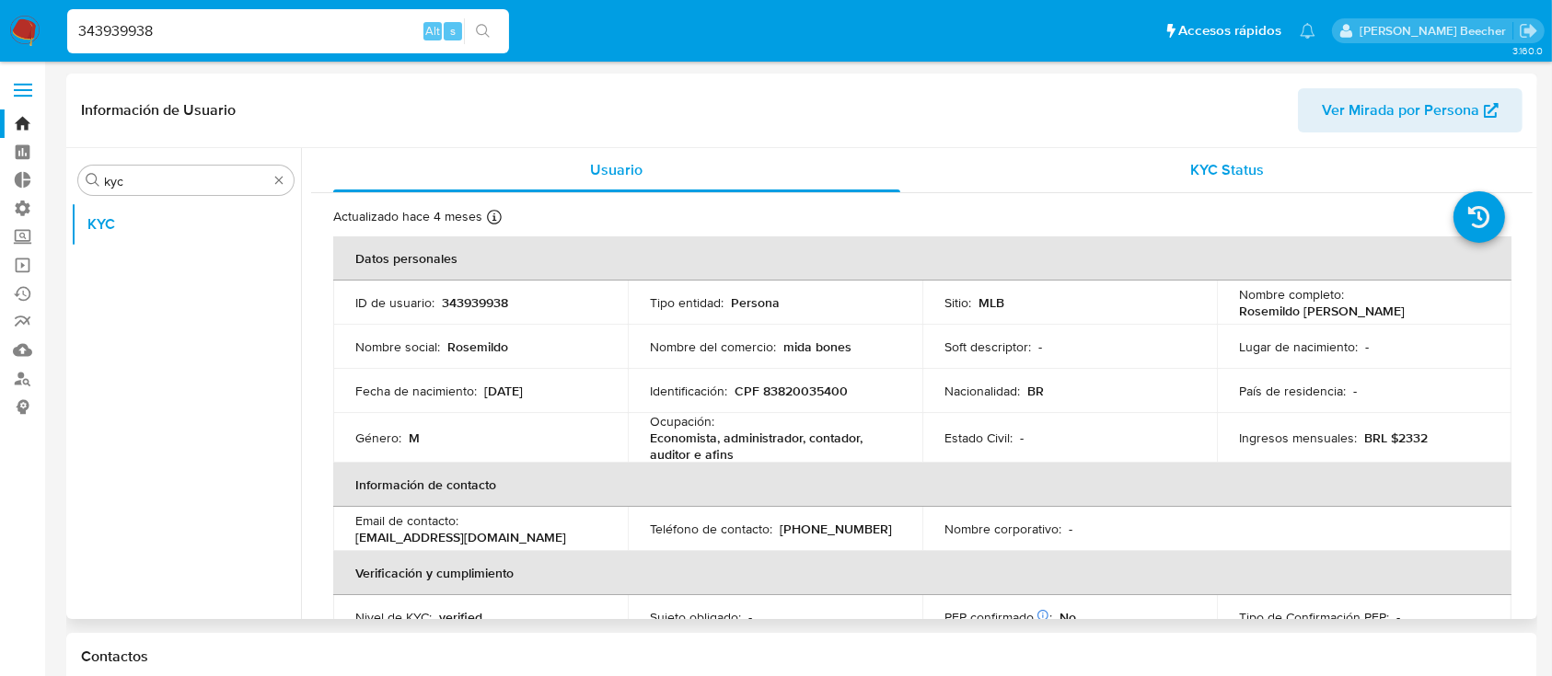
click at [1241, 166] on span "KYC Status" at bounding box center [1227, 169] width 74 height 21
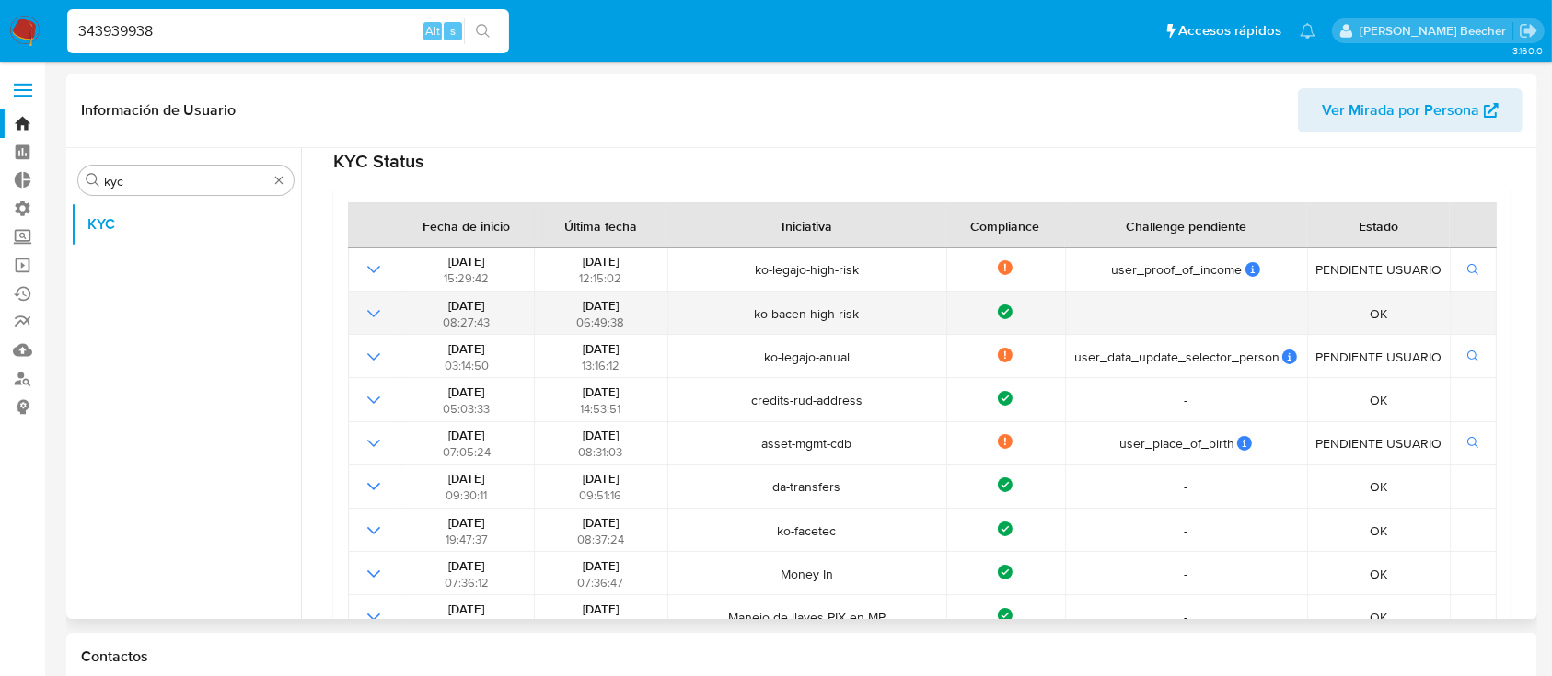
scroll to position [214, 0]
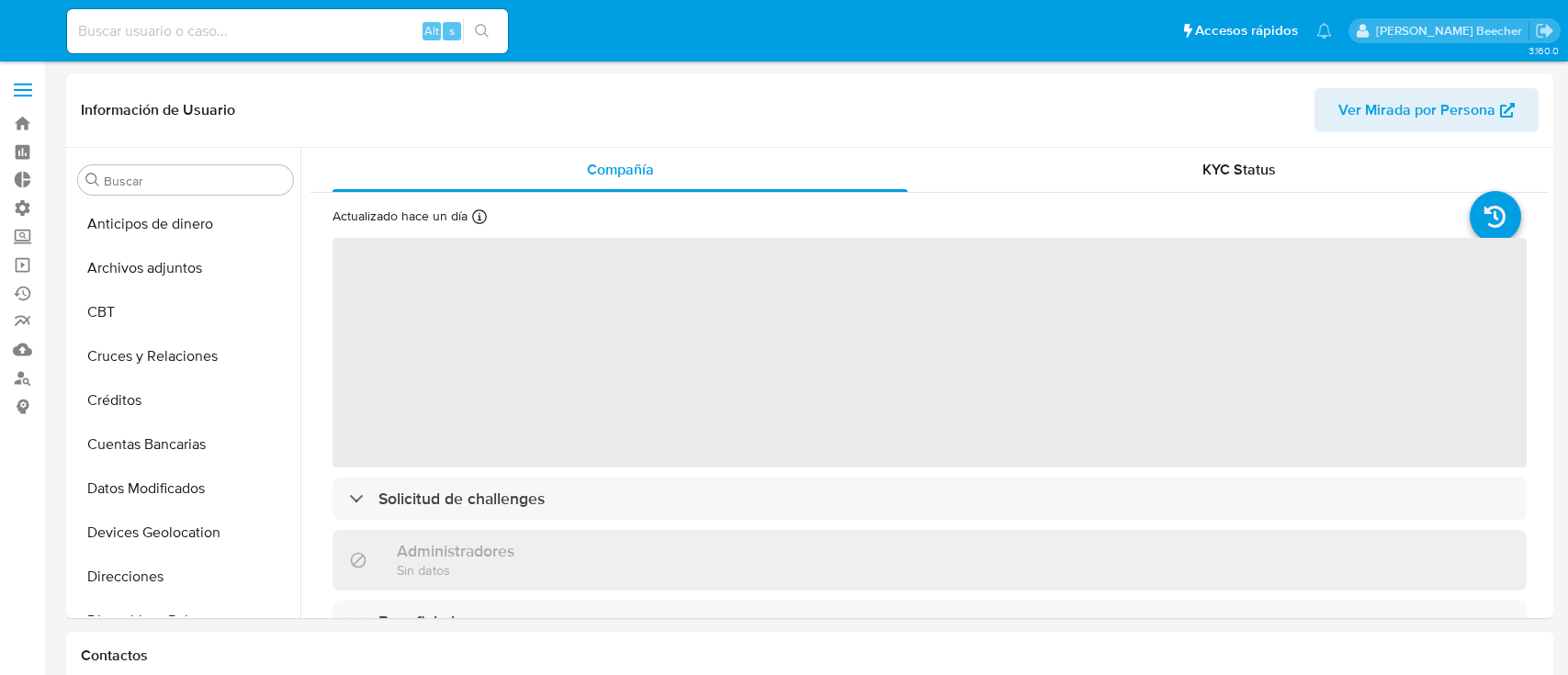
select select "10"
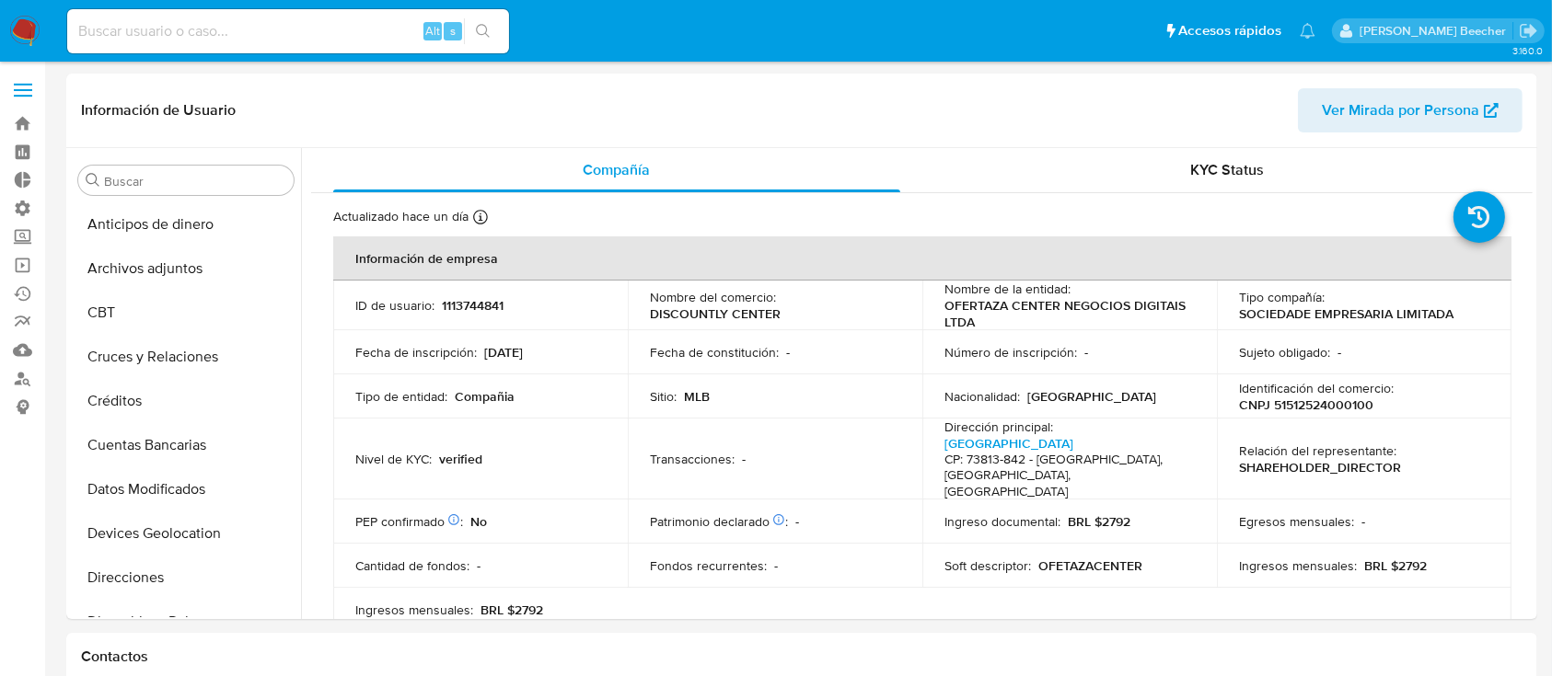
scroll to position [866, 0]
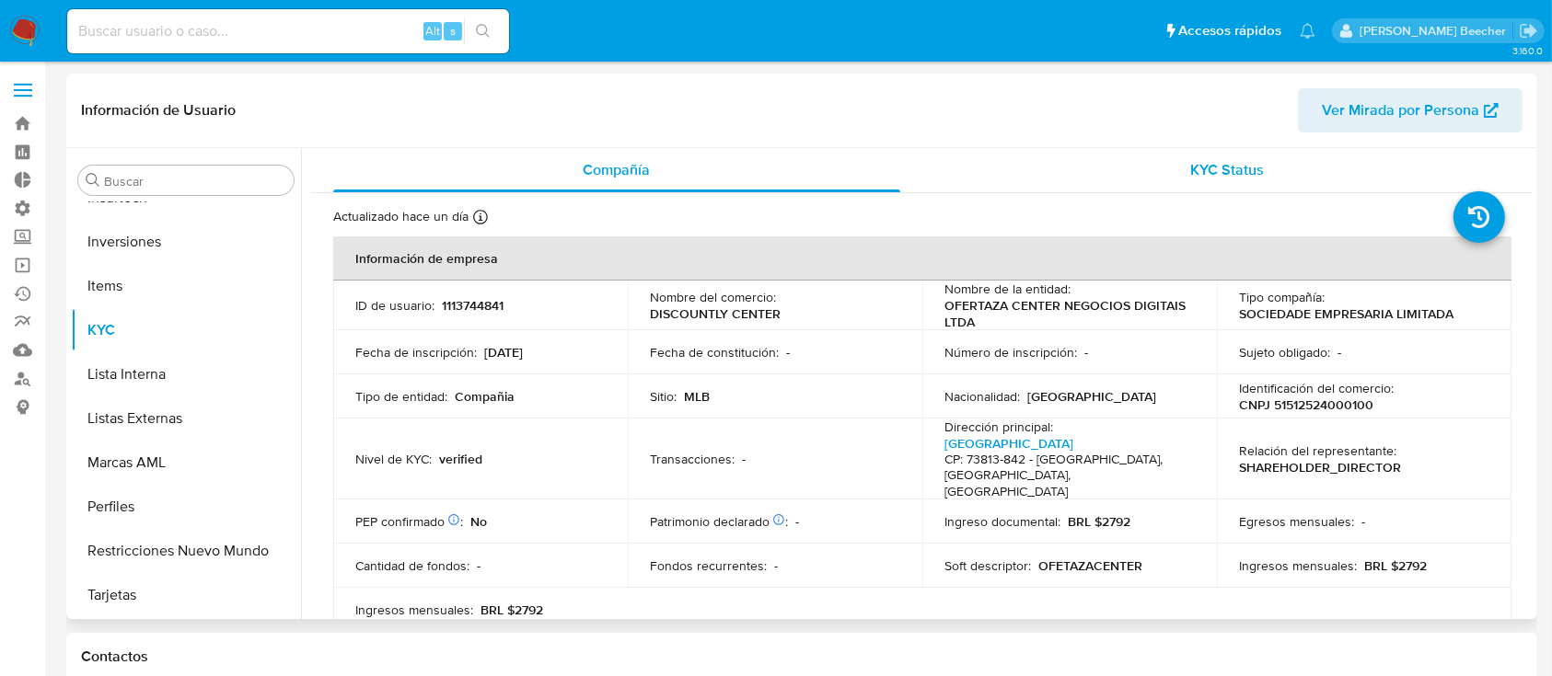
click at [1235, 151] on div "KYC Status" at bounding box center [1227, 170] width 567 height 44
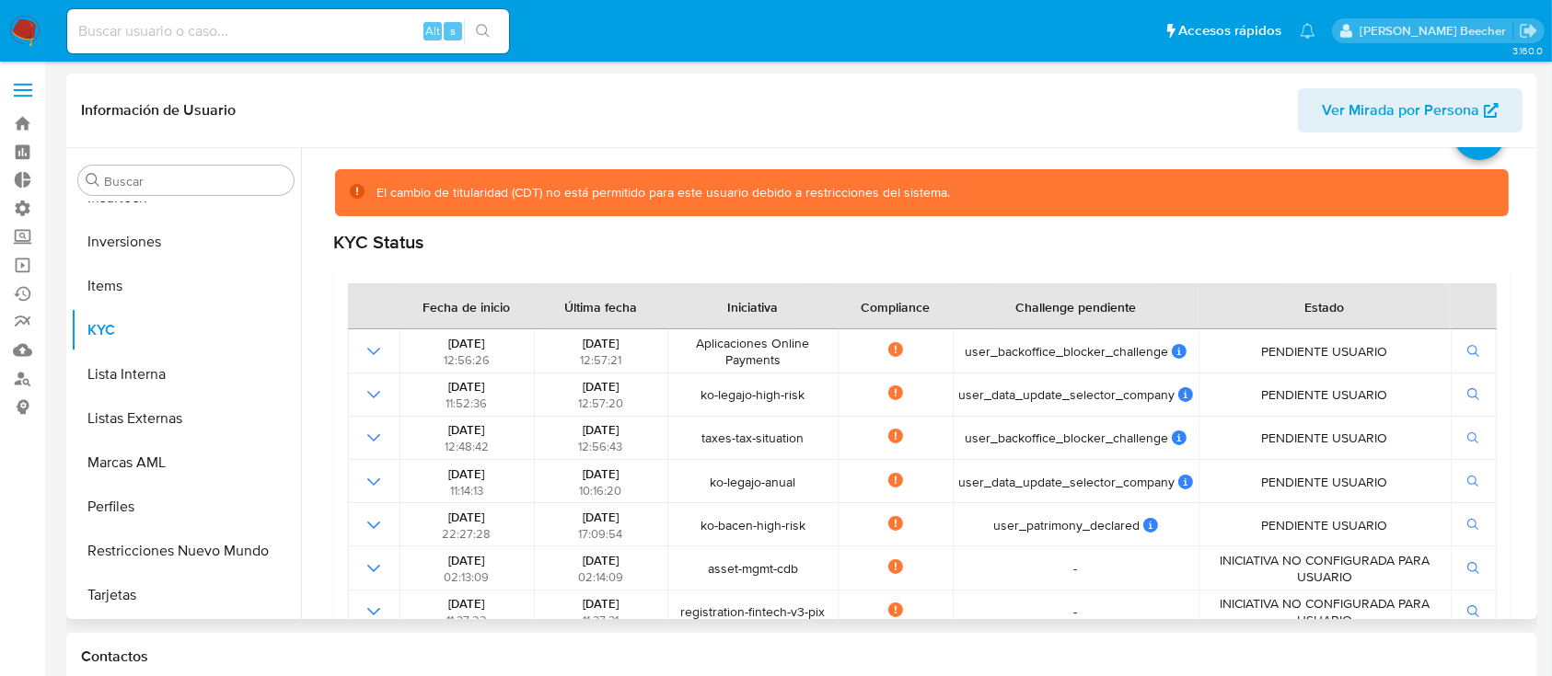
scroll to position [0, 0]
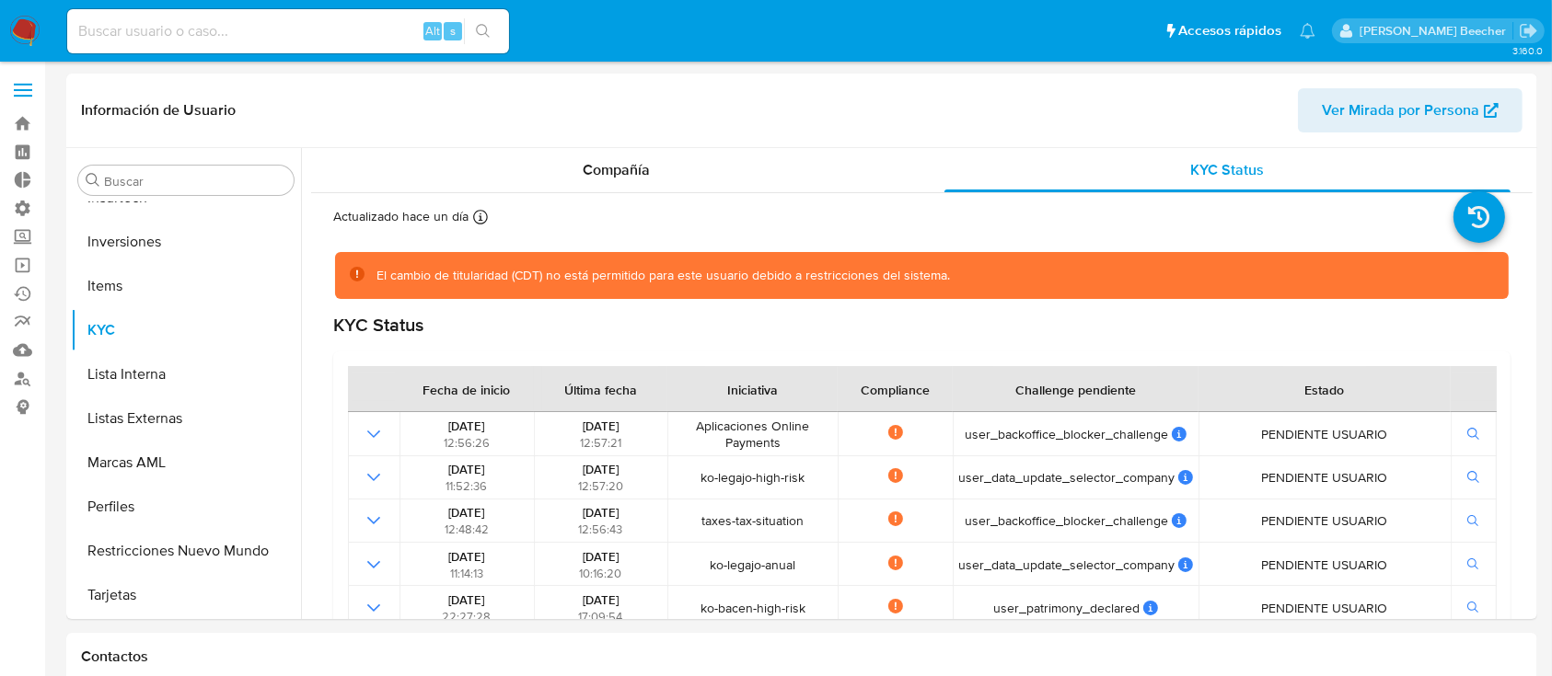
click at [338, 24] on input at bounding box center [288, 31] width 442 height 24
paste input "343939938"
type input "343939938"
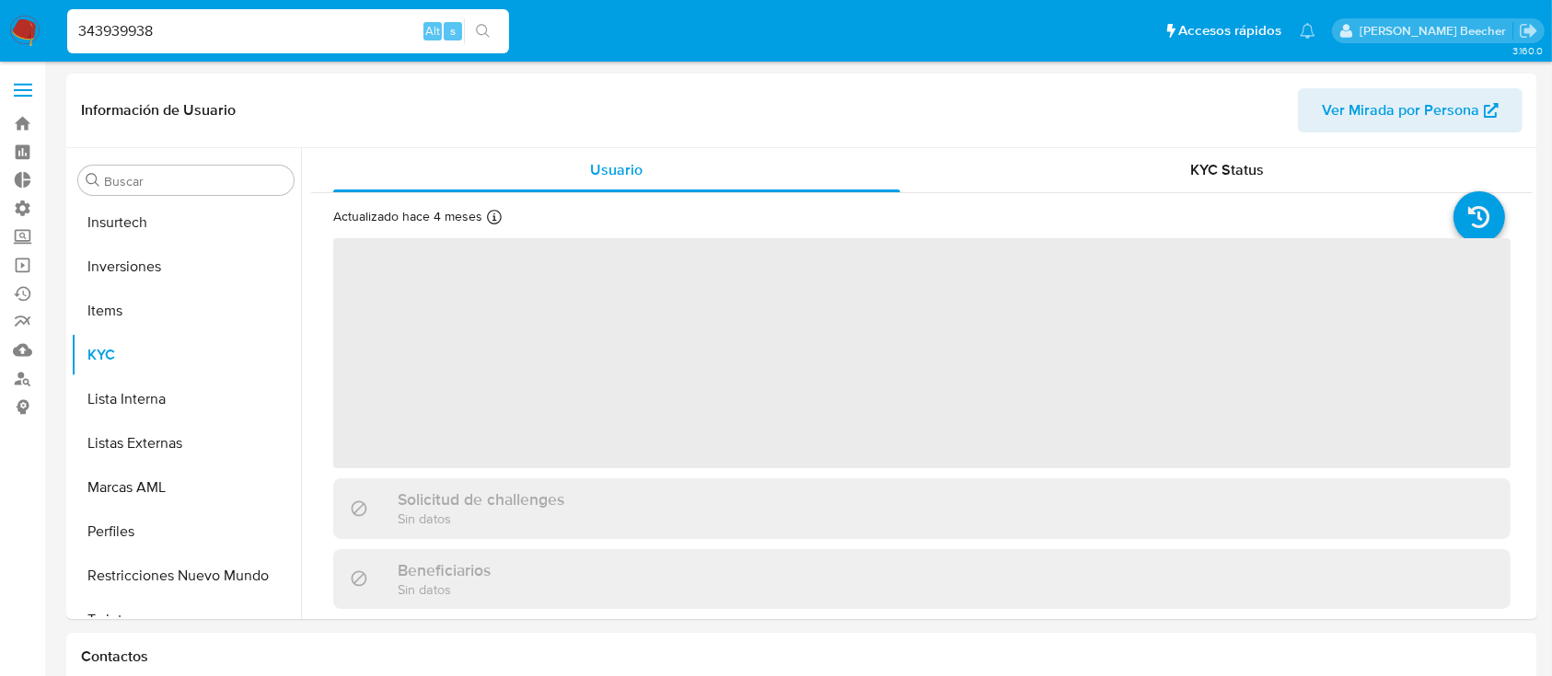
scroll to position [866, 0]
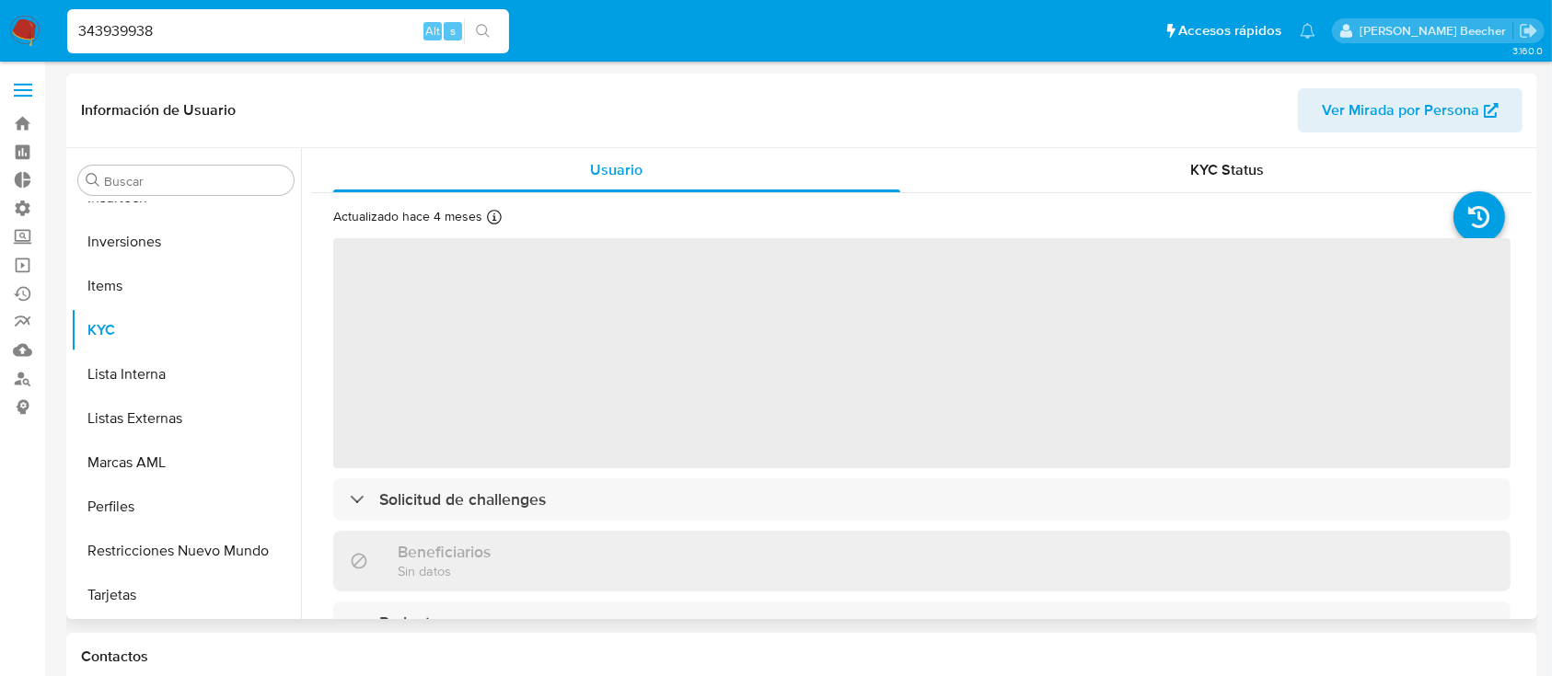
select select "10"
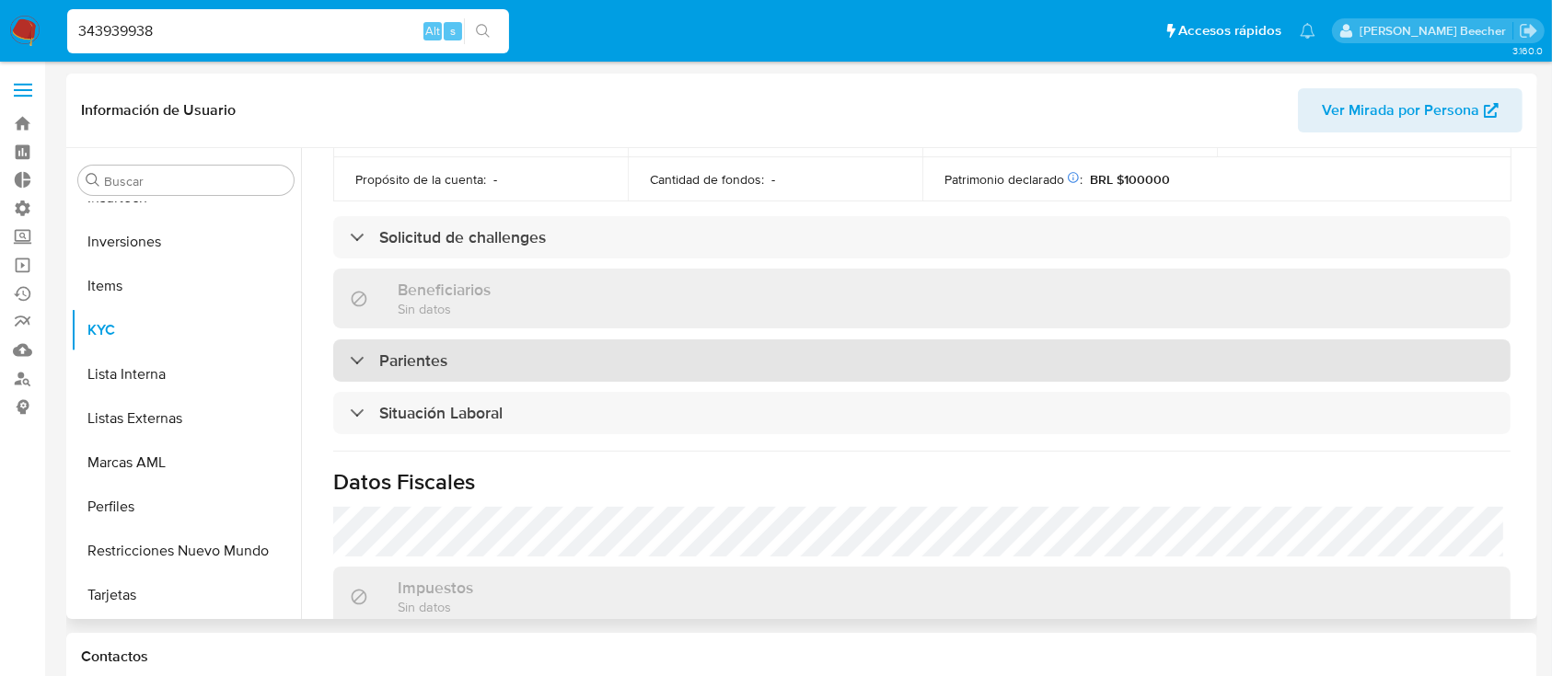
scroll to position [576, 0]
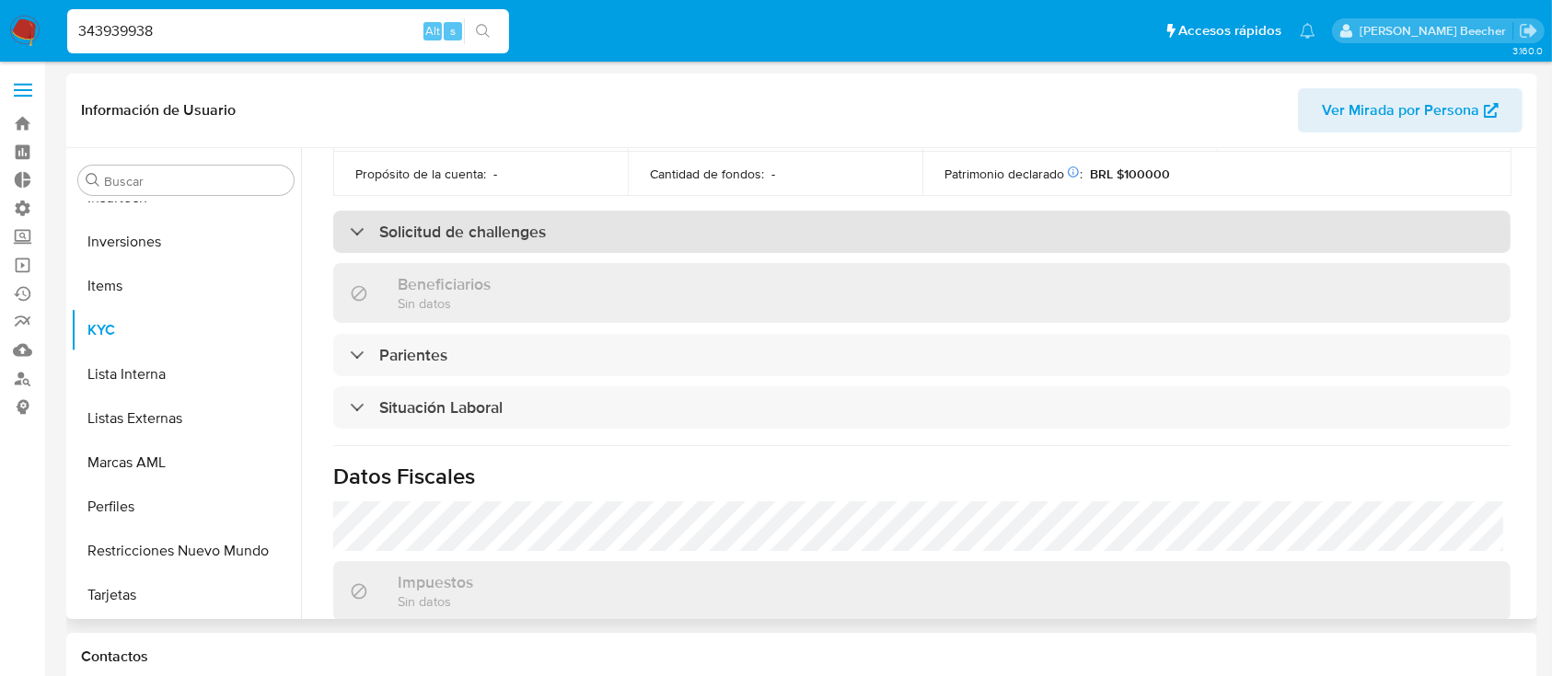
click at [479, 224] on h3 "Solicitud de challenges" at bounding box center [462, 232] width 167 height 20
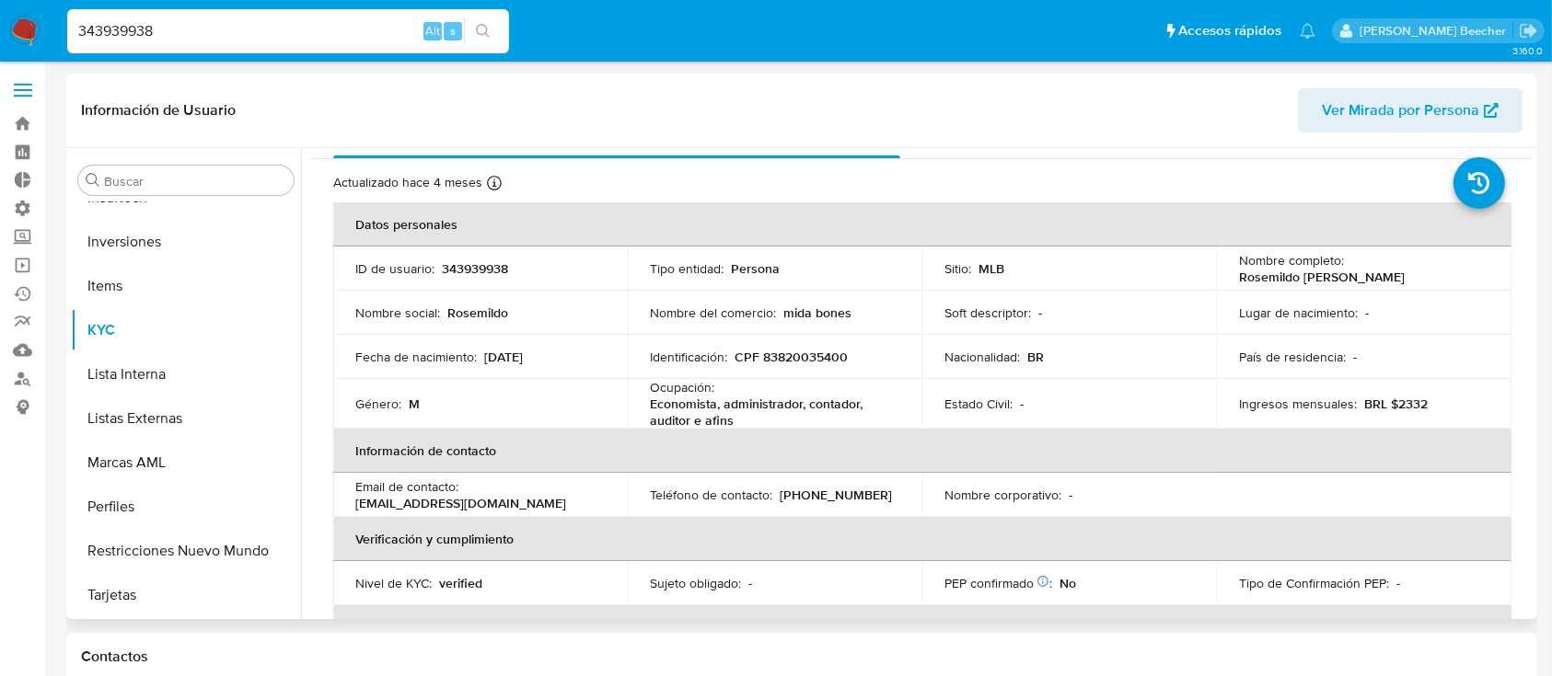
scroll to position [0, 0]
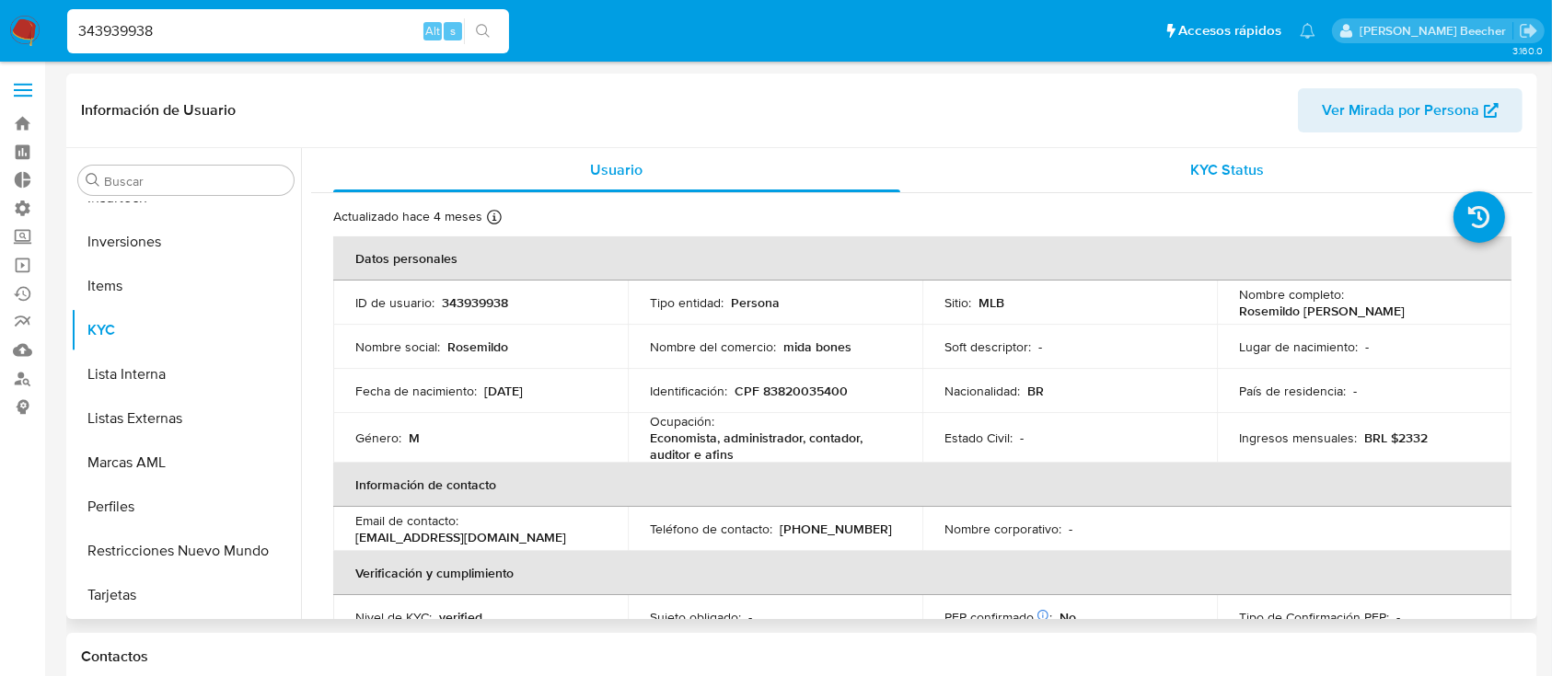
click at [1226, 171] on span "KYC Status" at bounding box center [1227, 169] width 74 height 21
